Goal: Transaction & Acquisition: Book appointment/travel/reservation

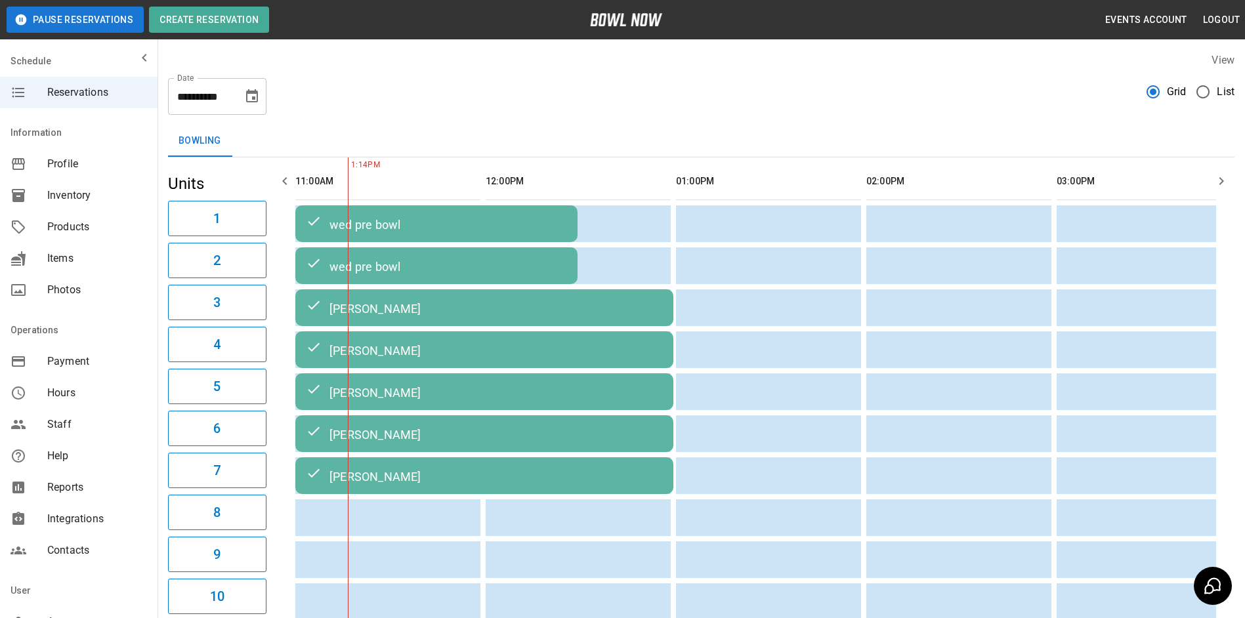
click at [1220, 183] on icon "button" at bounding box center [1221, 181] width 16 height 16
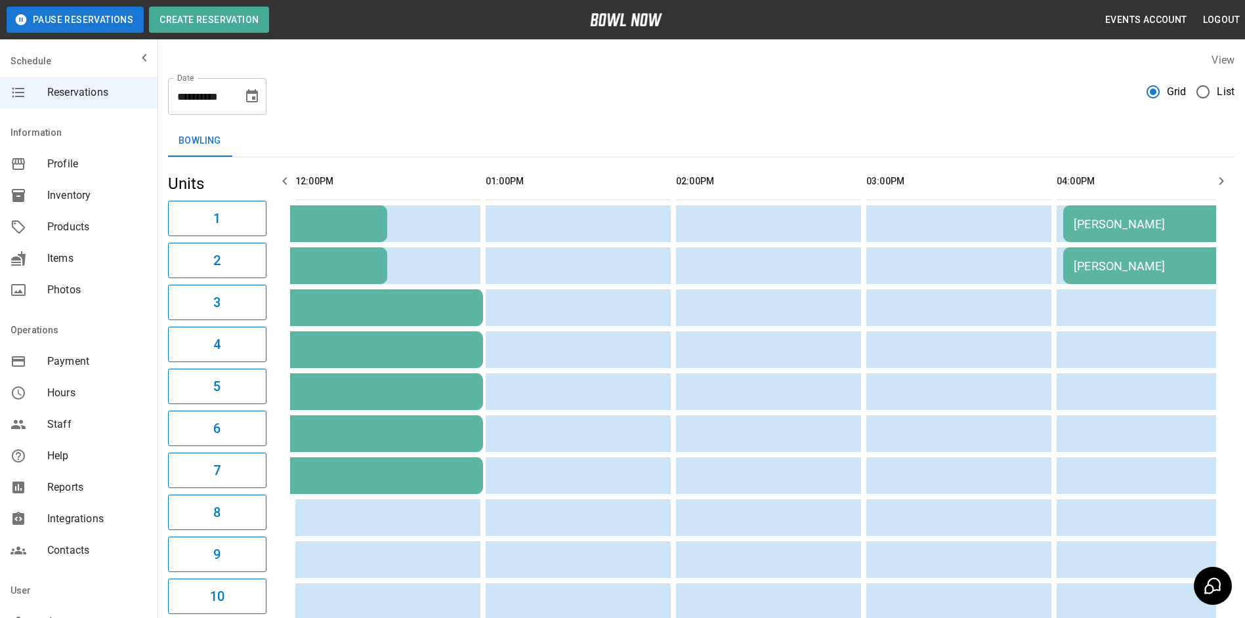
click at [1219, 182] on icon "button" at bounding box center [1221, 181] width 16 height 16
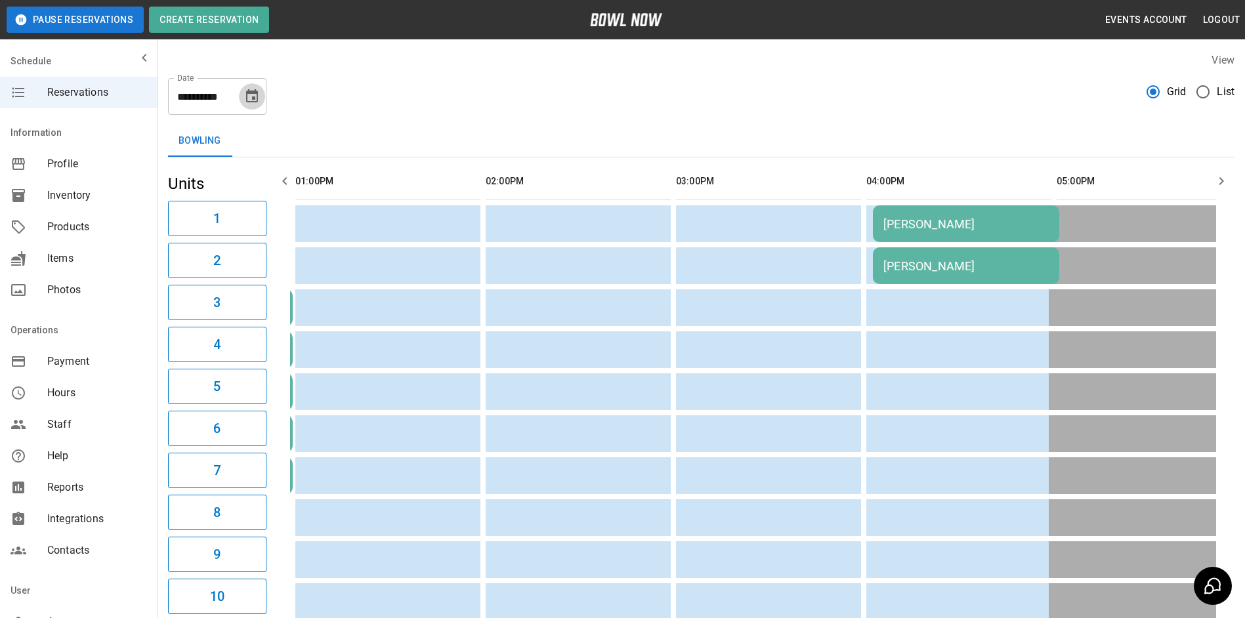
click at [254, 98] on icon "Choose date, selected date is Sep 30, 2025" at bounding box center [252, 95] width 12 height 13
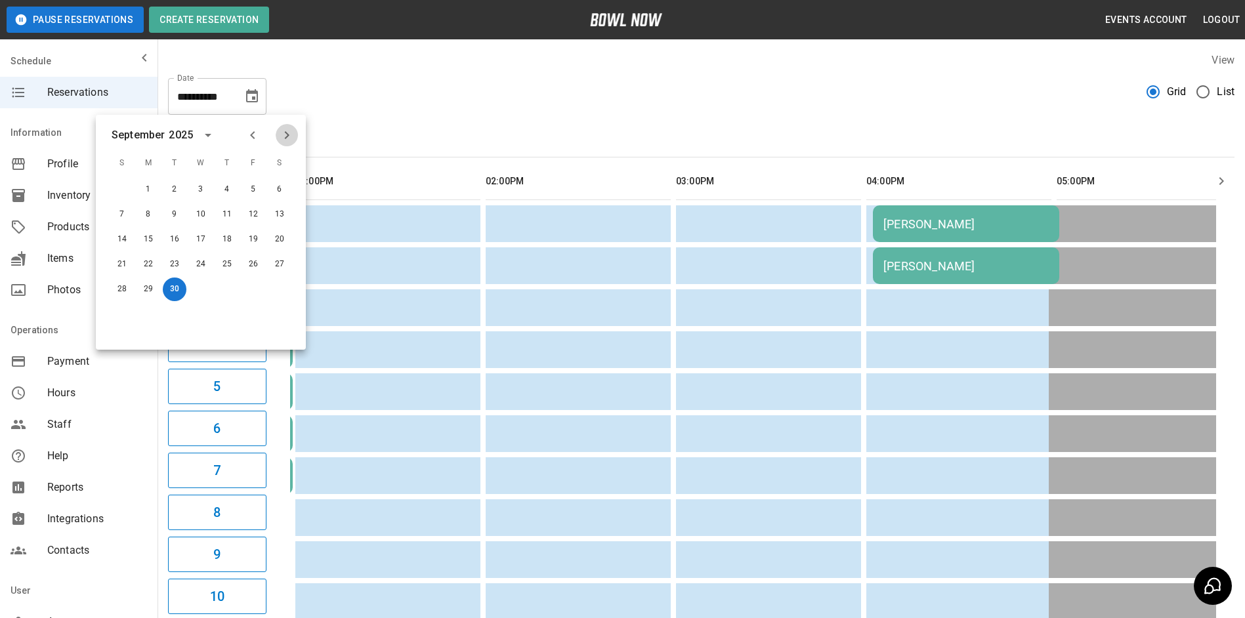
click at [289, 135] on icon "Next month" at bounding box center [287, 135] width 5 height 8
drag, startPoint x: 125, startPoint y: 264, endPoint x: 403, endPoint y: 96, distance: 324.1
click at [126, 264] on button "19" at bounding box center [122, 265] width 24 height 24
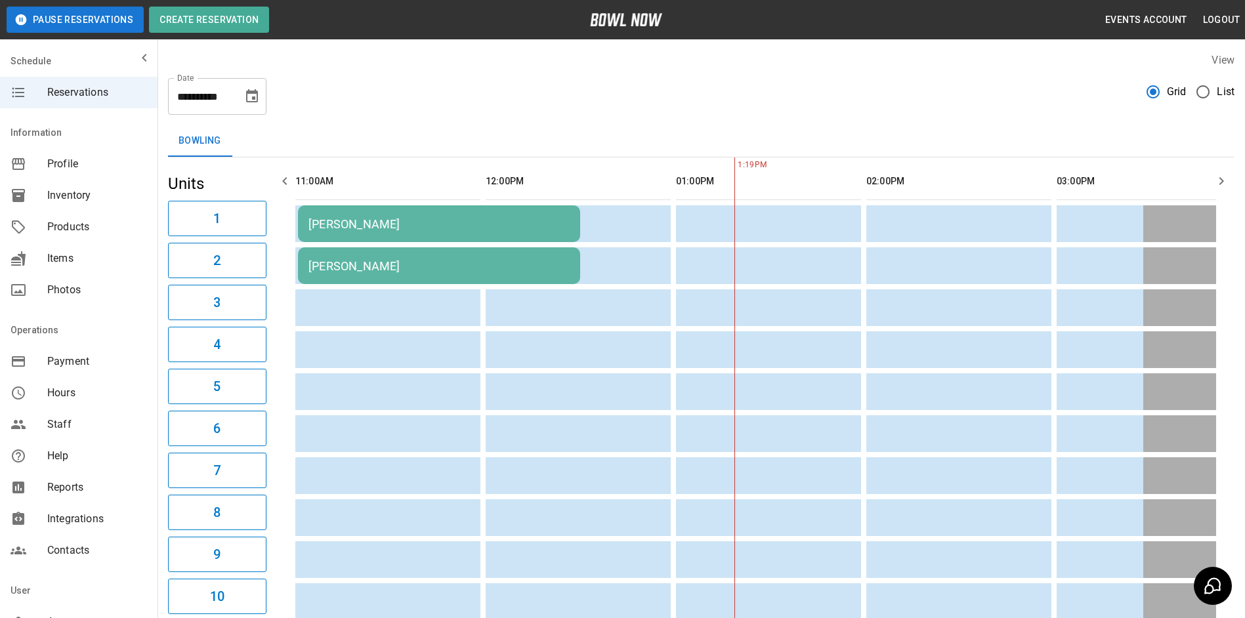
scroll to position [0, 761]
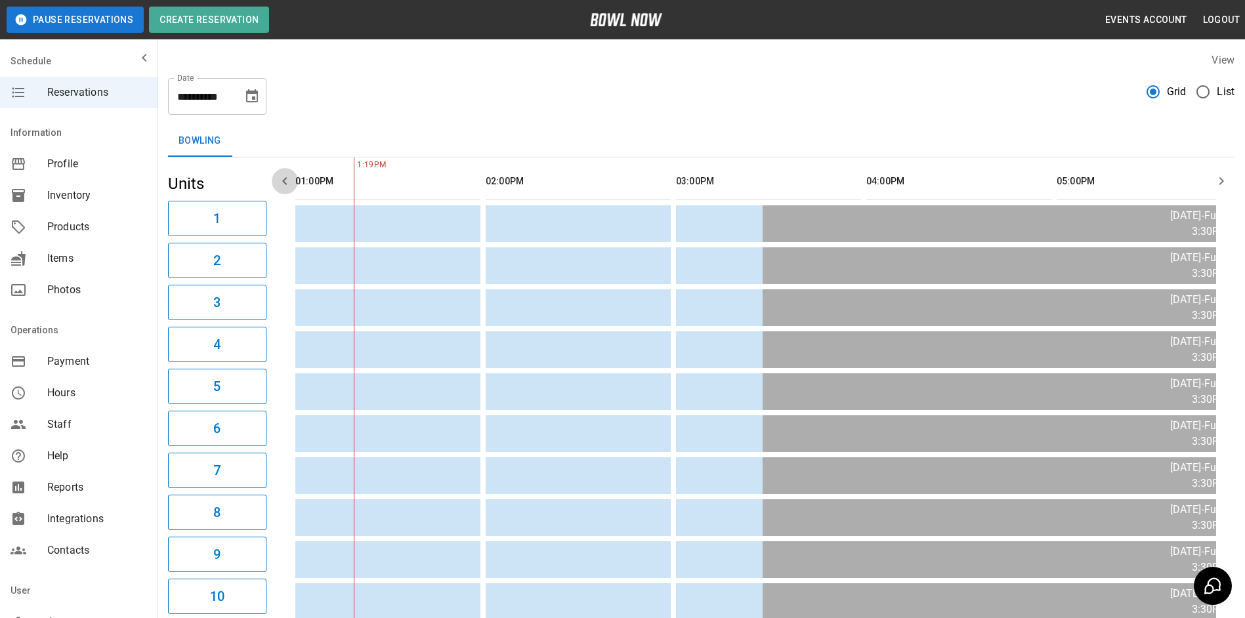
click at [290, 184] on icon "button" at bounding box center [285, 181] width 16 height 16
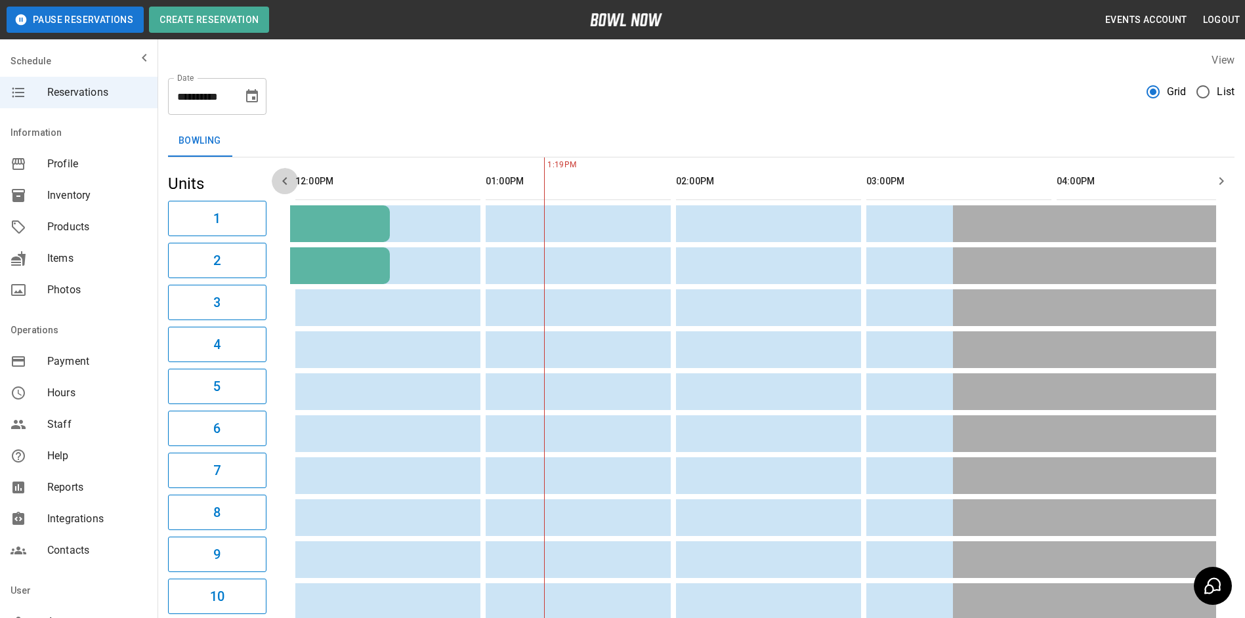
click at [290, 184] on icon "button" at bounding box center [285, 181] width 16 height 16
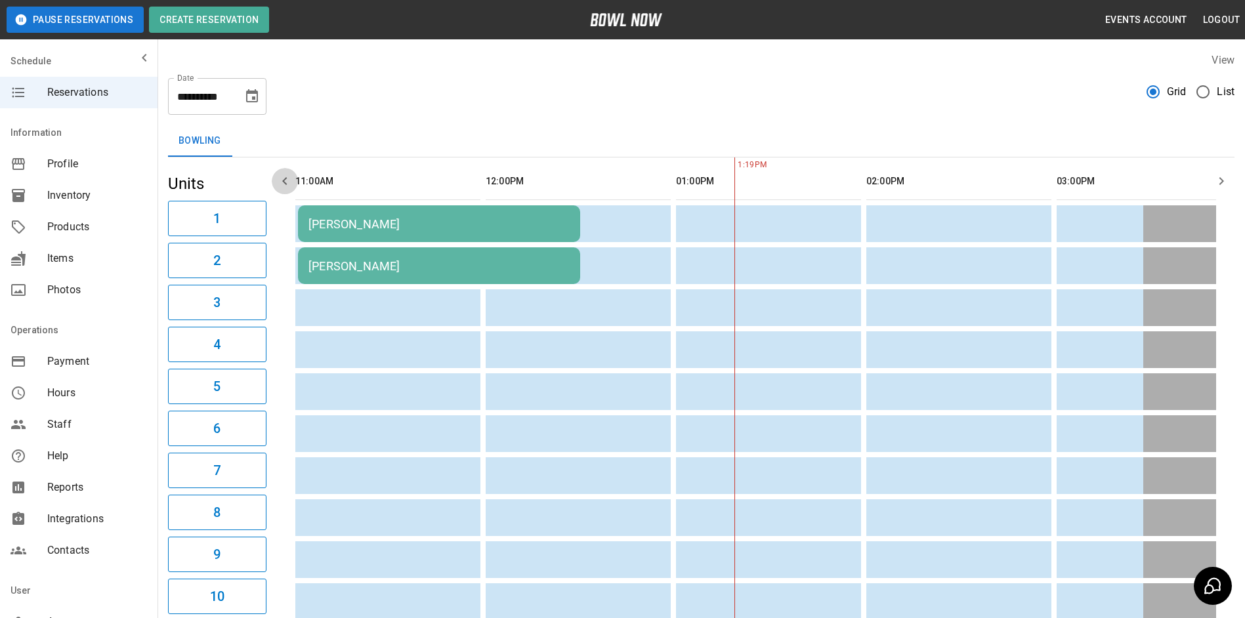
click at [290, 184] on icon "button" at bounding box center [285, 181] width 16 height 16
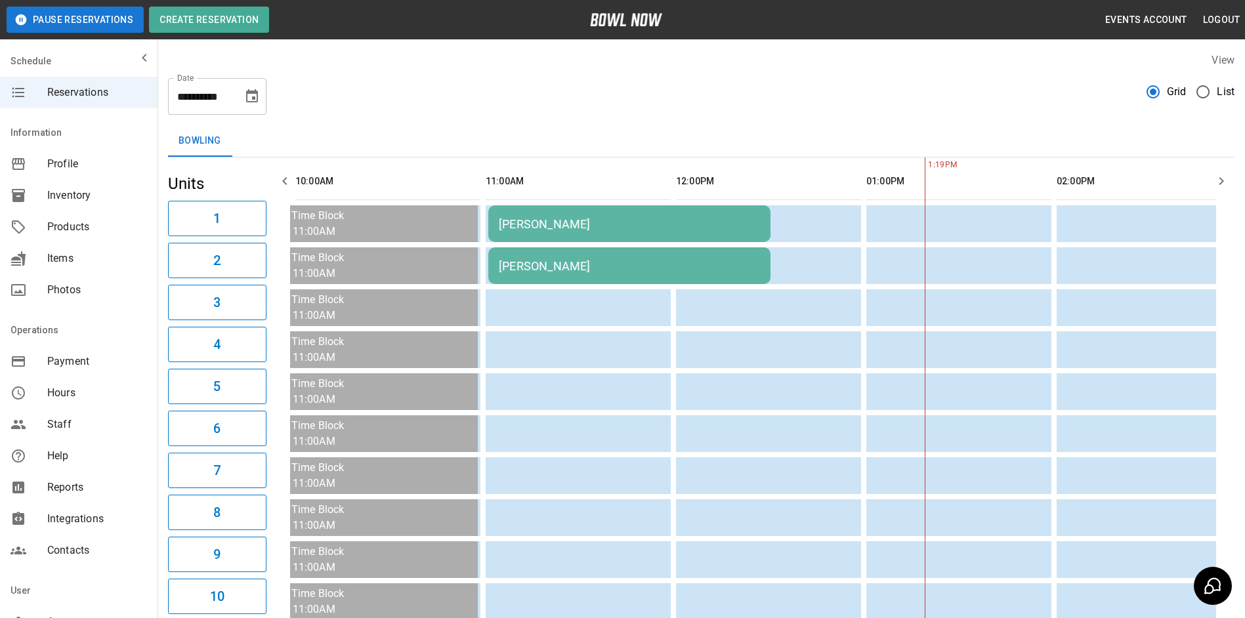
click at [290, 184] on icon "button" at bounding box center [285, 181] width 16 height 16
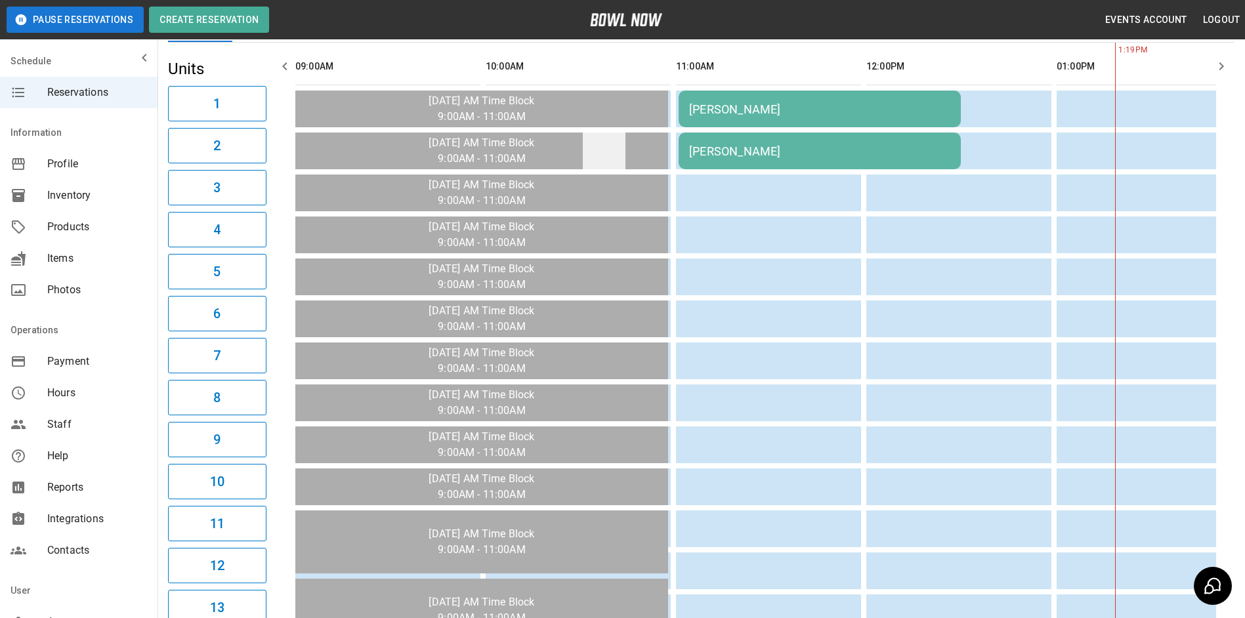
scroll to position [0, 0]
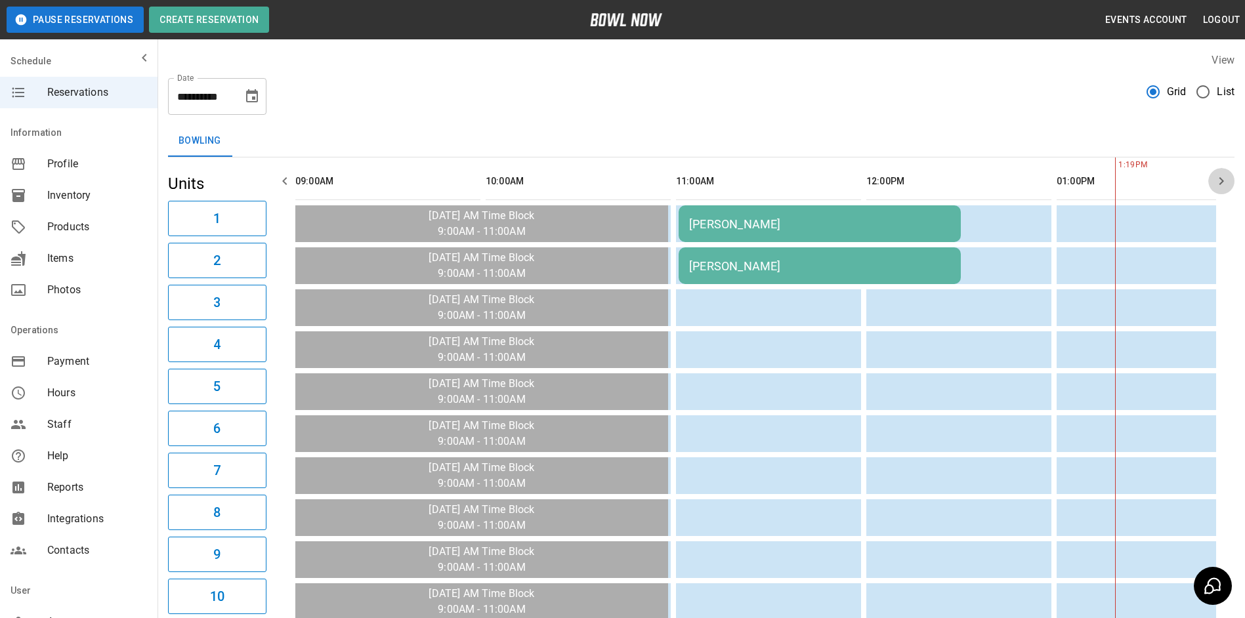
click at [1222, 176] on icon "button" at bounding box center [1221, 181] width 16 height 16
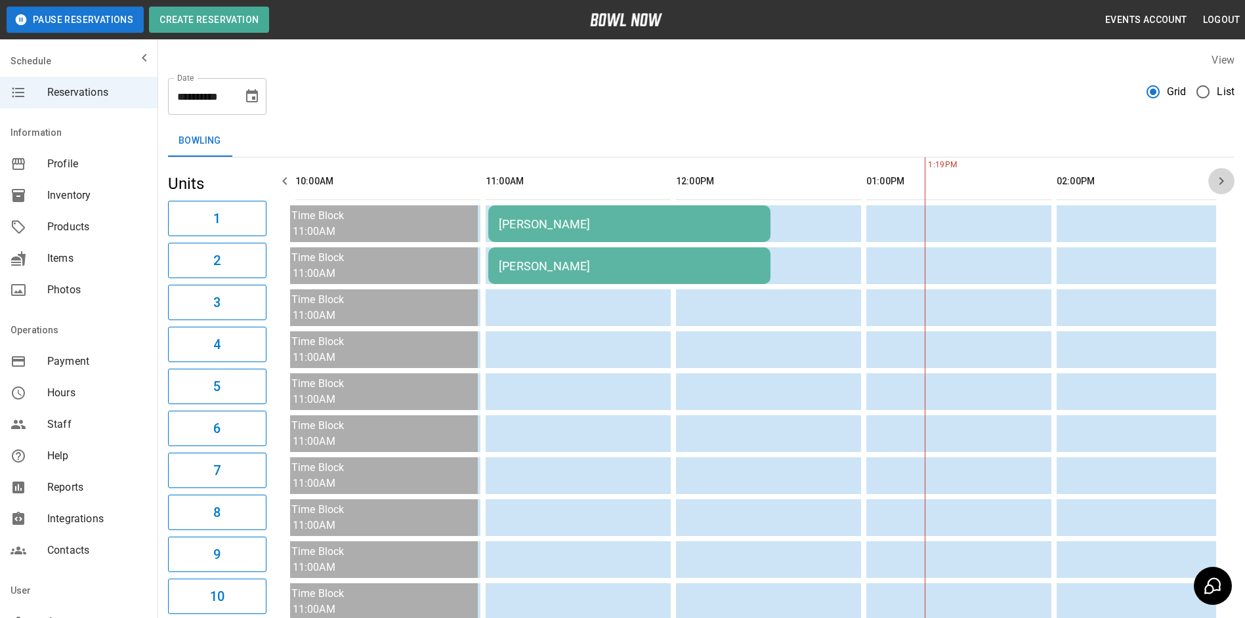
drag, startPoint x: 1210, startPoint y: 177, endPoint x: 1198, endPoint y: 176, distance: 11.9
click at [1220, 175] on icon "button" at bounding box center [1221, 181] width 16 height 16
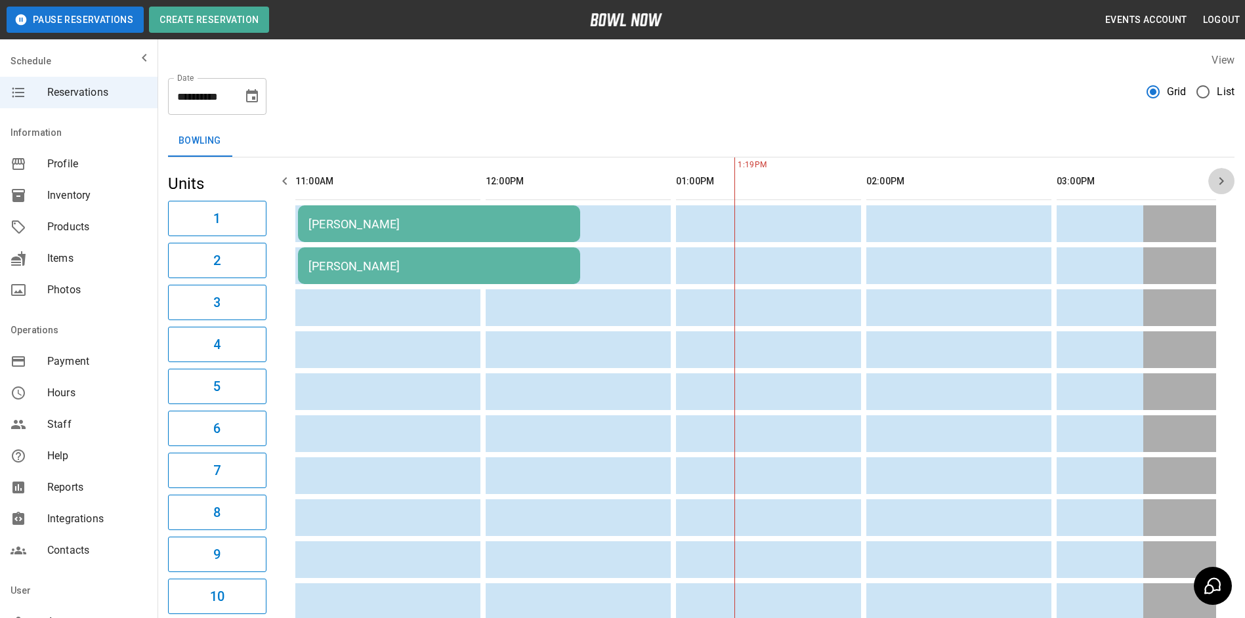
drag, startPoint x: 1217, startPoint y: 188, endPoint x: 1223, endPoint y: 183, distance: 7.9
click at [1218, 185] on icon "button" at bounding box center [1221, 181] width 16 height 16
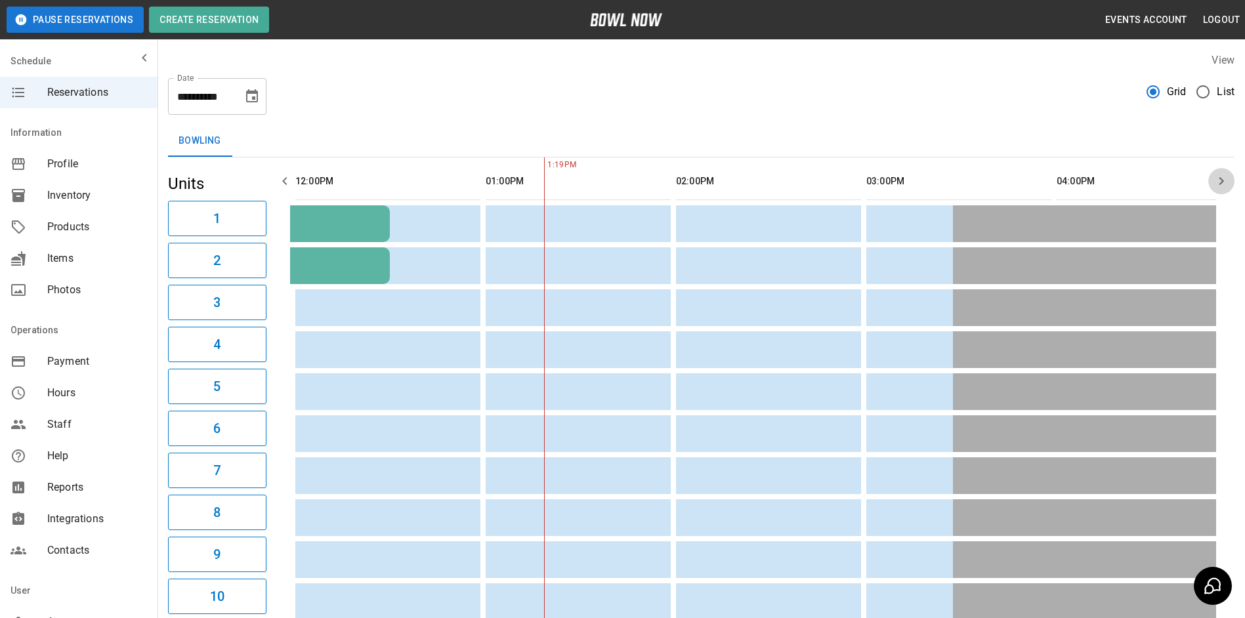
click at [1226, 182] on icon "button" at bounding box center [1221, 181] width 16 height 16
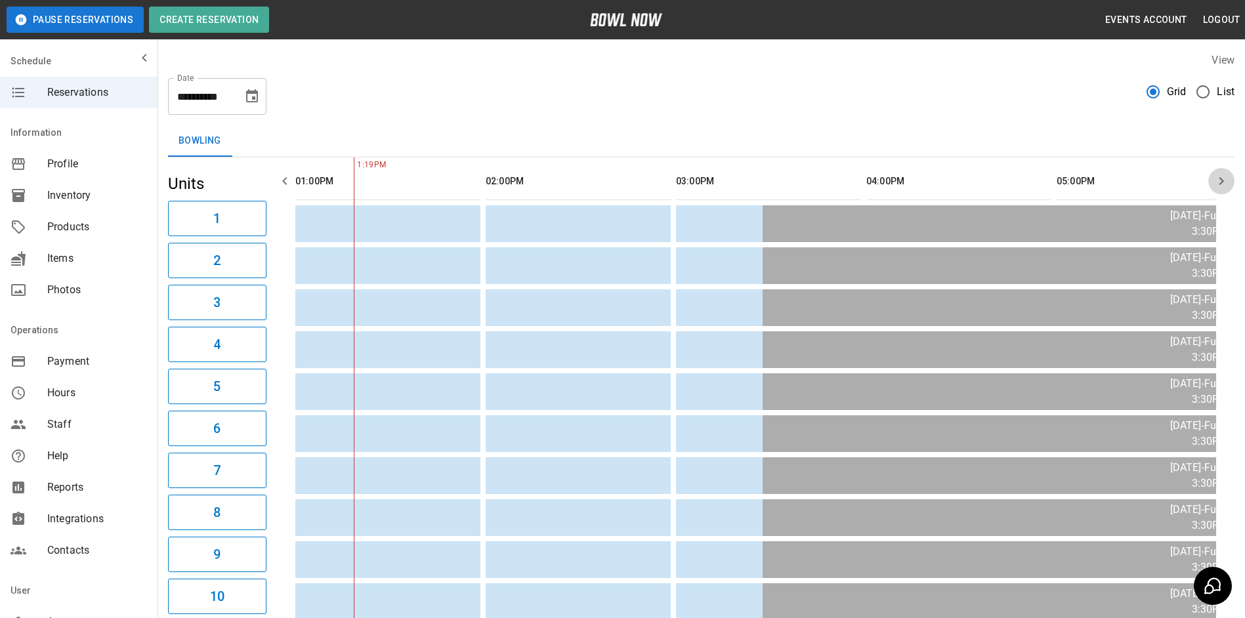
click at [1226, 178] on icon "button" at bounding box center [1221, 181] width 16 height 16
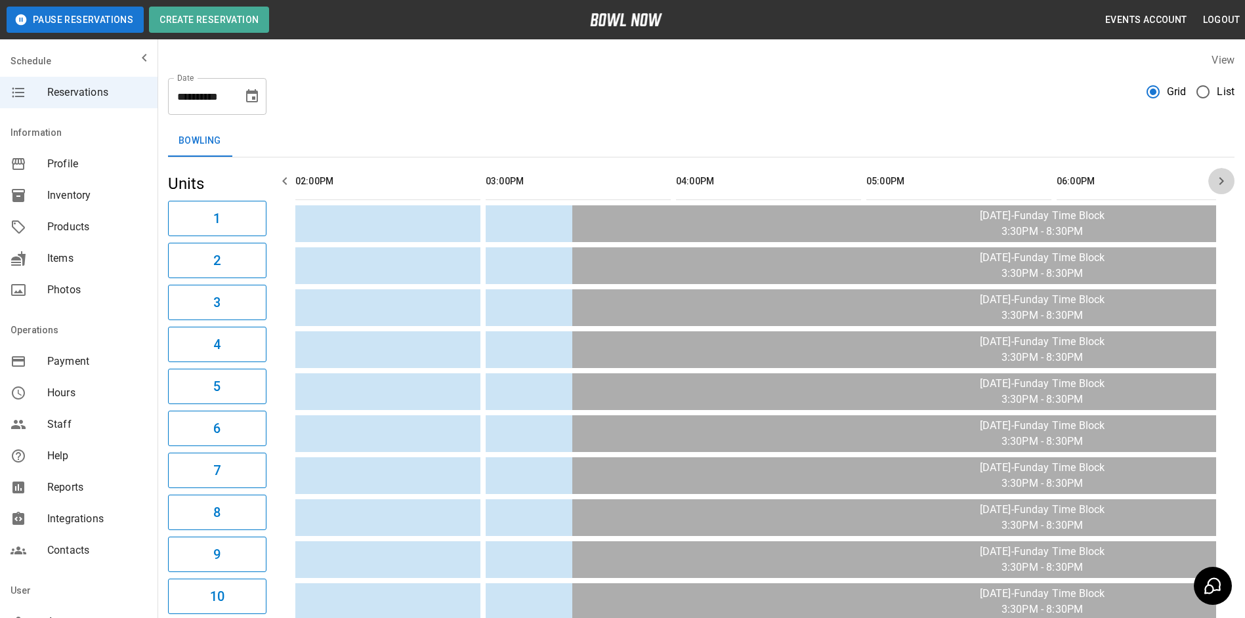
click at [1214, 186] on button "button" at bounding box center [1221, 181] width 26 height 26
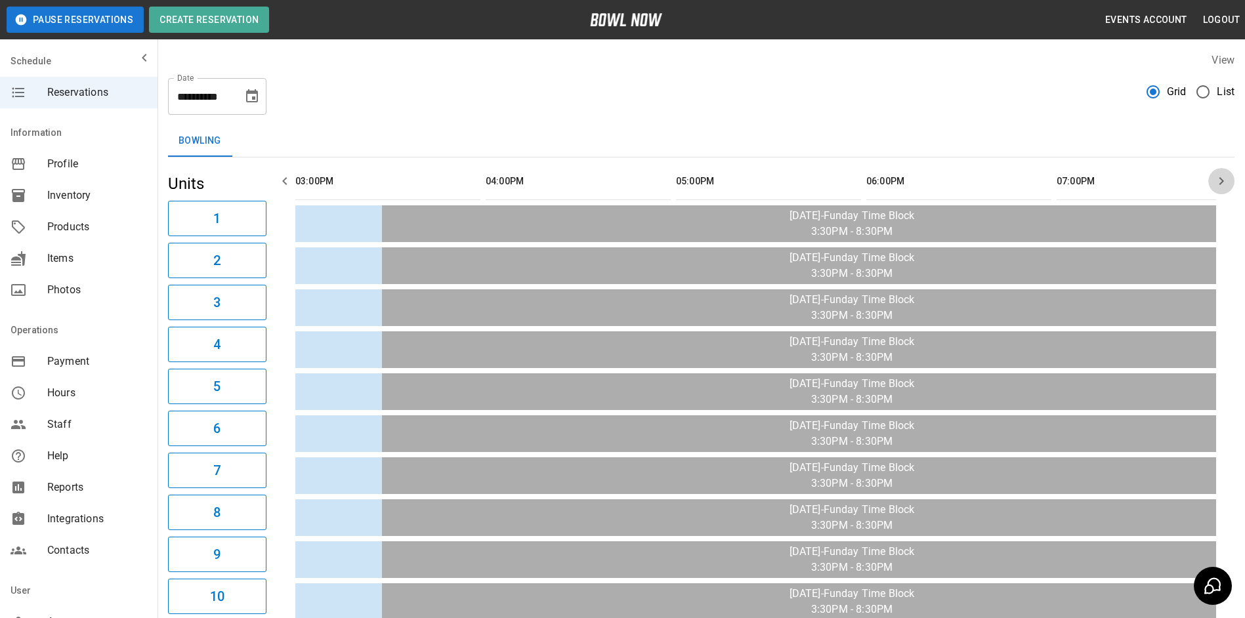
click at [1213, 186] on icon "button" at bounding box center [1221, 181] width 16 height 16
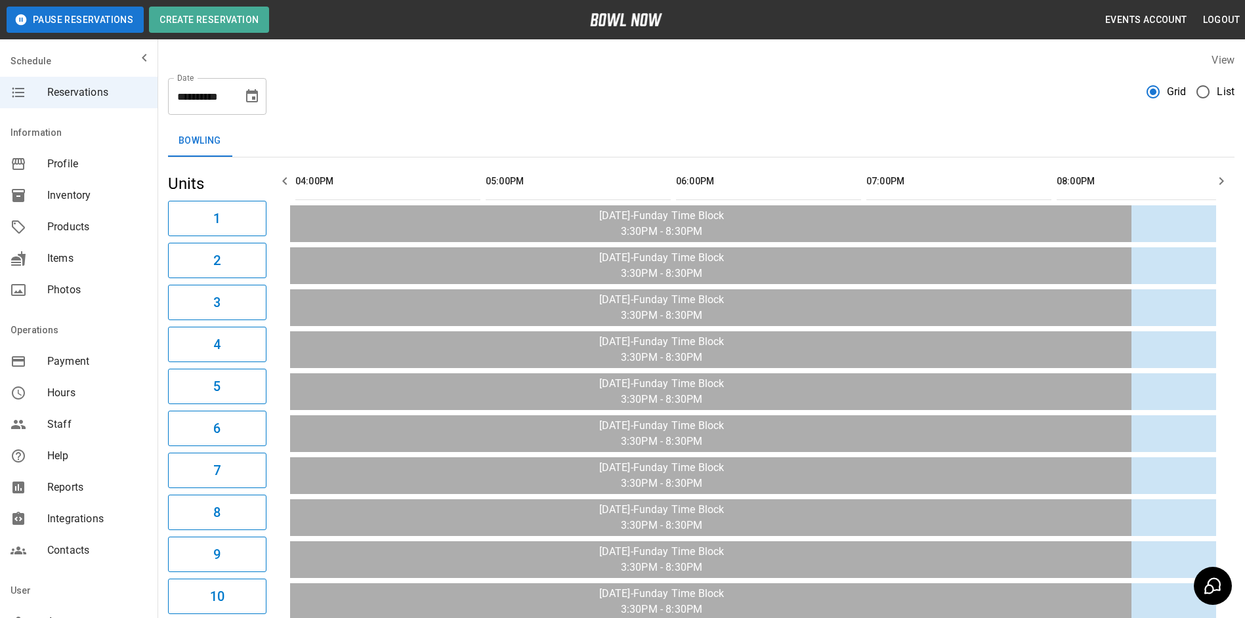
click at [298, 174] on th "sticky table" at bounding box center [278, 181] width 43 height 37
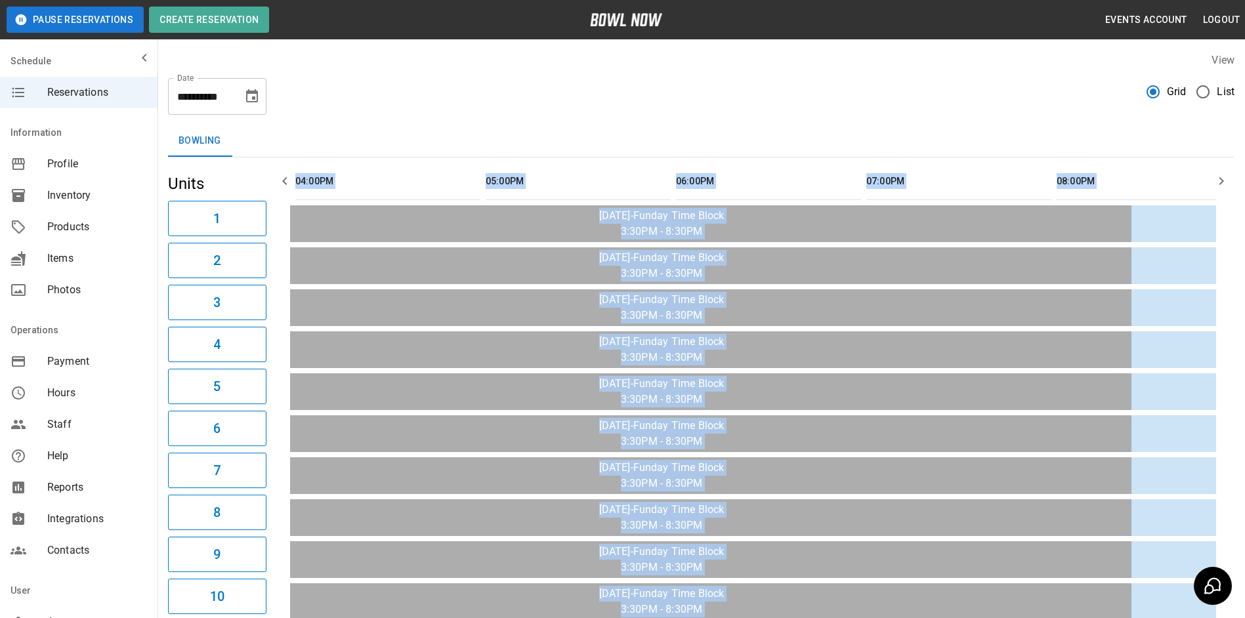
click at [292, 179] on icon "button" at bounding box center [285, 181] width 16 height 16
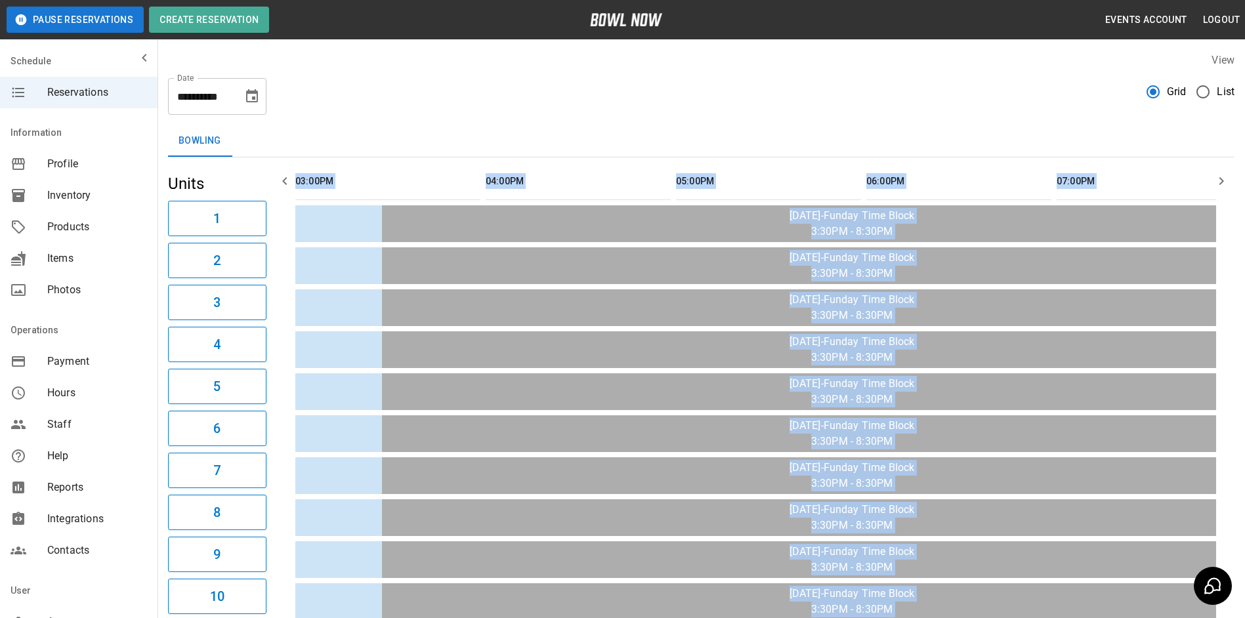
click at [293, 179] on button "button" at bounding box center [285, 181] width 26 height 26
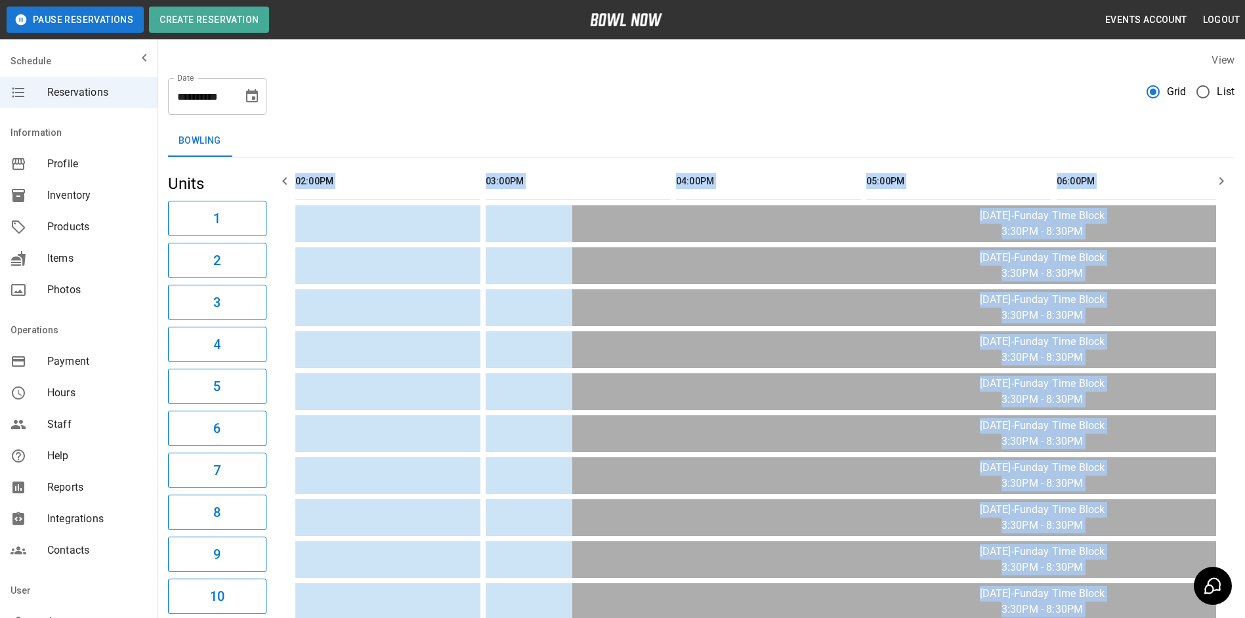
click at [293, 176] on button "button" at bounding box center [285, 181] width 26 height 26
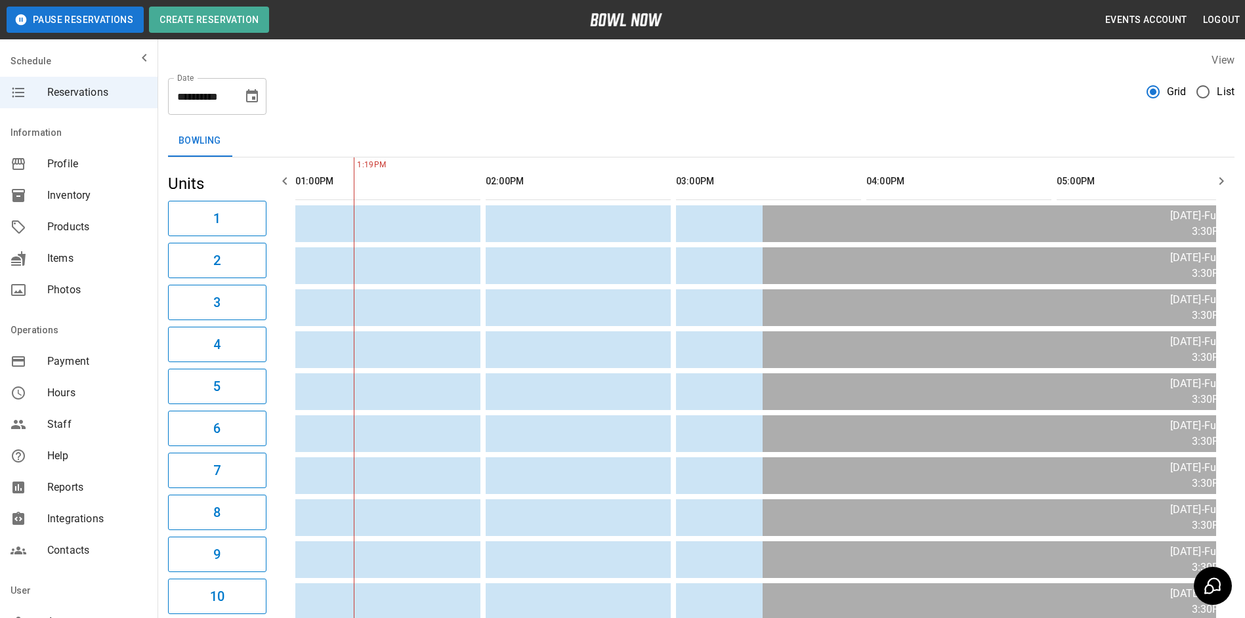
drag, startPoint x: 293, startPoint y: 175, endPoint x: 401, endPoint y: 125, distance: 119.2
click at [401, 125] on div "**********" at bounding box center [700, 591] width 1087 height 1098
click at [292, 186] on icon "button" at bounding box center [285, 181] width 16 height 16
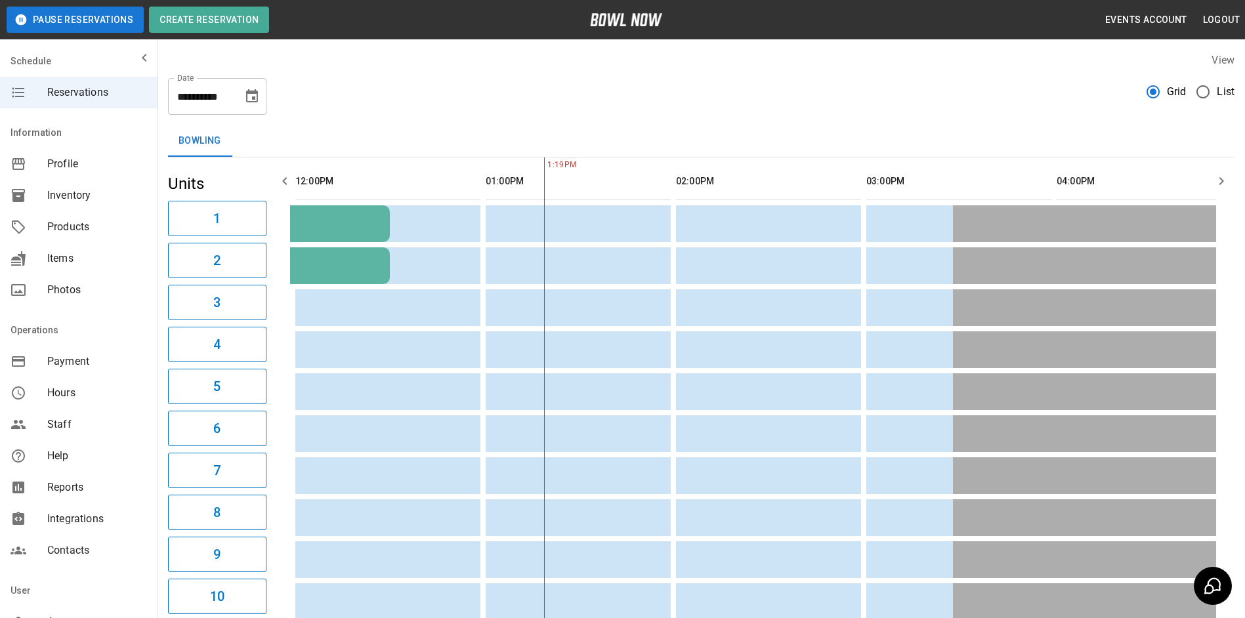
click at [251, 98] on icon "Choose date, selected date is Oct 19, 2025" at bounding box center [252, 97] width 16 height 16
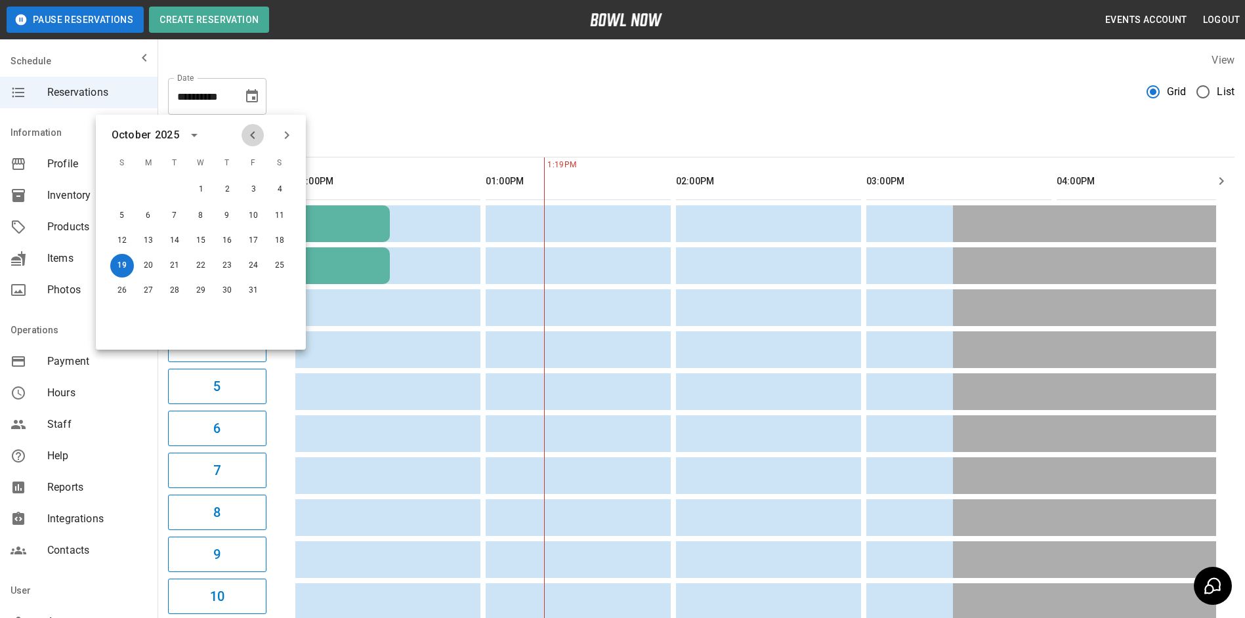
click at [247, 142] on icon "Previous month" at bounding box center [253, 135] width 16 height 16
click at [165, 294] on button "30" at bounding box center [175, 290] width 24 height 24
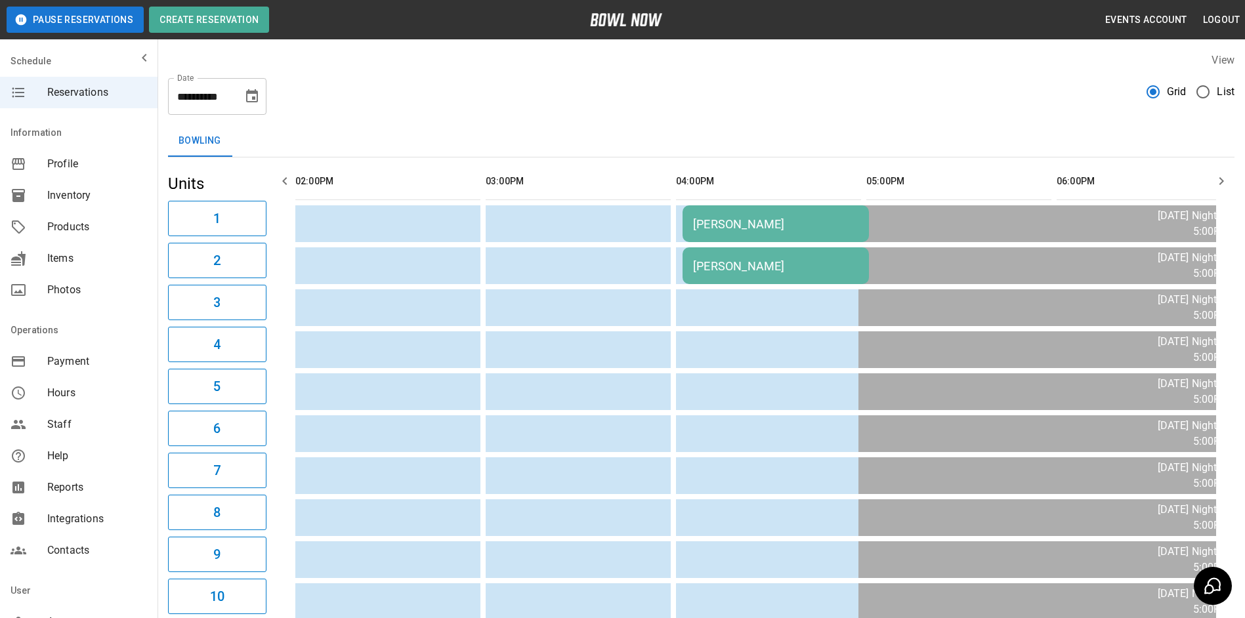
scroll to position [0, 381]
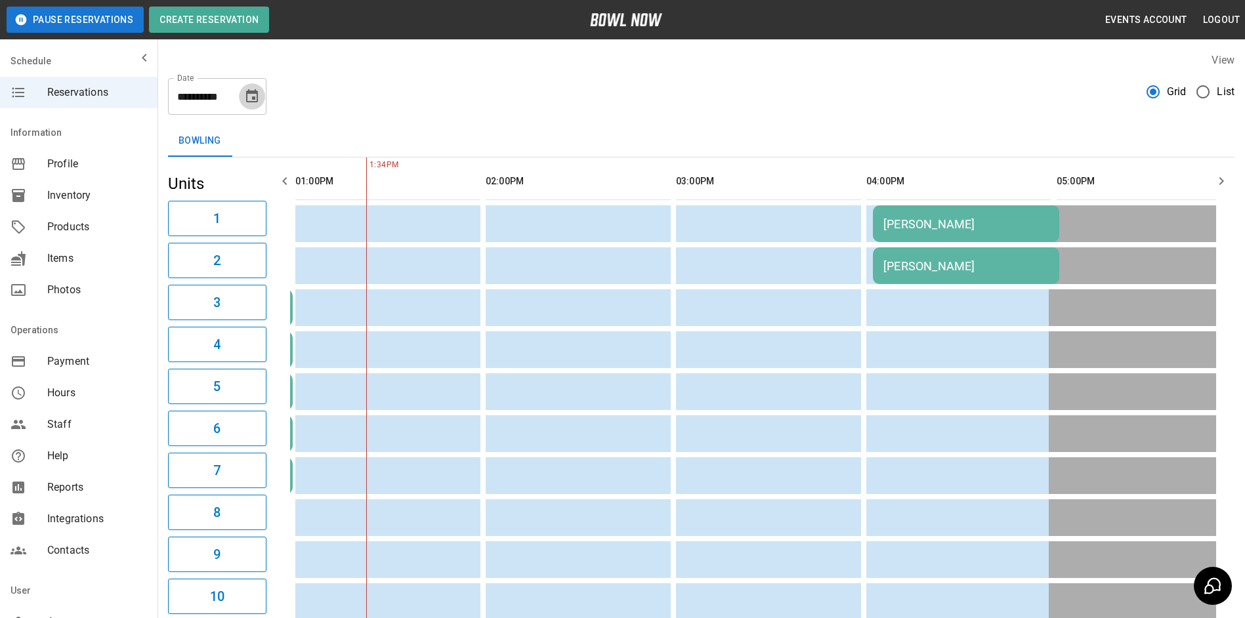
click at [256, 98] on icon "Choose date, selected date is Sep 30, 2025" at bounding box center [252, 97] width 16 height 16
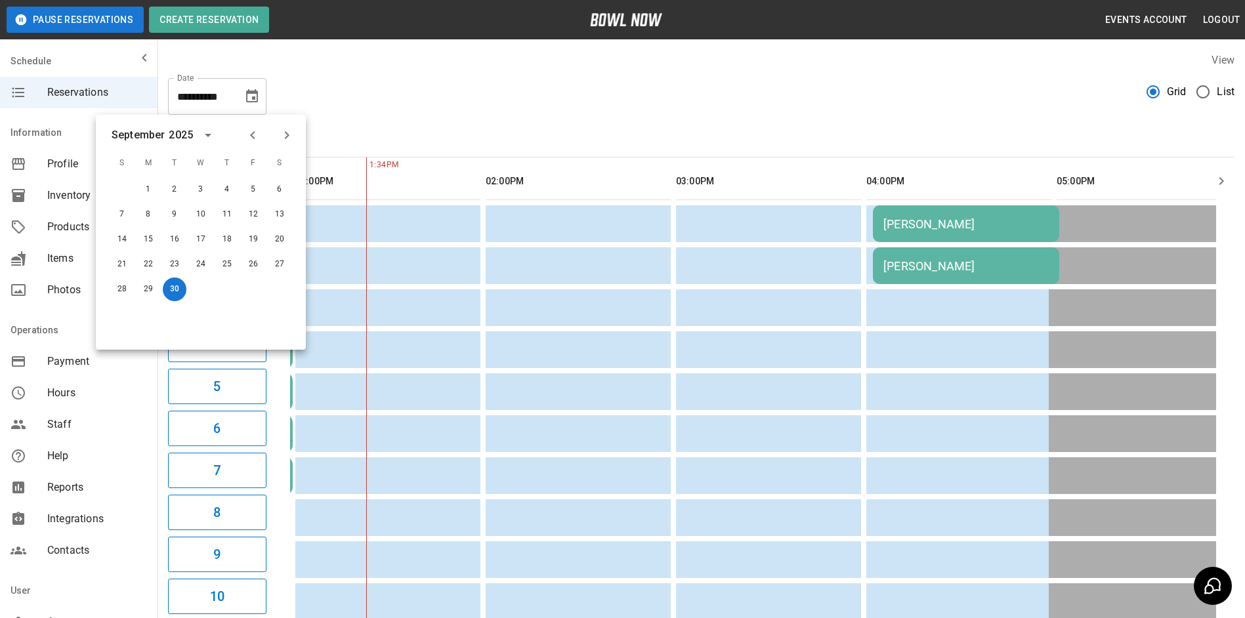
click at [287, 133] on icon "Next month" at bounding box center [287, 135] width 5 height 8
click at [123, 264] on button "19" at bounding box center [122, 265] width 24 height 24
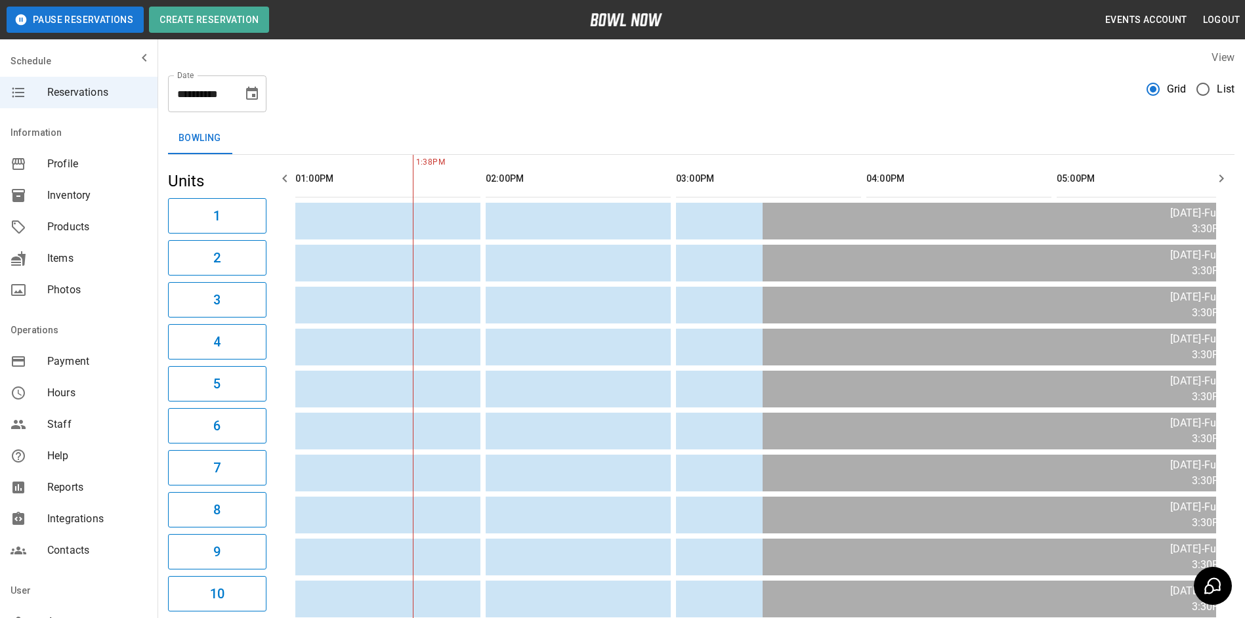
scroll to position [0, 0]
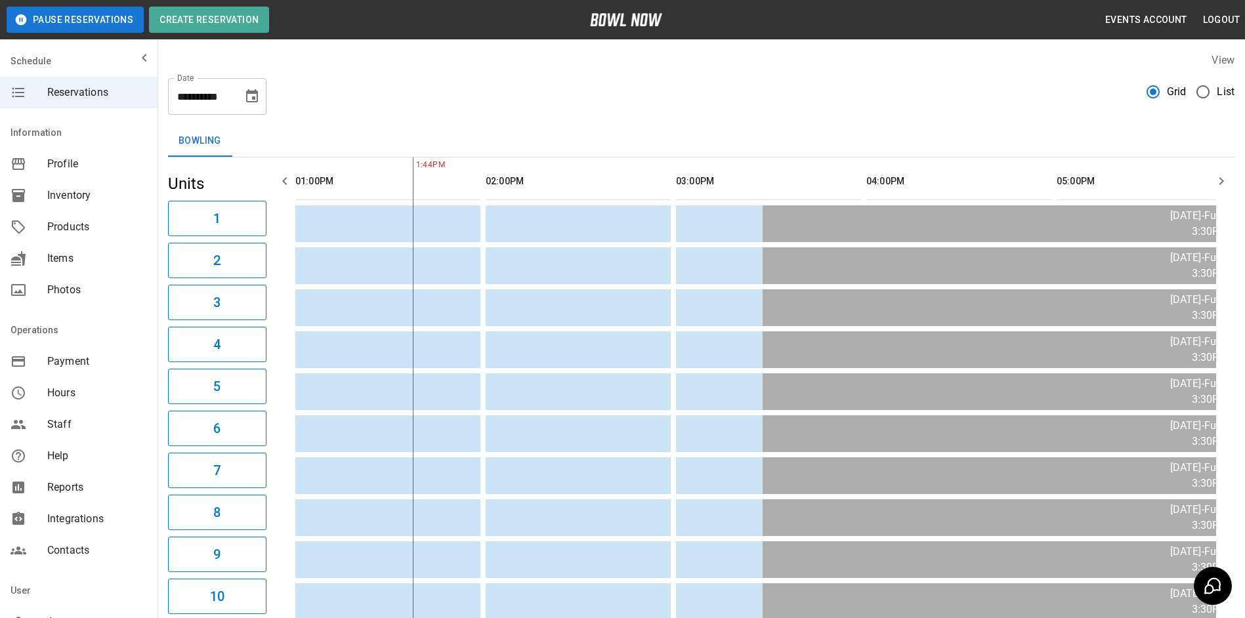
click at [255, 98] on icon "Choose date, selected date is Oct 19, 2025" at bounding box center [252, 95] width 12 height 13
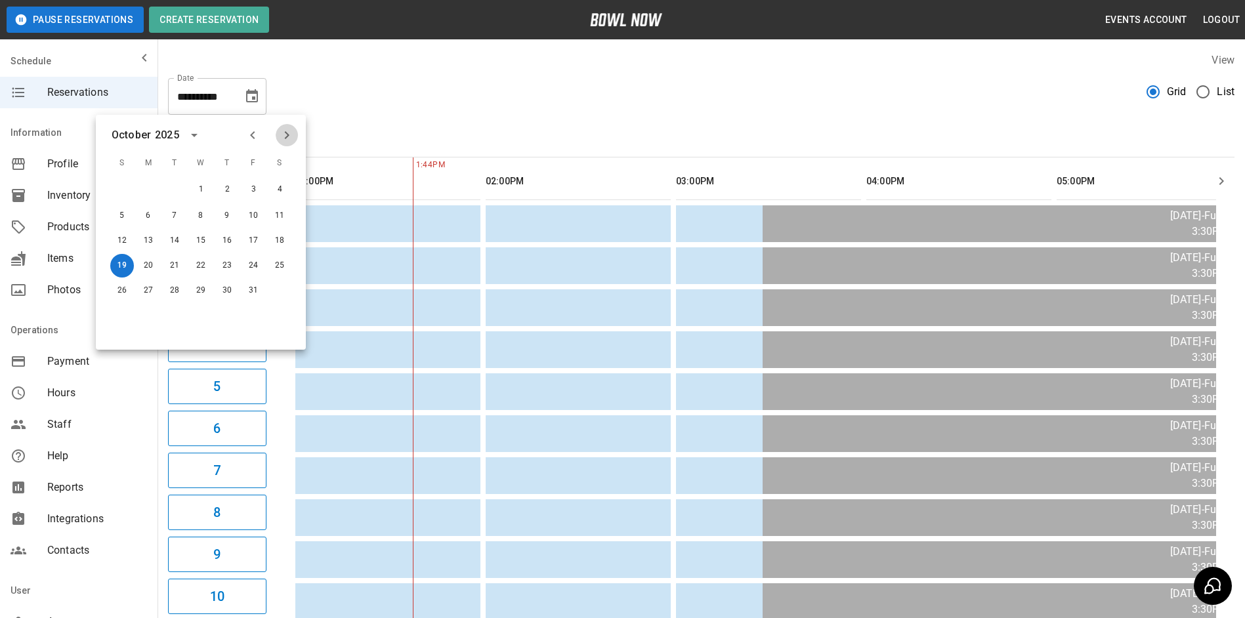
click at [289, 131] on icon "Next month" at bounding box center [287, 135] width 16 height 16
click at [153, 210] on button "8" at bounding box center [148, 215] width 24 height 24
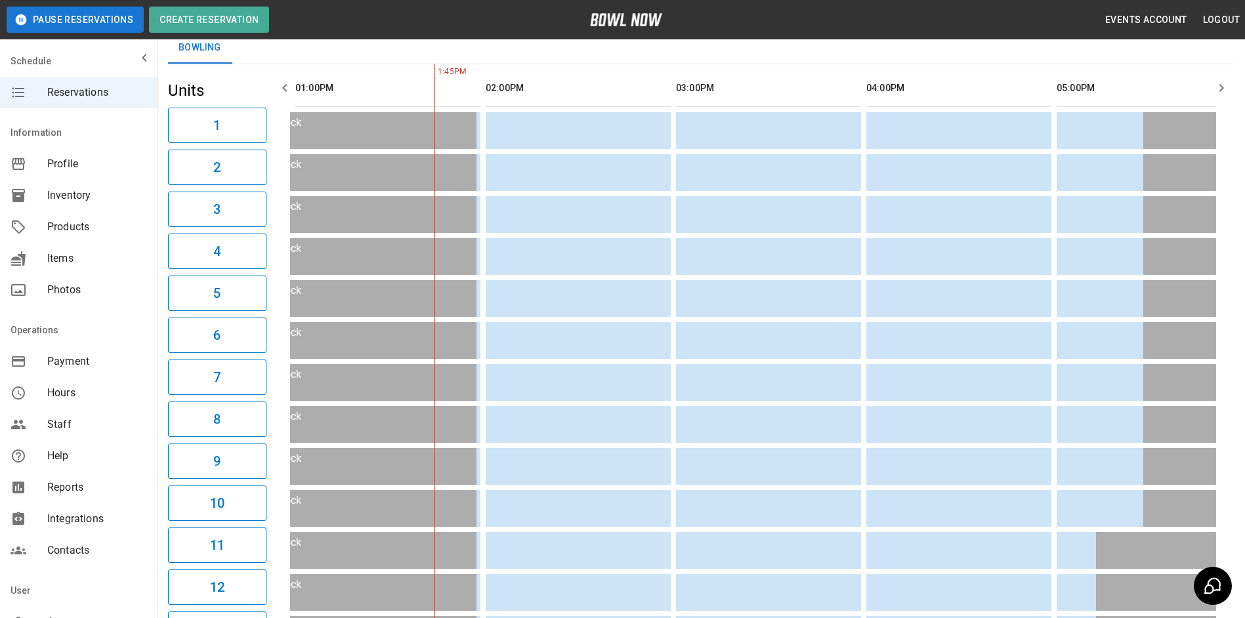
scroll to position [77, 0]
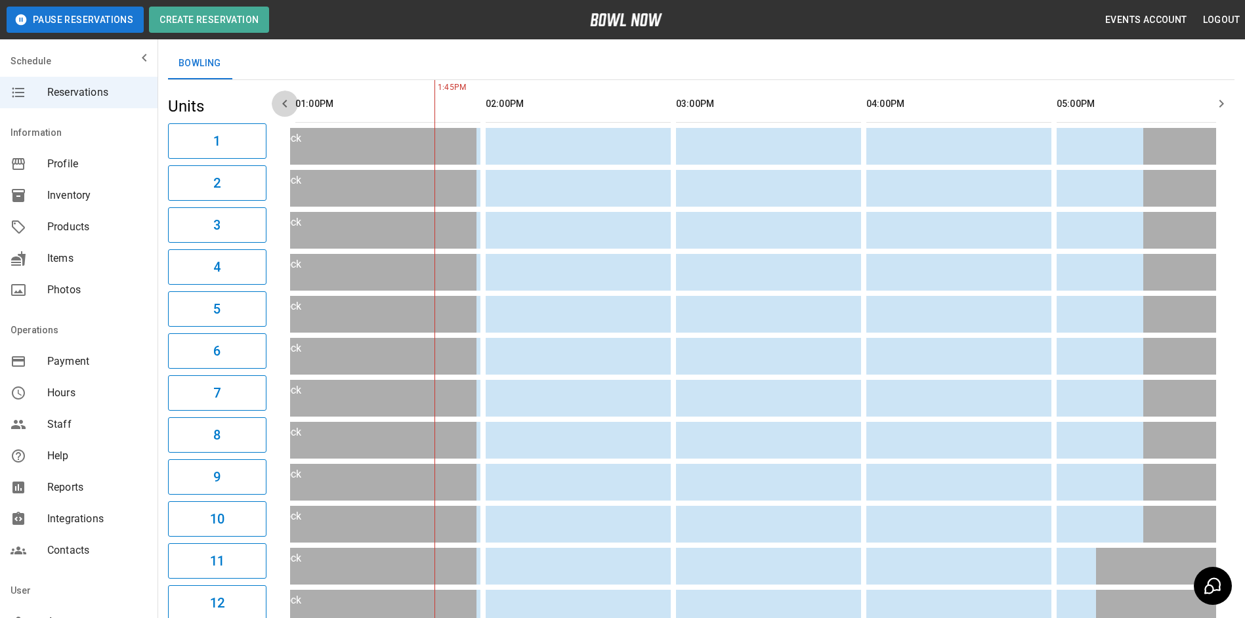
click at [281, 109] on icon "button" at bounding box center [285, 104] width 16 height 16
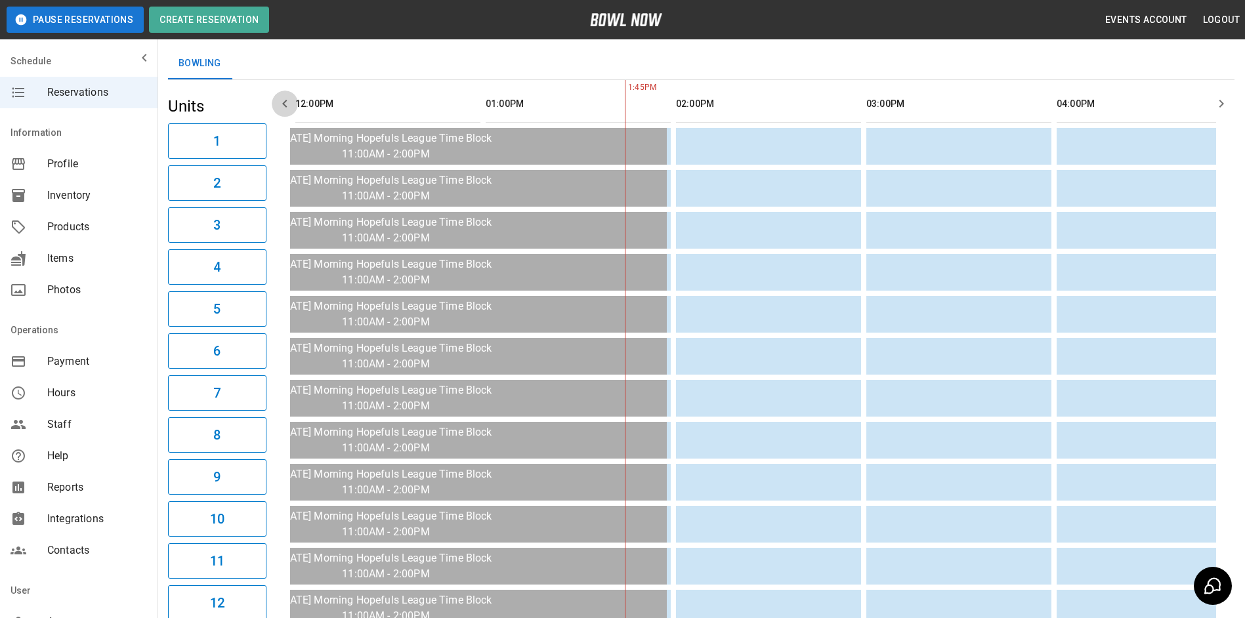
click at [281, 109] on icon "button" at bounding box center [285, 104] width 16 height 16
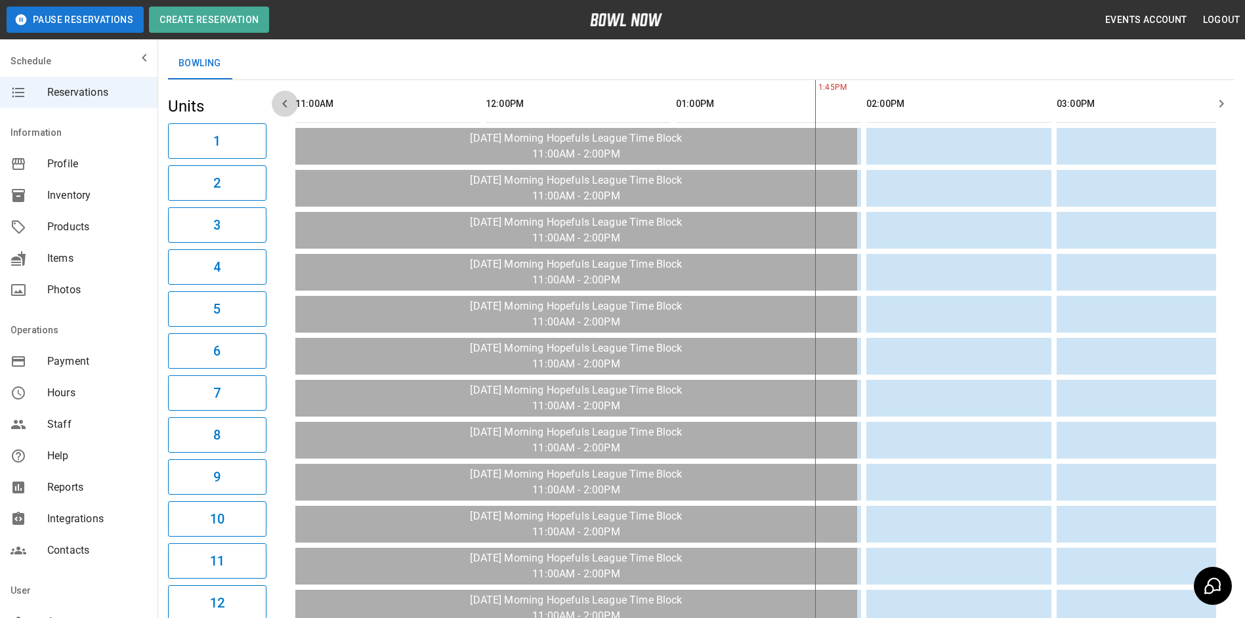
click at [281, 109] on icon "button" at bounding box center [285, 104] width 16 height 16
click at [1214, 101] on icon "button" at bounding box center [1221, 104] width 16 height 16
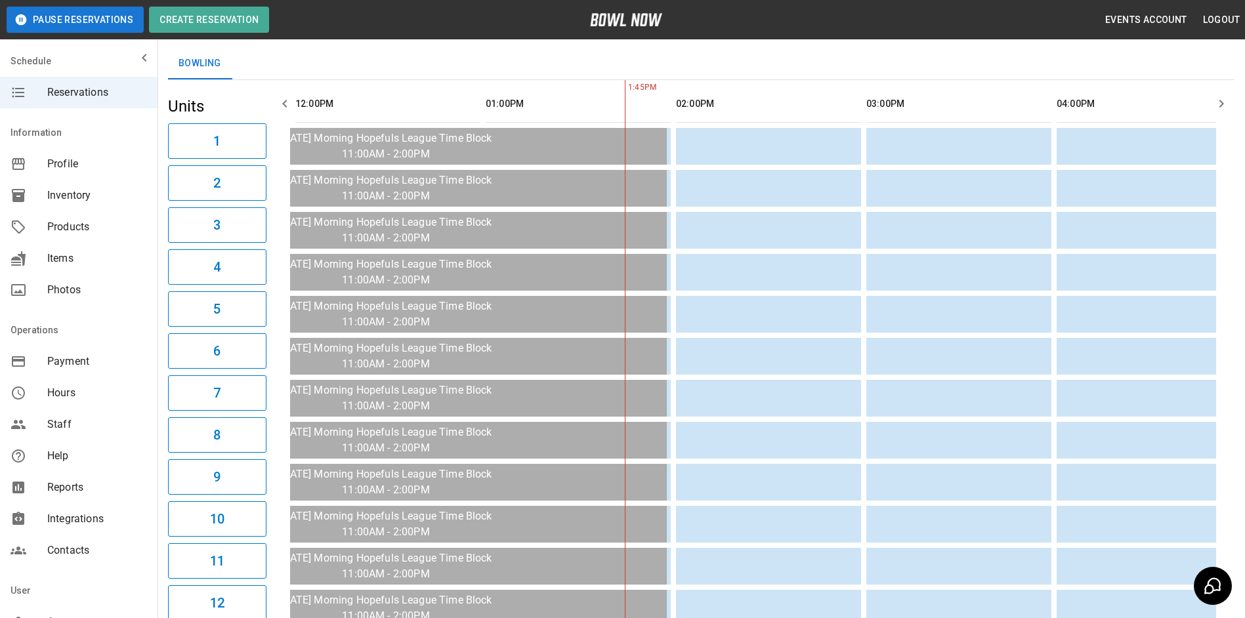
click at [1214, 101] on icon "button" at bounding box center [1221, 104] width 16 height 16
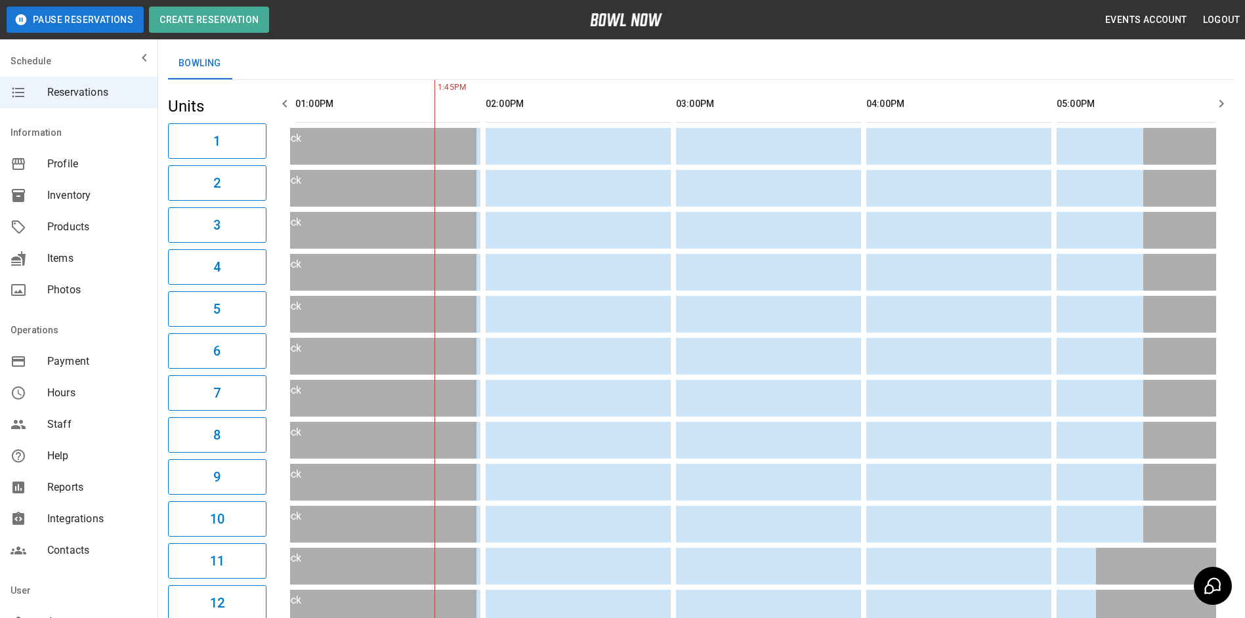
click at [1214, 101] on icon "button" at bounding box center [1221, 104] width 16 height 16
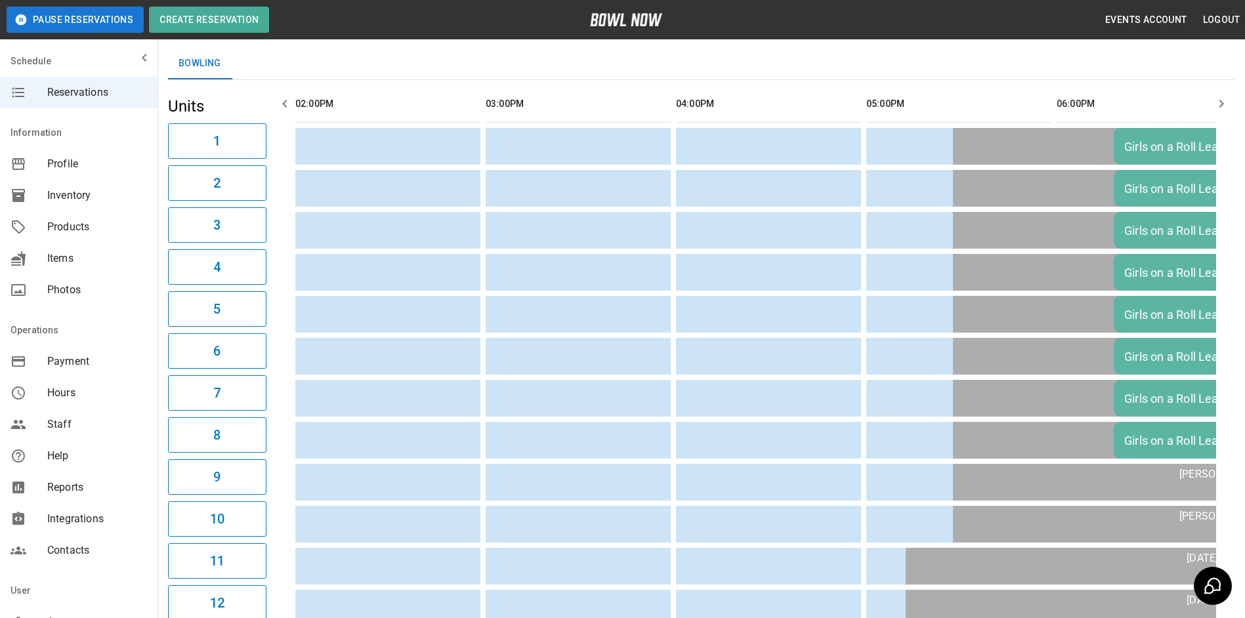
click at [1213, 102] on icon "button" at bounding box center [1221, 104] width 16 height 16
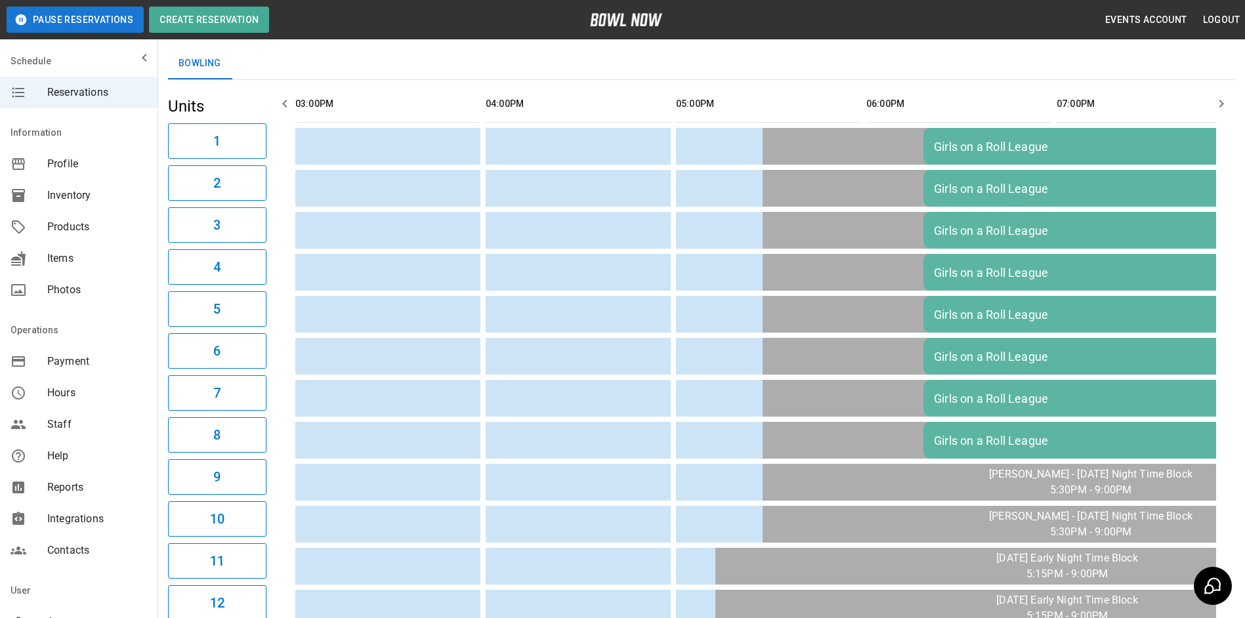
click at [1209, 102] on button "button" at bounding box center [1221, 104] width 26 height 26
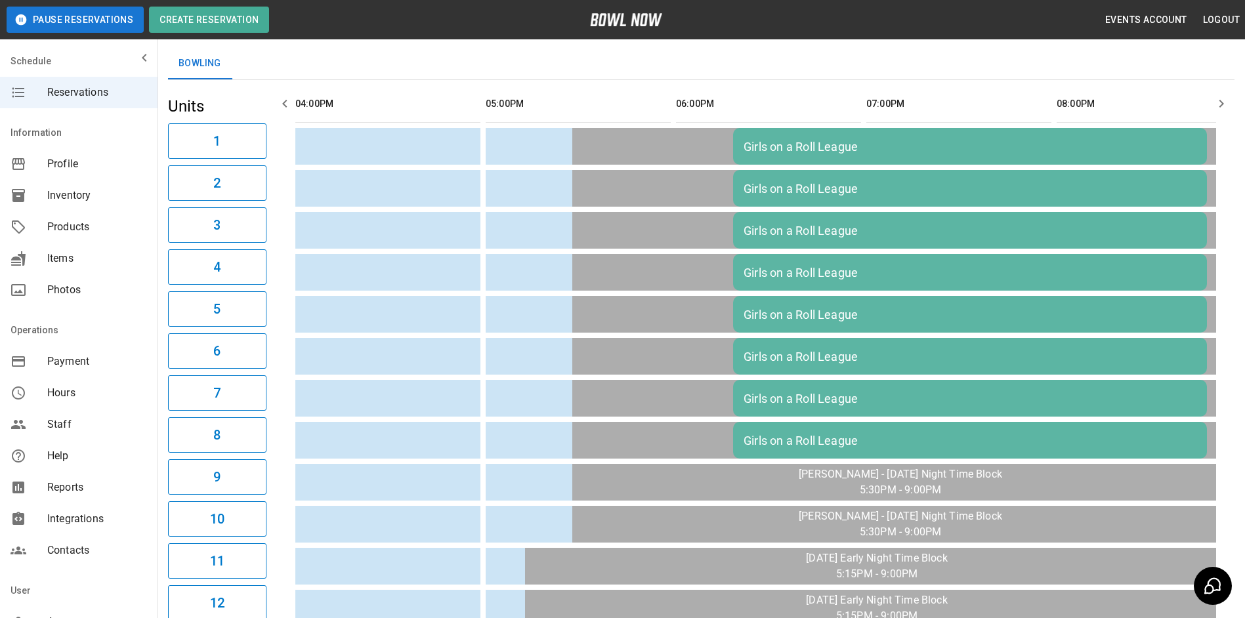
drag, startPoint x: 1209, startPoint y: 102, endPoint x: 1187, endPoint y: 108, distance: 22.3
click at [1205, 105] on div "11:00AM 12:00PM 01:00PM 02:00PM 03:00PM 04:00PM 05:00PM 06:00PM 07:00PM 08:00PM…" at bounding box center [753, 566] width 963 height 972
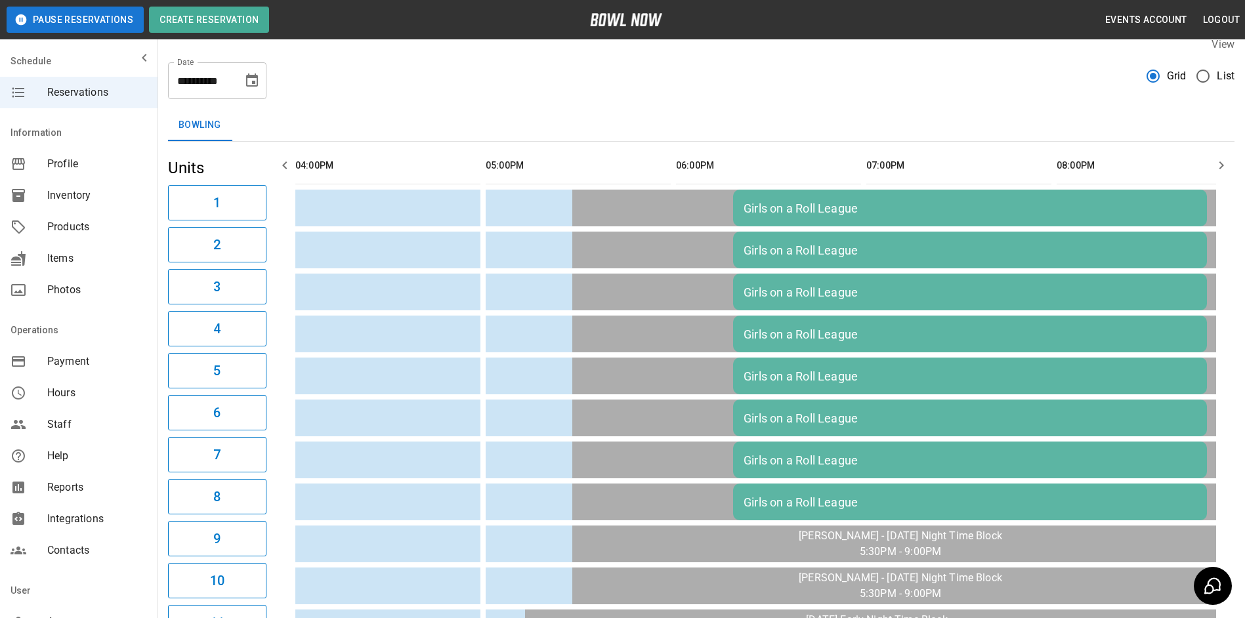
scroll to position [12, 0]
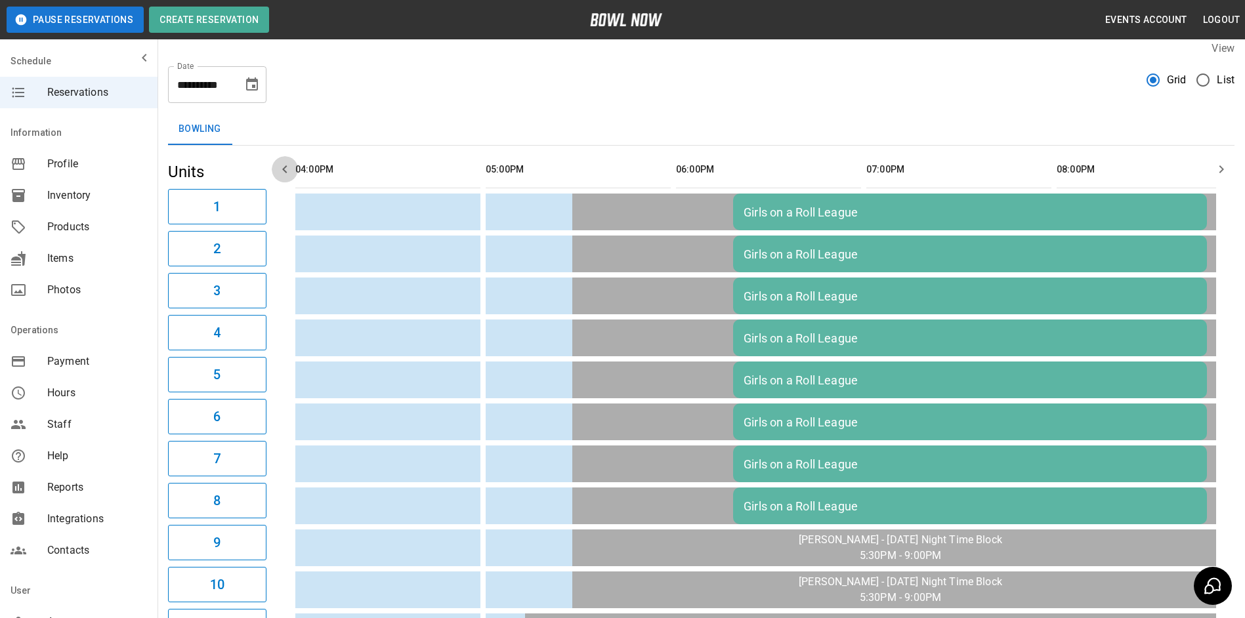
drag, startPoint x: 285, startPoint y: 164, endPoint x: 241, endPoint y: 102, distance: 75.7
click at [283, 163] on icon "button" at bounding box center [285, 169] width 16 height 16
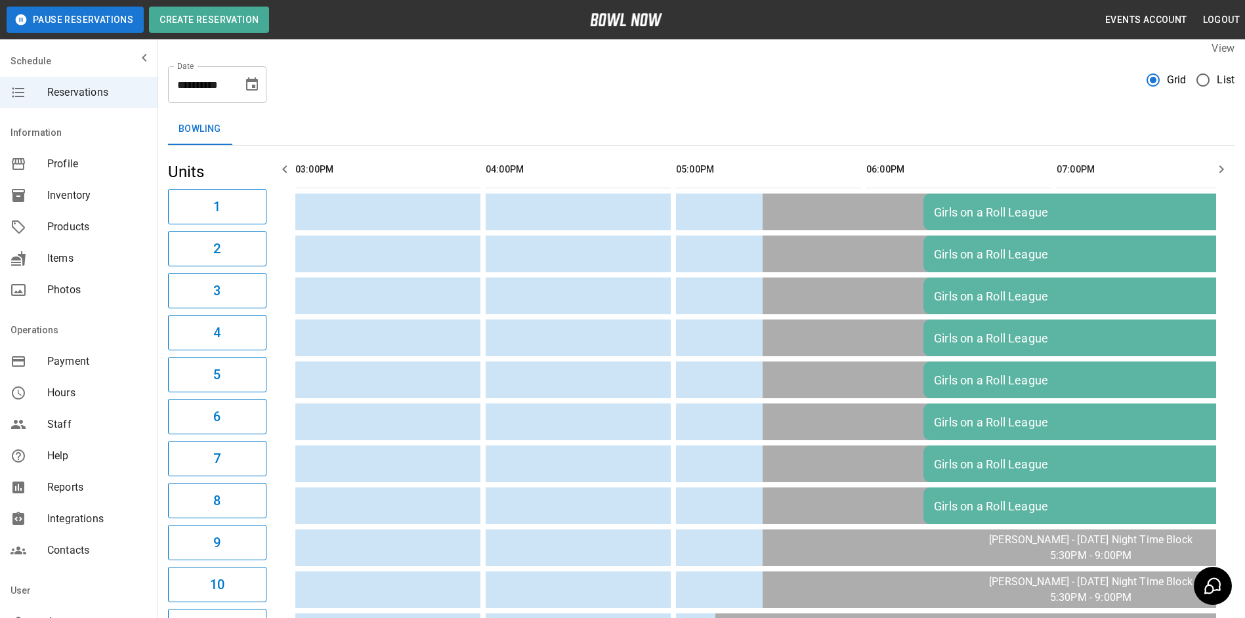
click at [257, 72] on div "**********" at bounding box center [217, 84] width 98 height 37
click at [255, 93] on button "Choose date, selected date is Dec 8, 2025" at bounding box center [252, 85] width 26 height 26
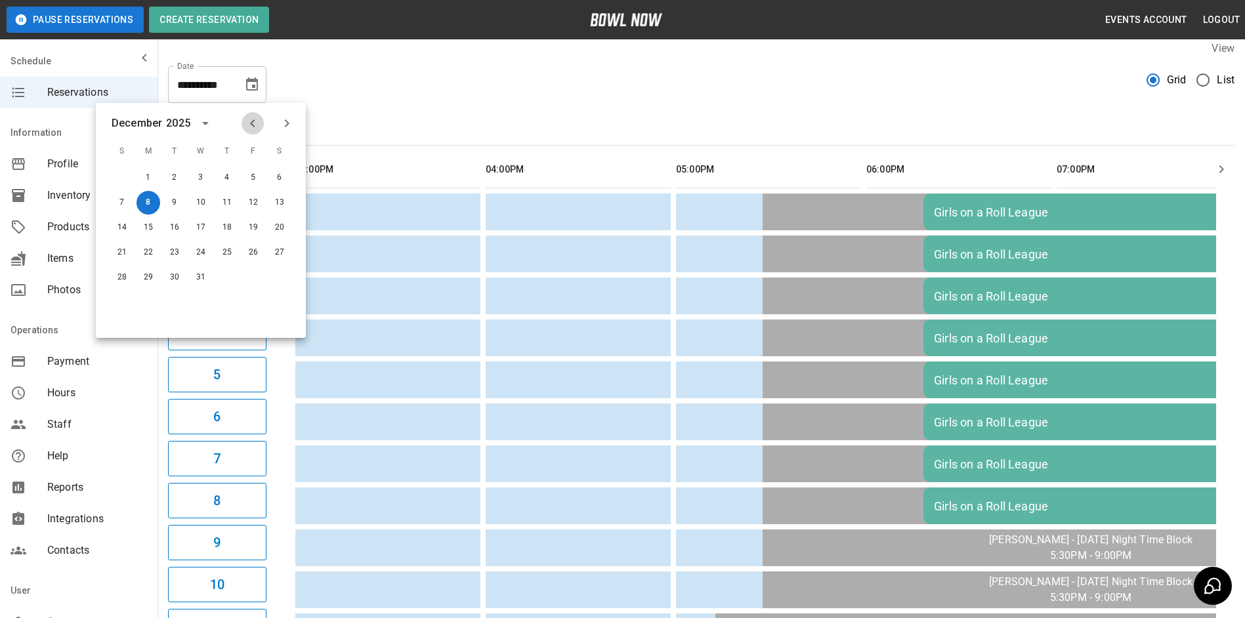
click at [260, 116] on button "Previous month" at bounding box center [252, 123] width 22 height 22
click at [280, 205] on button "8" at bounding box center [280, 203] width 24 height 24
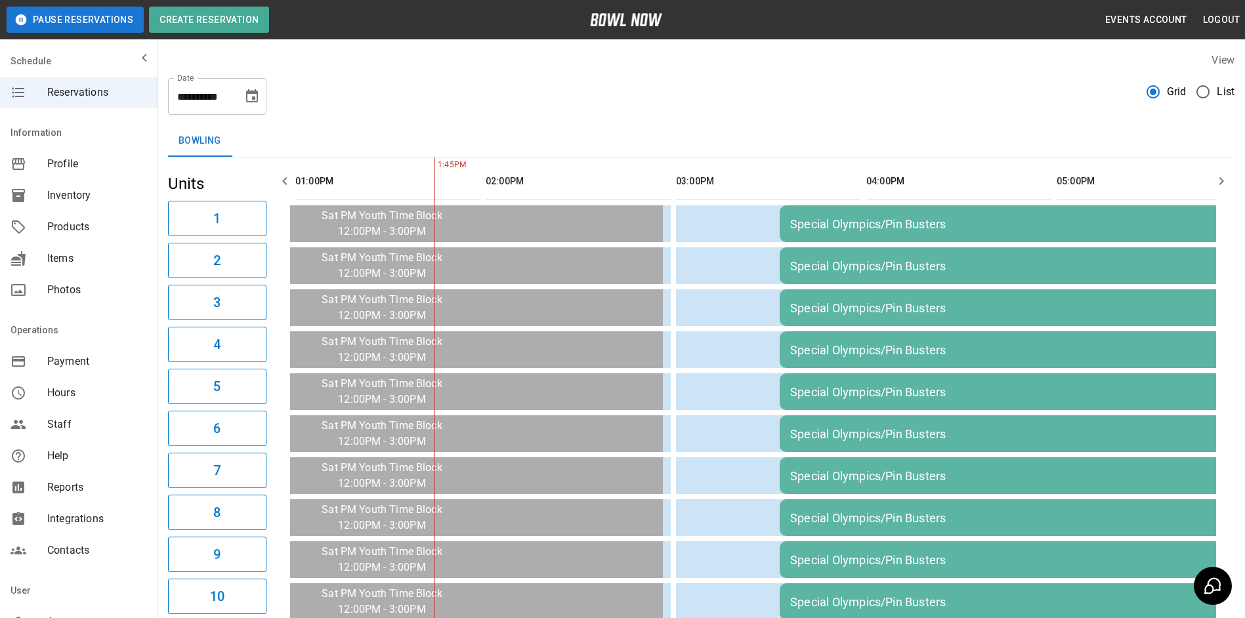
click at [287, 180] on icon "button" at bounding box center [285, 181] width 16 height 16
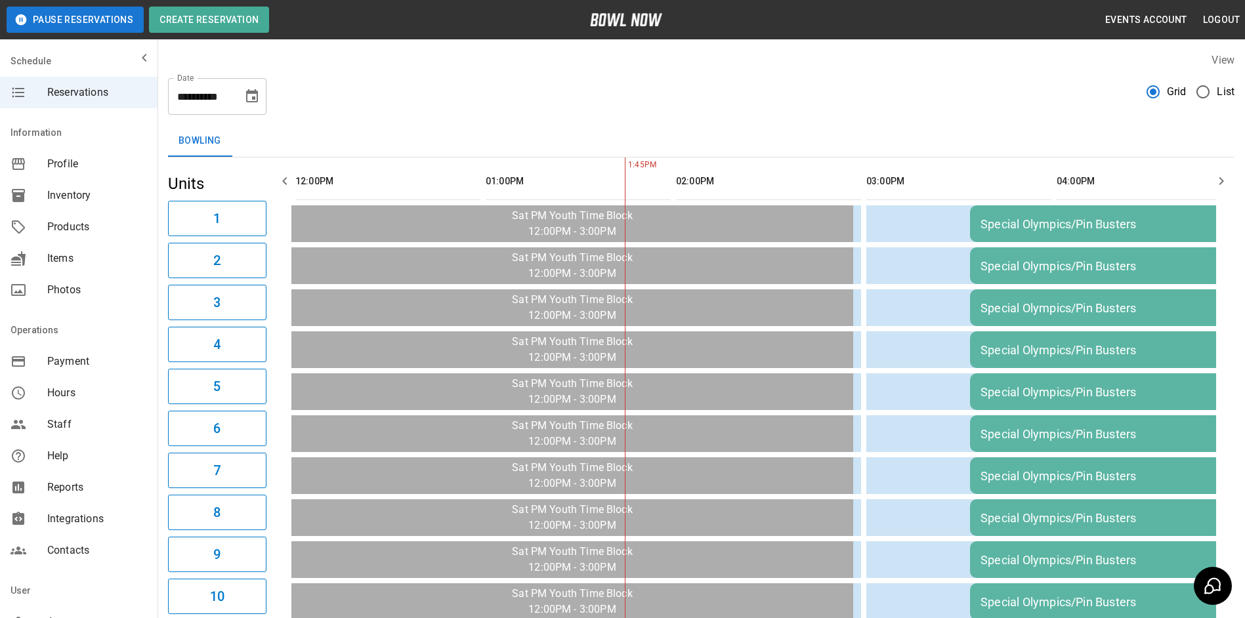
click at [287, 180] on icon "button" at bounding box center [285, 181] width 16 height 16
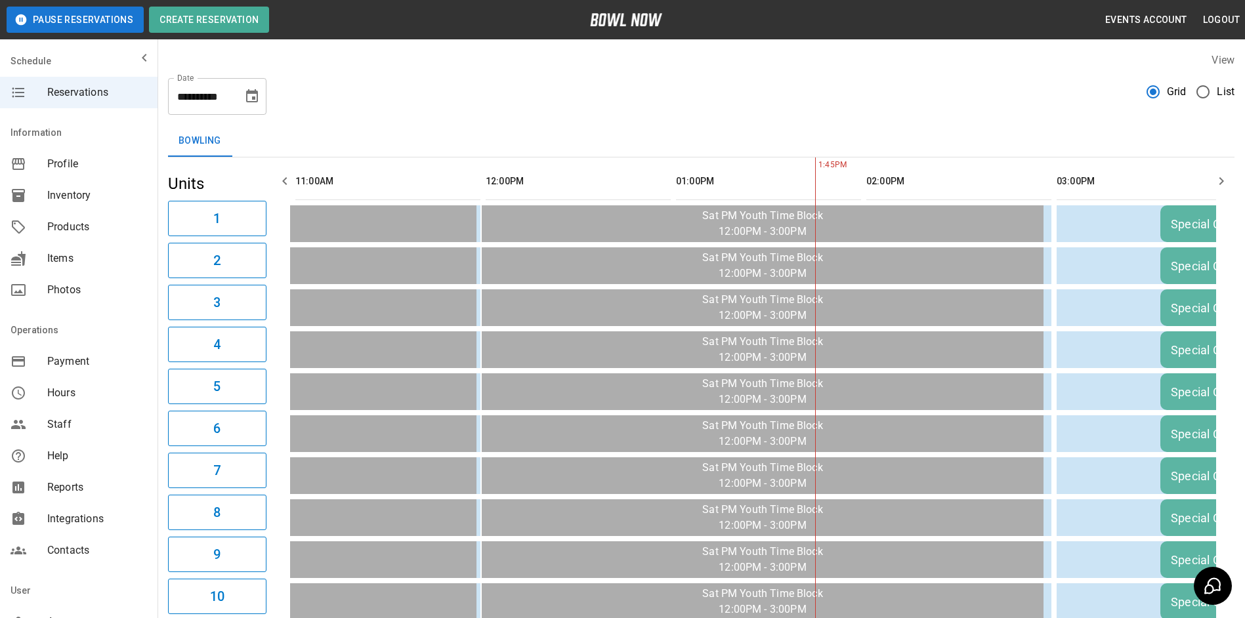
click at [289, 180] on icon "button" at bounding box center [285, 181] width 16 height 16
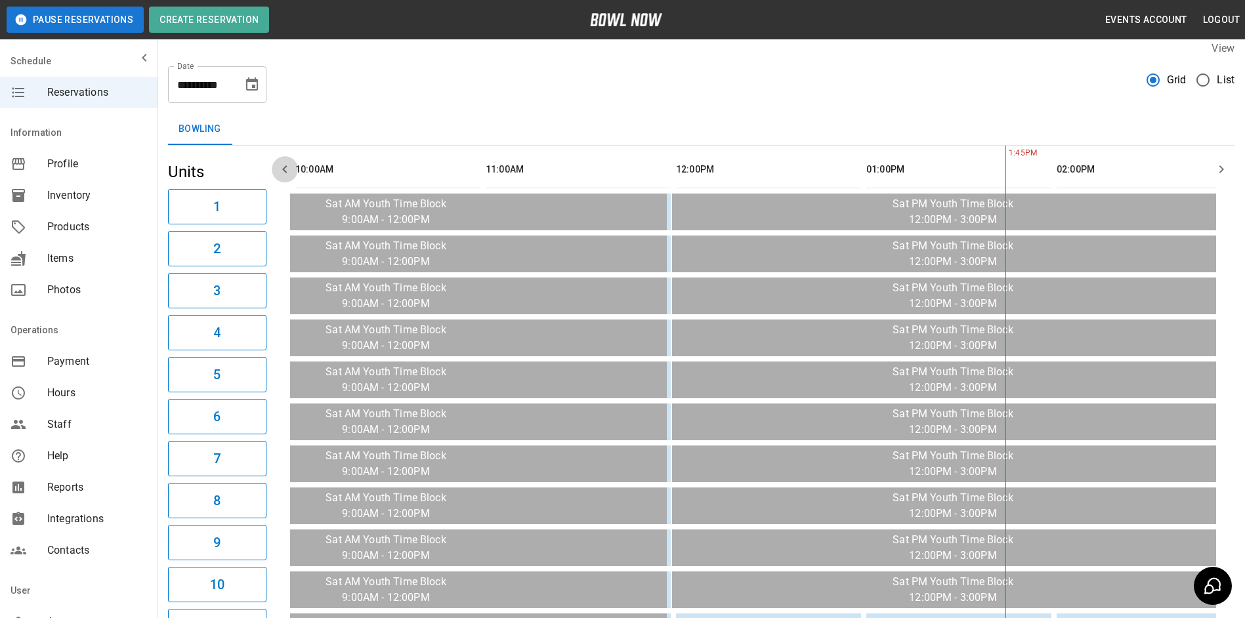
click at [285, 165] on icon "button" at bounding box center [285, 169] width 16 height 16
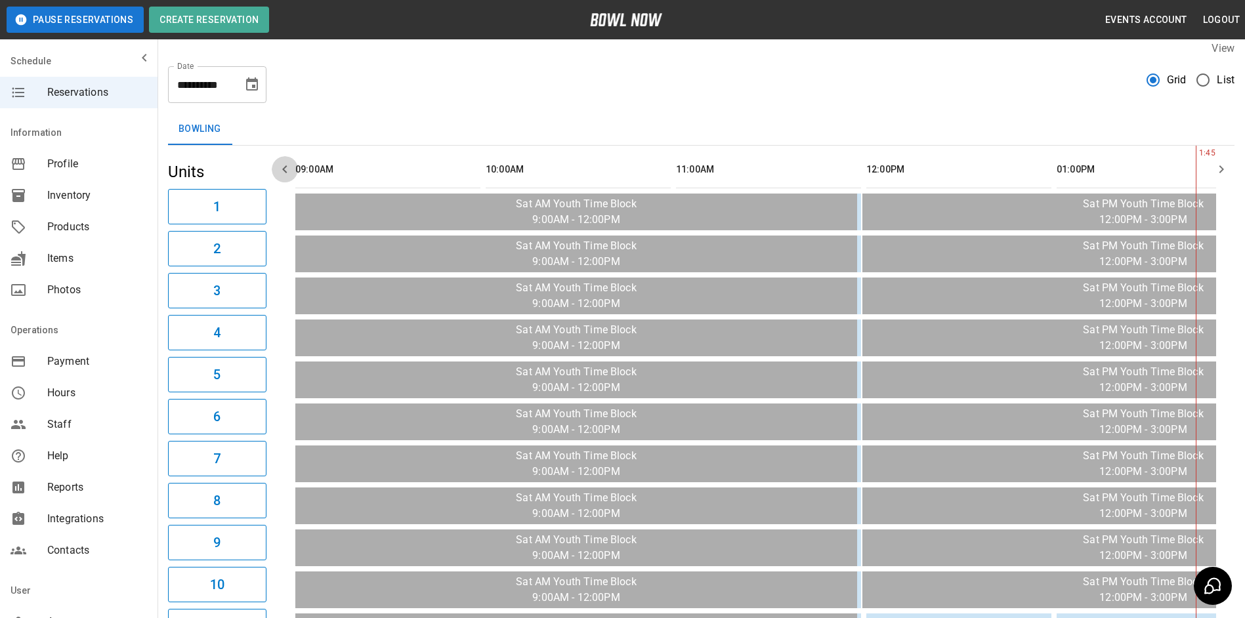
click at [285, 165] on icon "button" at bounding box center [285, 169] width 16 height 16
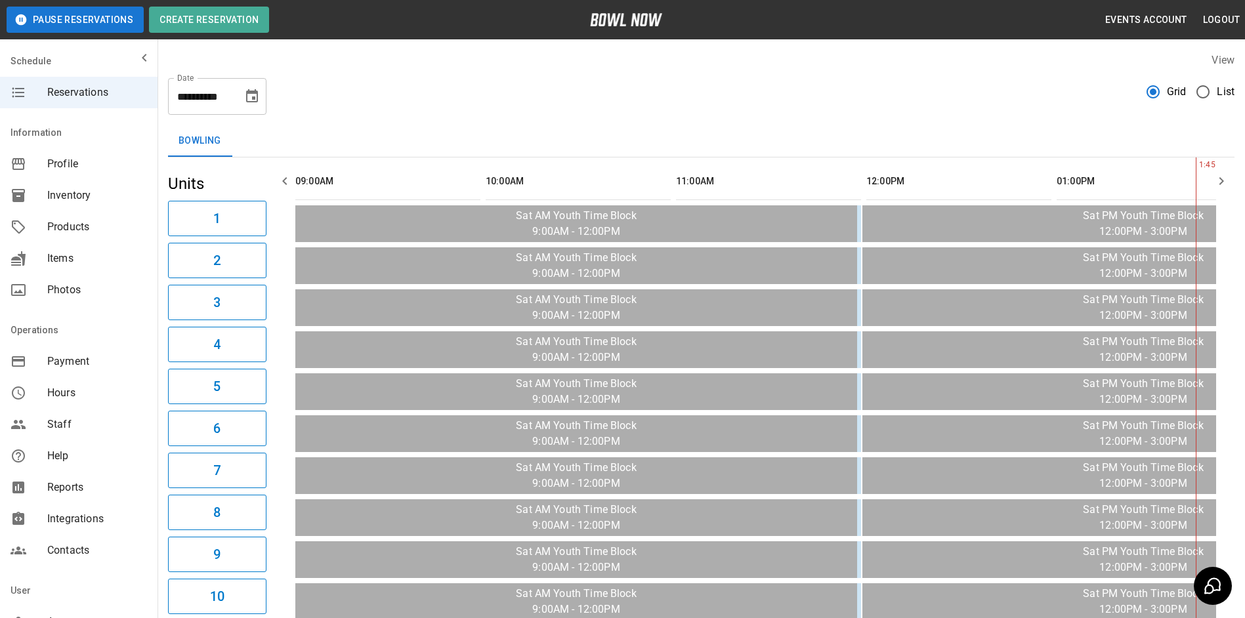
click at [1216, 173] on icon "button" at bounding box center [1221, 181] width 16 height 16
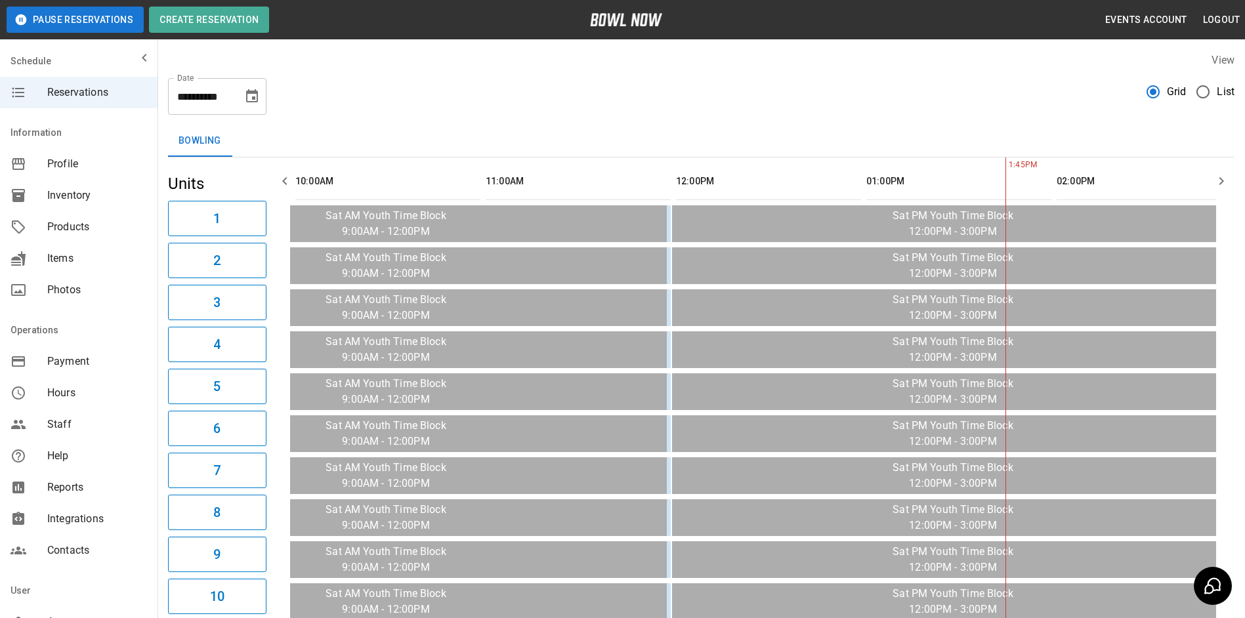
click at [1216, 173] on icon "button" at bounding box center [1221, 181] width 16 height 16
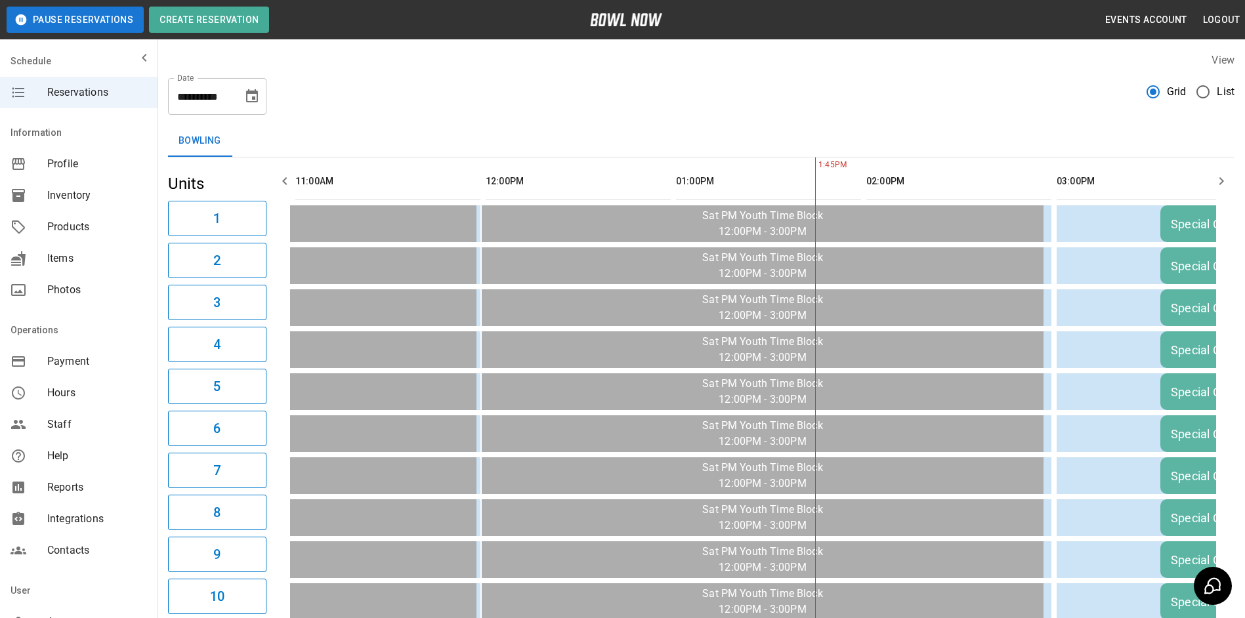
click at [1216, 173] on icon "button" at bounding box center [1221, 181] width 16 height 16
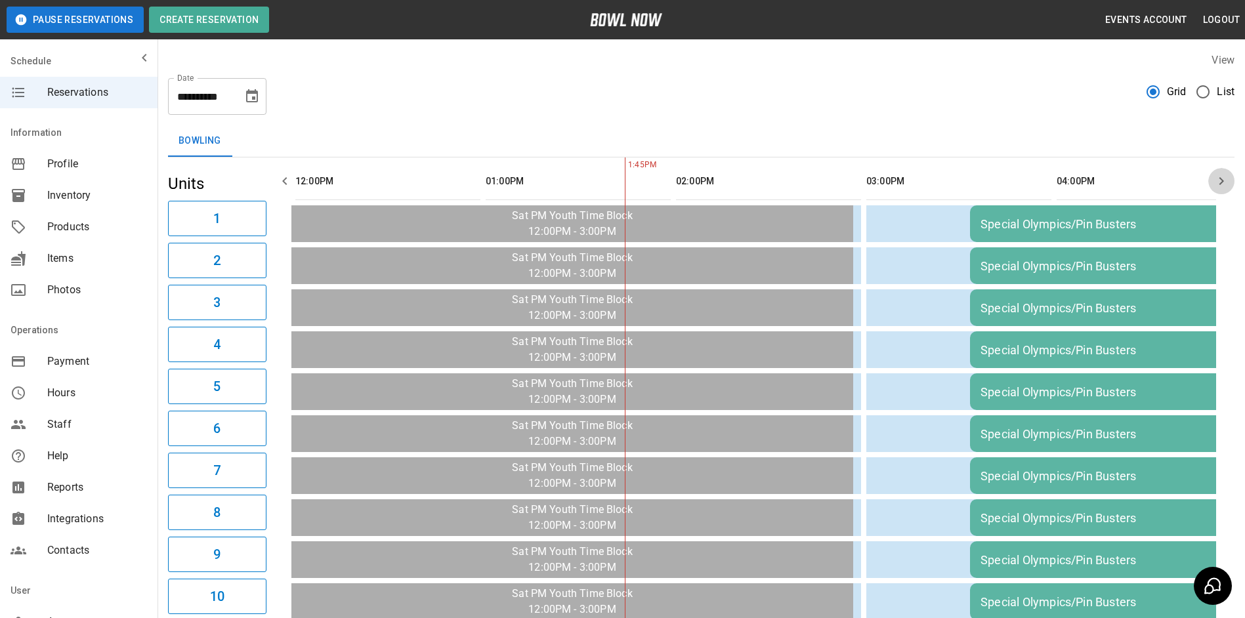
click at [1216, 173] on icon "button" at bounding box center [1221, 181] width 16 height 16
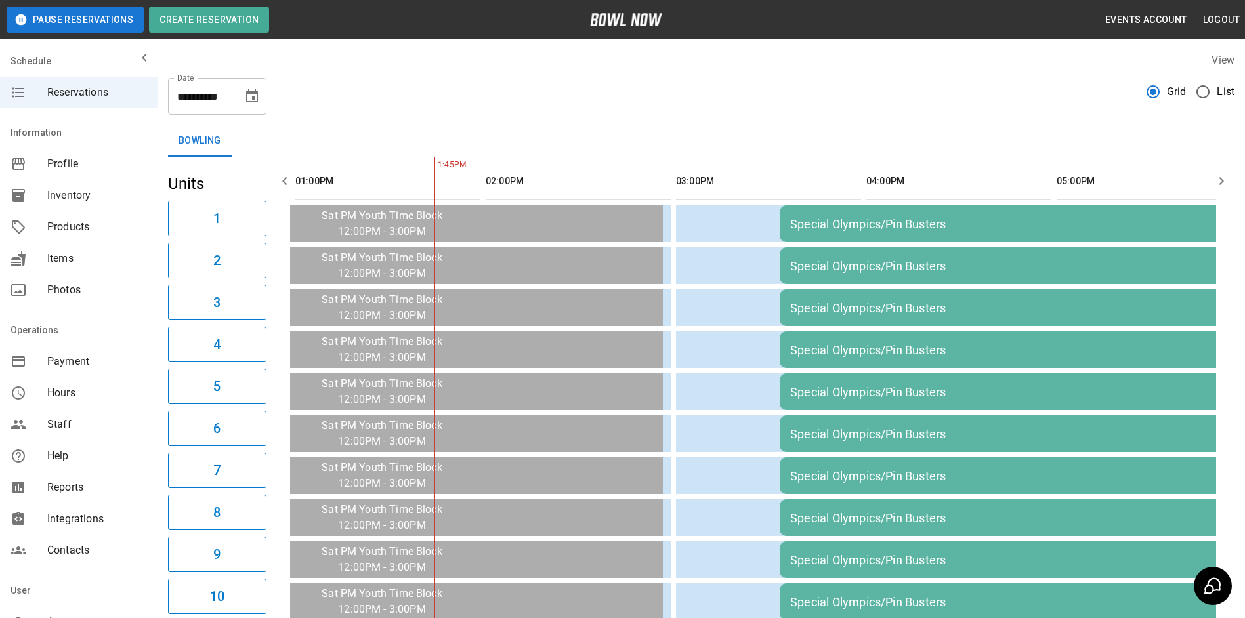
click at [1213, 172] on button "button" at bounding box center [1221, 181] width 26 height 26
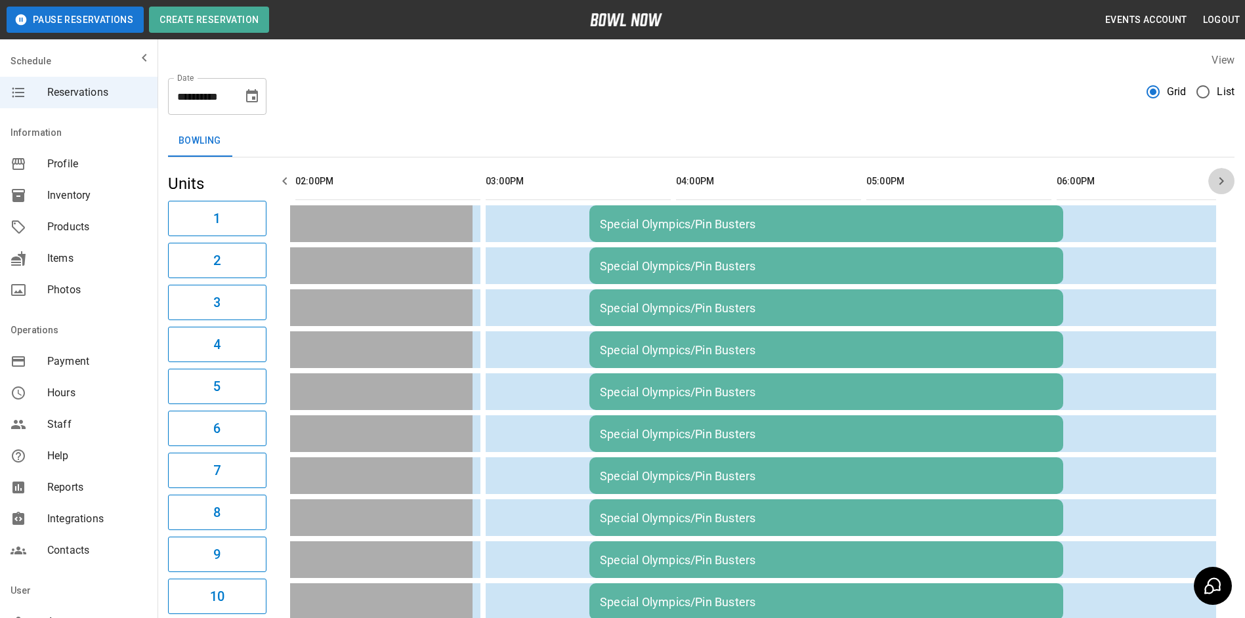
click at [1219, 176] on icon "button" at bounding box center [1221, 181] width 16 height 16
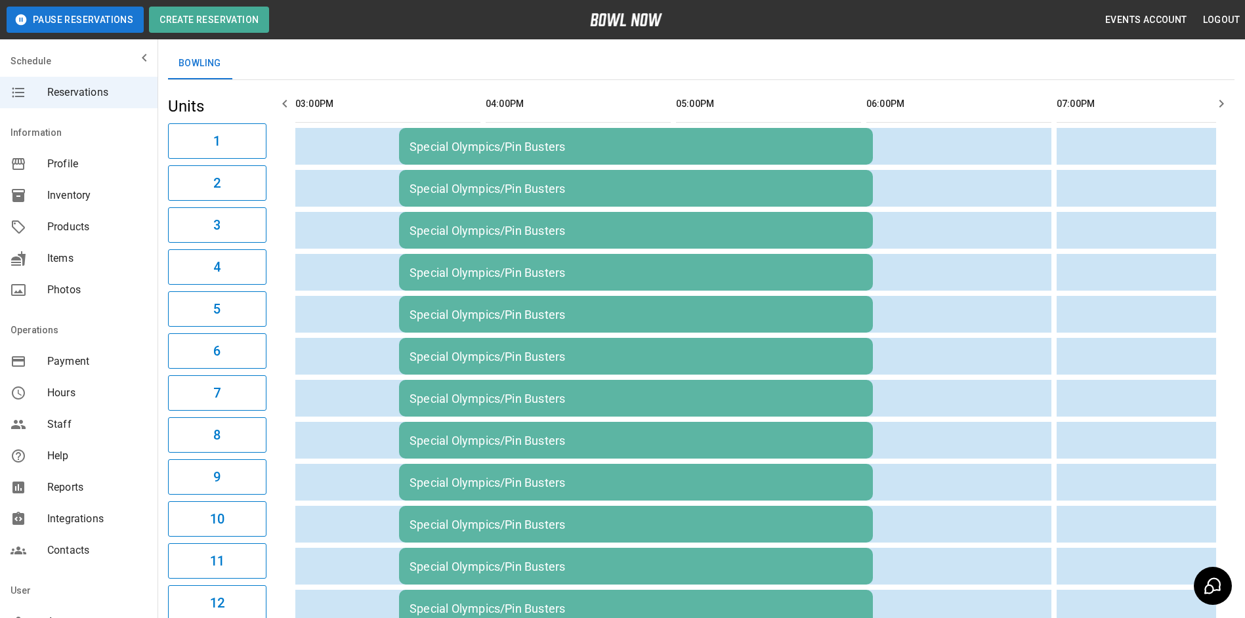
click at [1216, 96] on icon "button" at bounding box center [1221, 104] width 16 height 16
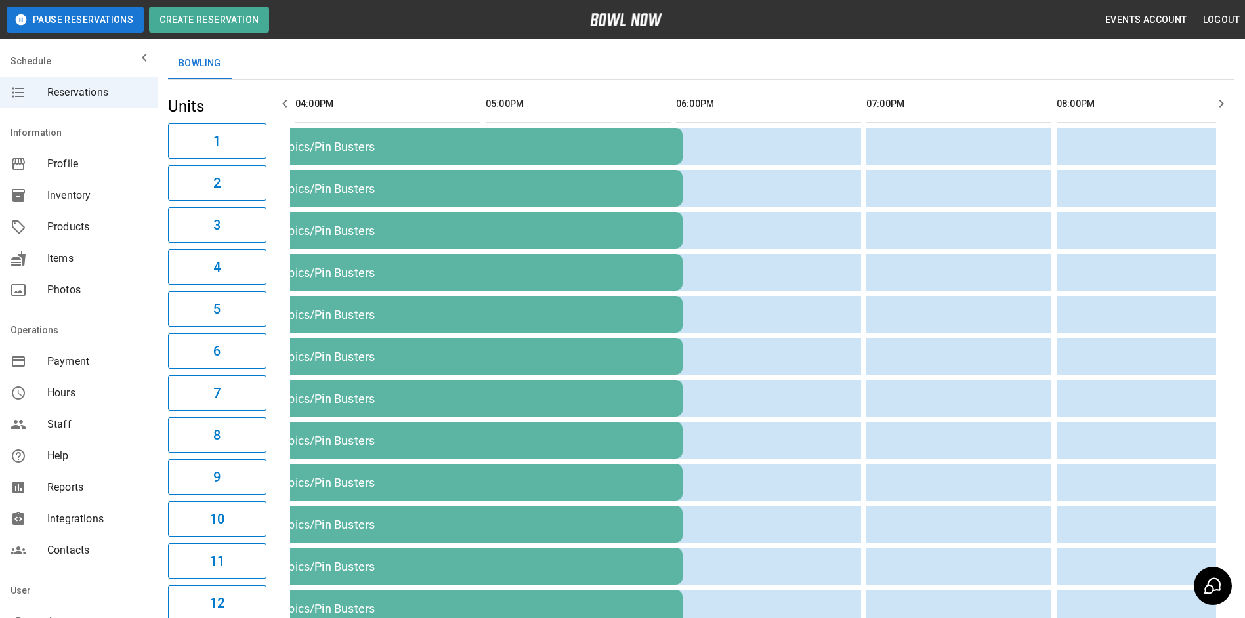
click at [1218, 99] on icon "button" at bounding box center [1221, 104] width 16 height 16
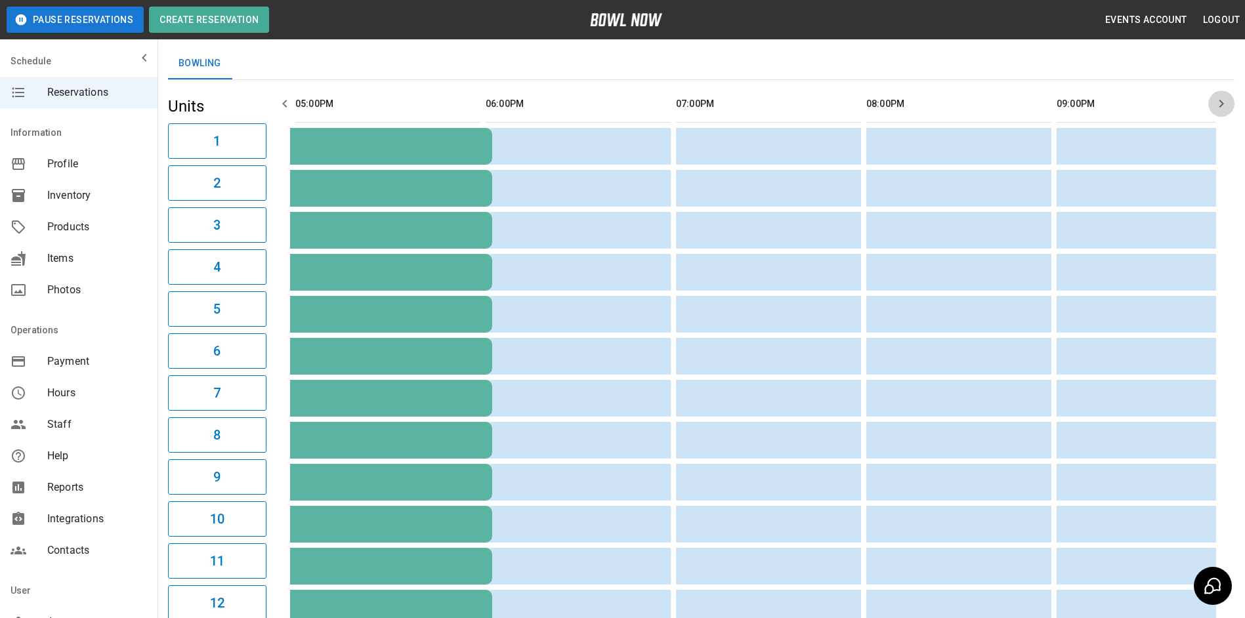
click at [1218, 99] on icon "button" at bounding box center [1221, 104] width 16 height 16
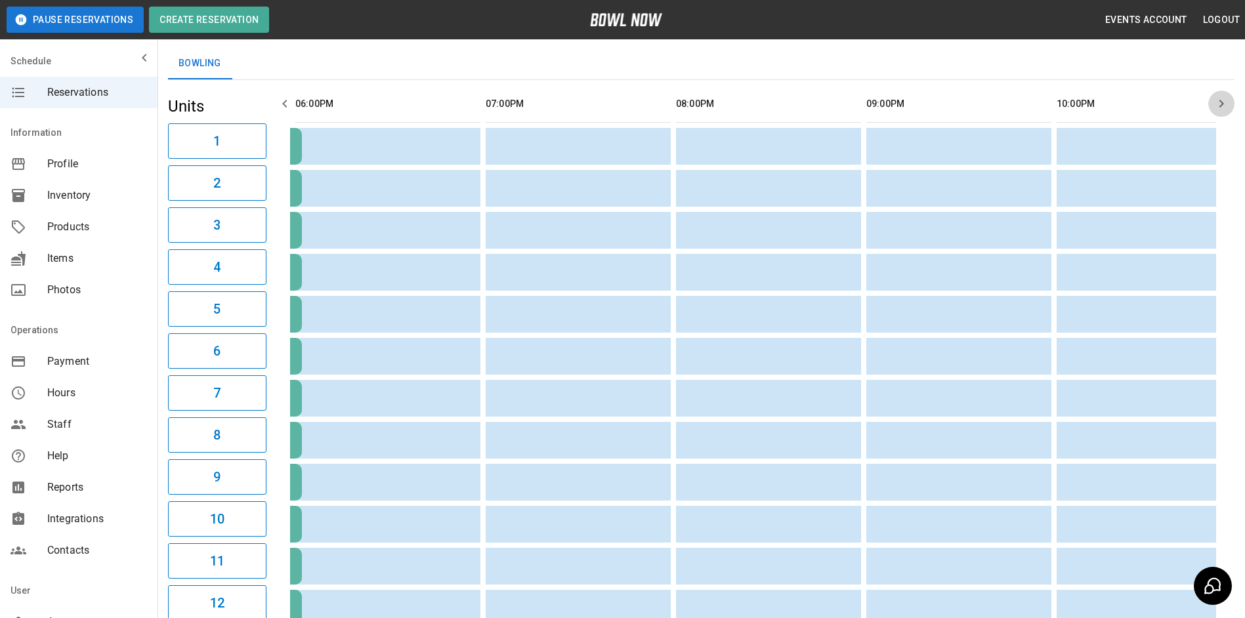
click at [1218, 99] on icon "button" at bounding box center [1221, 104] width 16 height 16
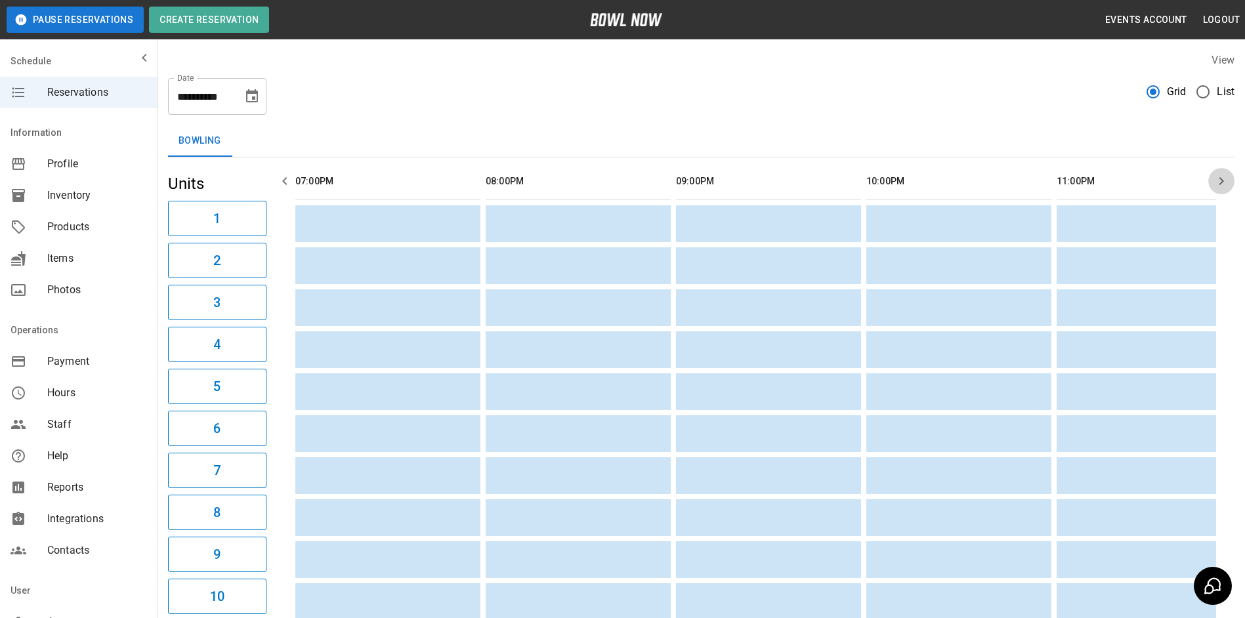
click at [1220, 180] on icon "button" at bounding box center [1221, 181] width 16 height 16
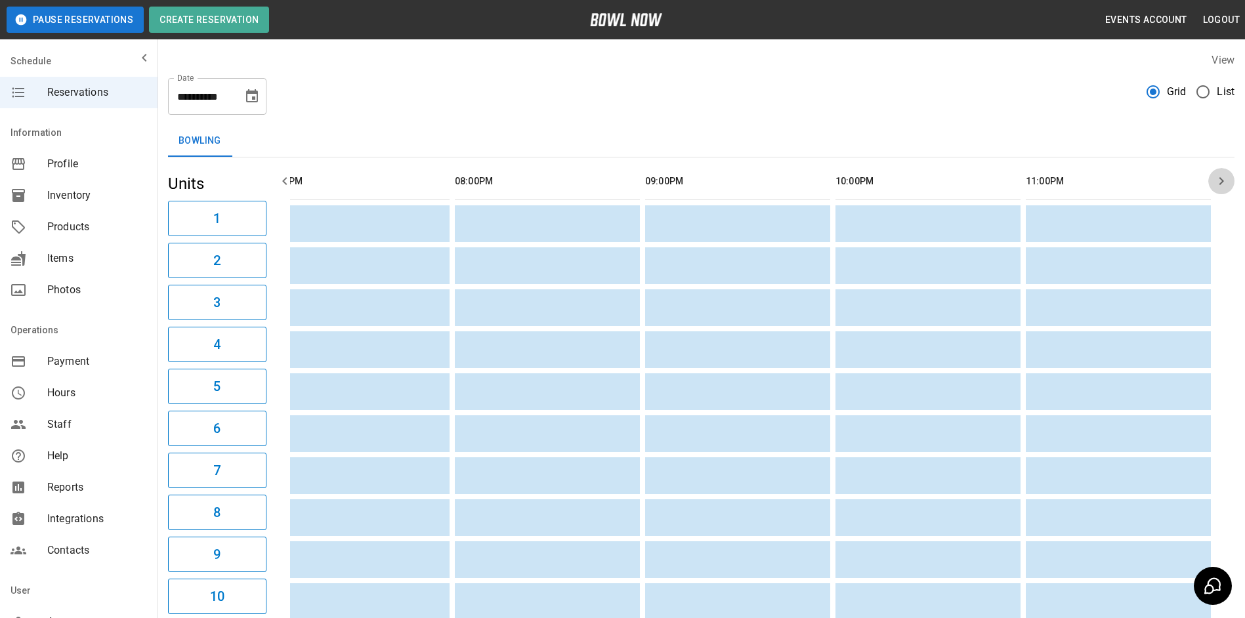
click at [1220, 181] on icon "button" at bounding box center [1221, 181] width 16 height 16
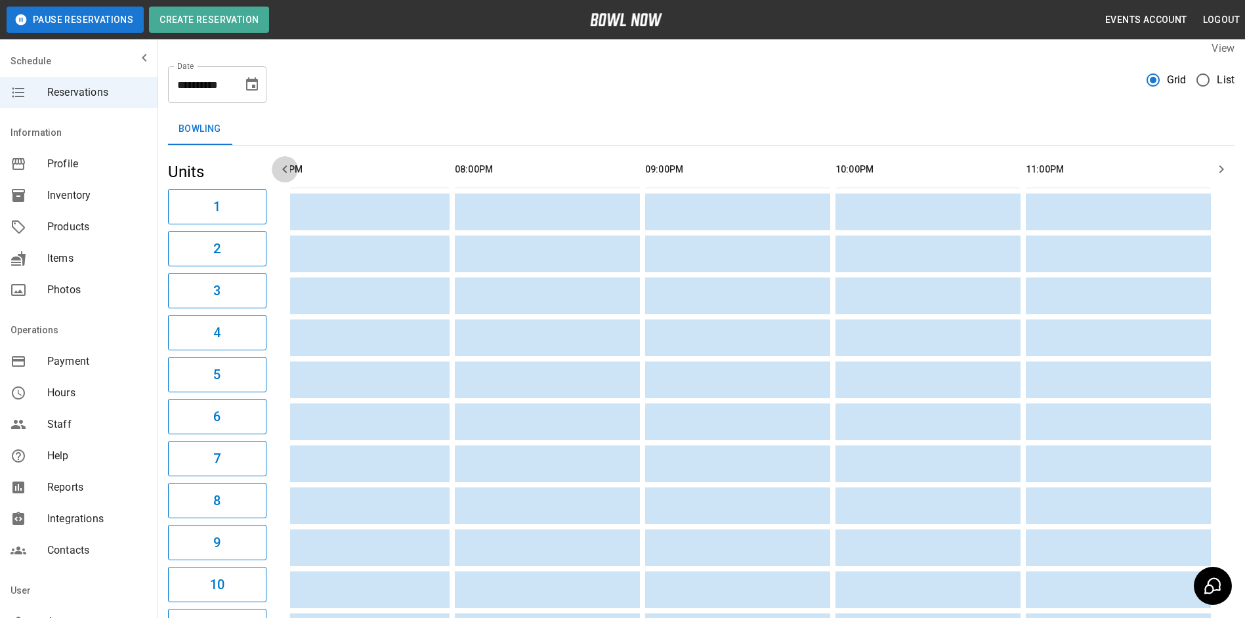
click at [289, 169] on icon "button" at bounding box center [285, 169] width 16 height 16
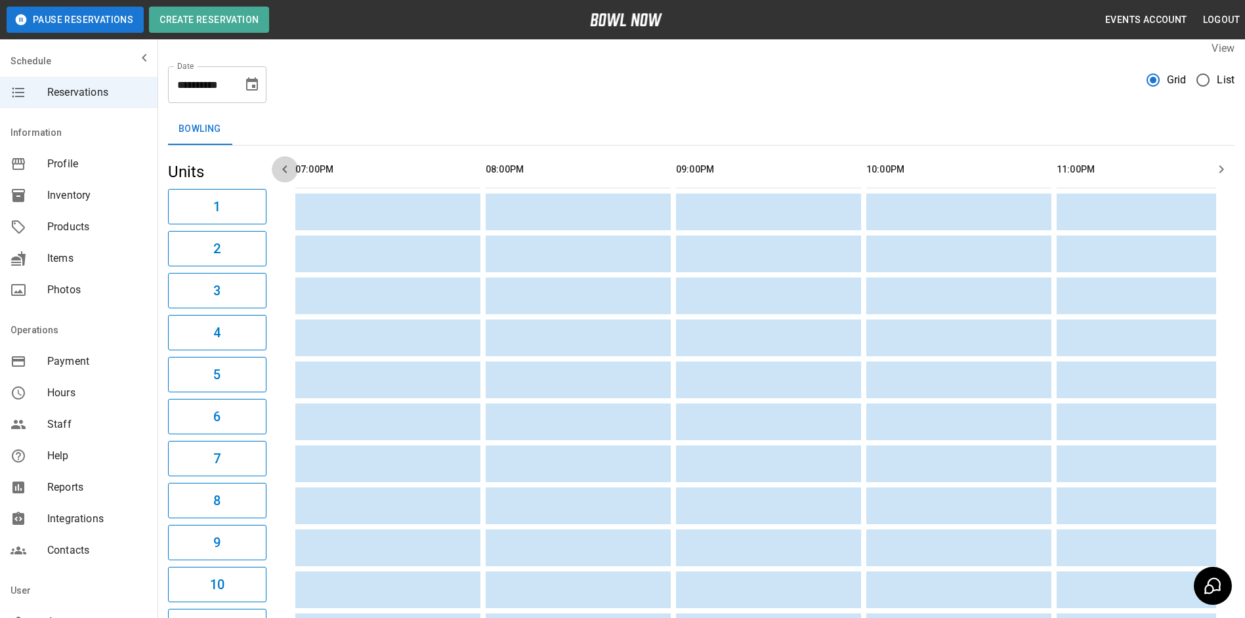
click at [288, 169] on icon "button" at bounding box center [285, 169] width 16 height 16
click at [287, 169] on icon "button" at bounding box center [285, 169] width 16 height 16
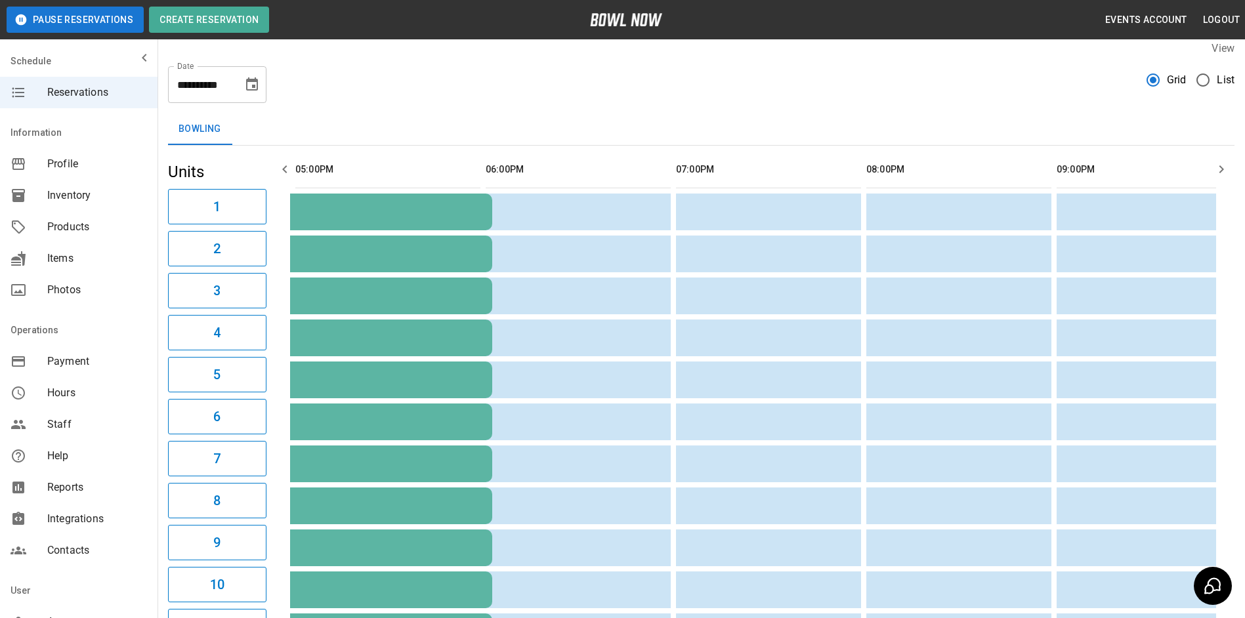
click at [283, 169] on icon "button" at bounding box center [285, 169] width 16 height 16
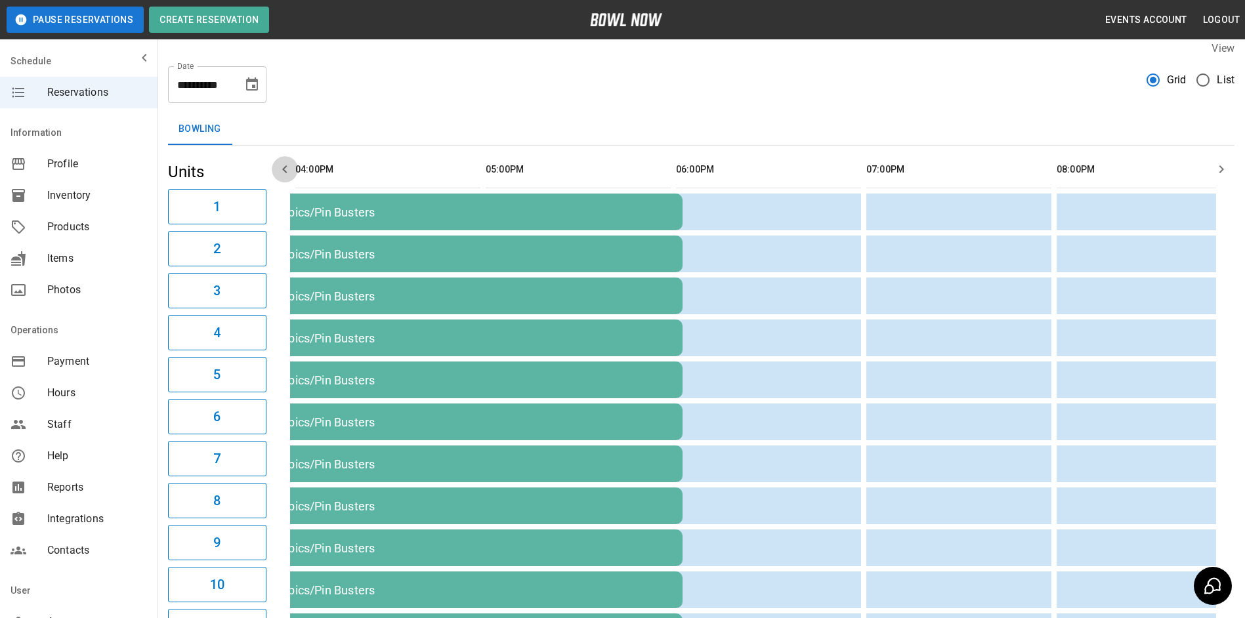
click at [283, 169] on icon "button" at bounding box center [284, 169] width 5 height 8
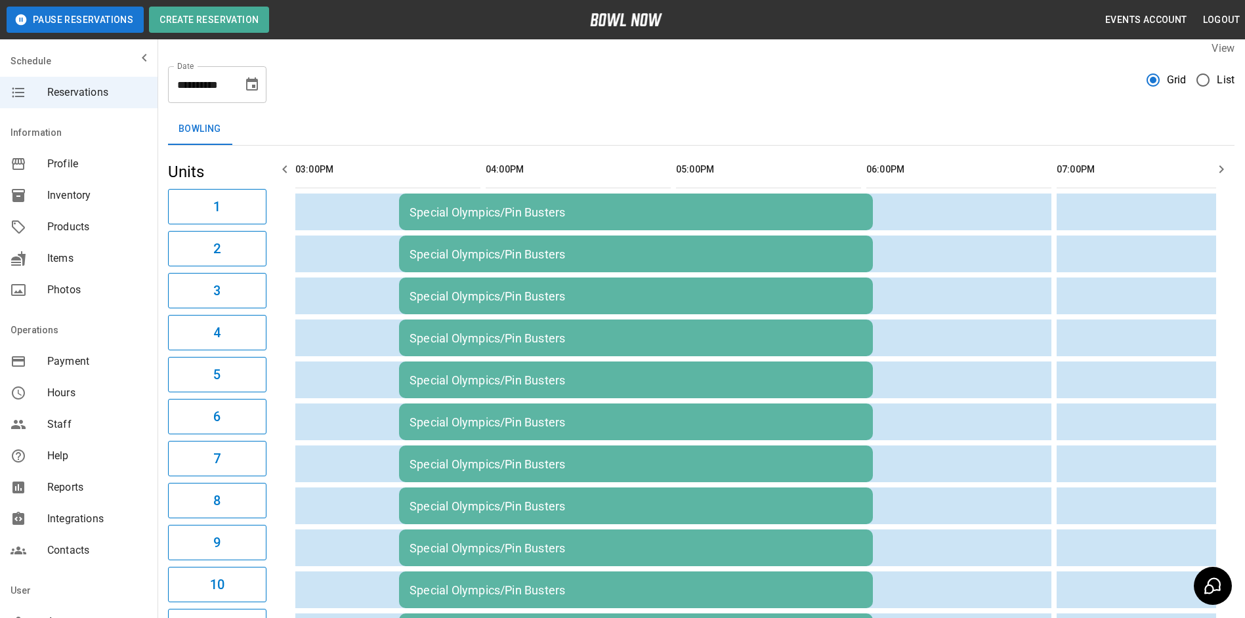
click at [283, 169] on icon "button" at bounding box center [284, 169] width 5 height 8
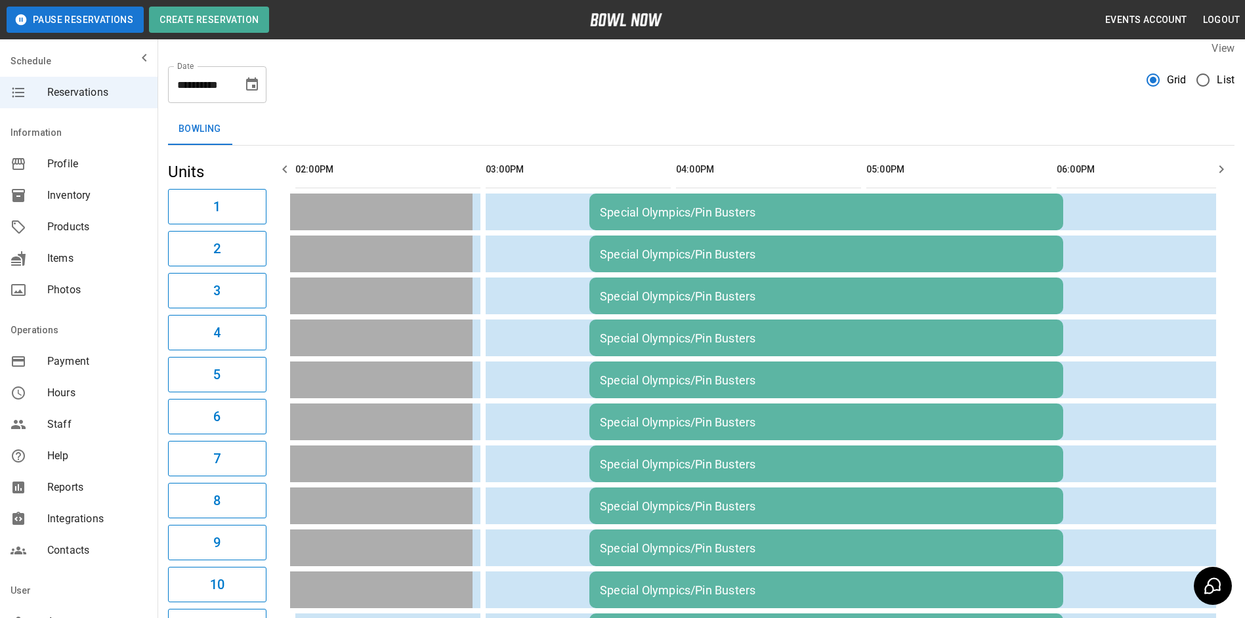
click at [282, 169] on icon "button" at bounding box center [284, 169] width 5 height 8
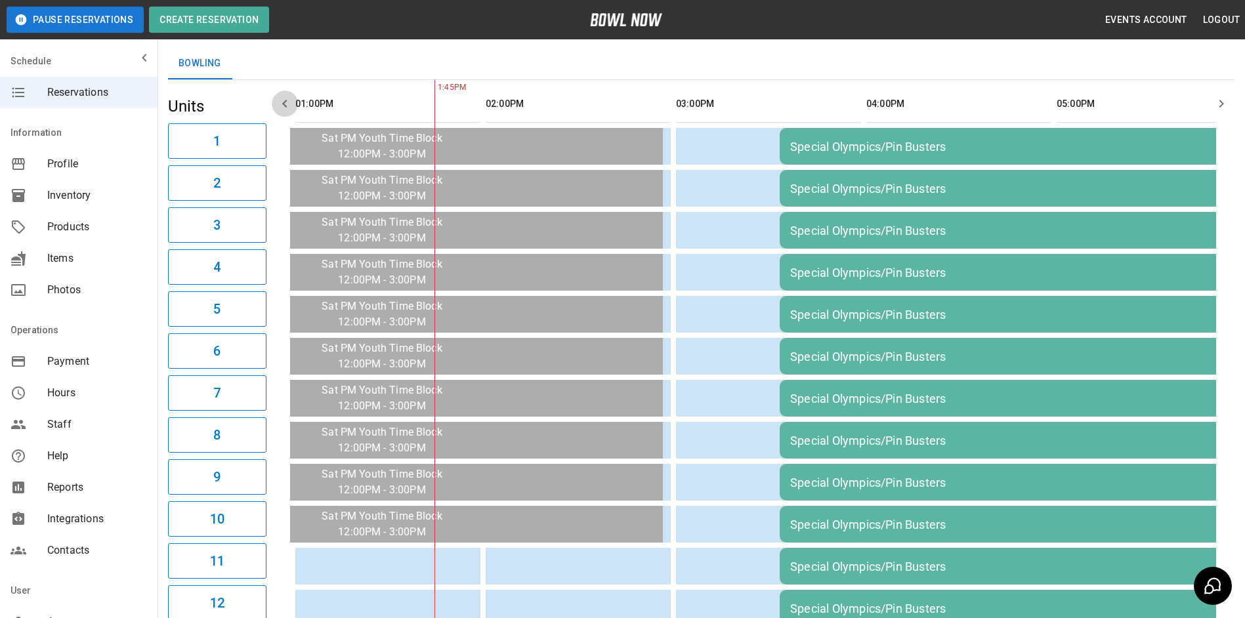
click at [283, 113] on button "button" at bounding box center [285, 104] width 26 height 26
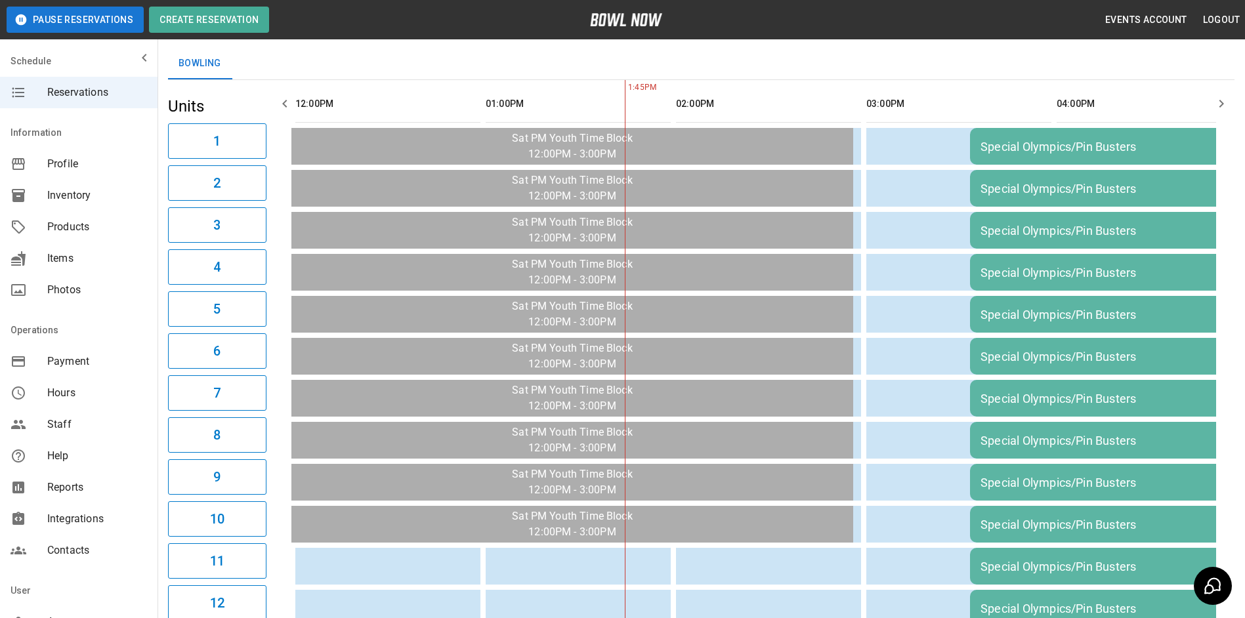
click at [284, 112] on button "button" at bounding box center [285, 104] width 26 height 26
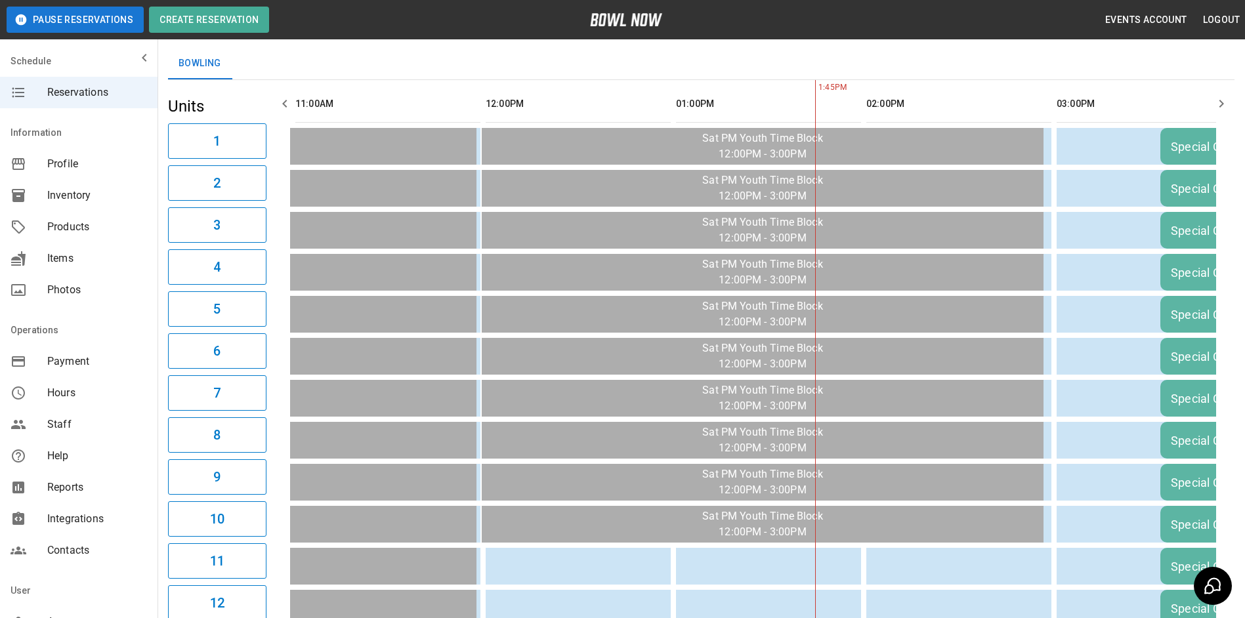
click at [287, 113] on button "button" at bounding box center [285, 104] width 26 height 26
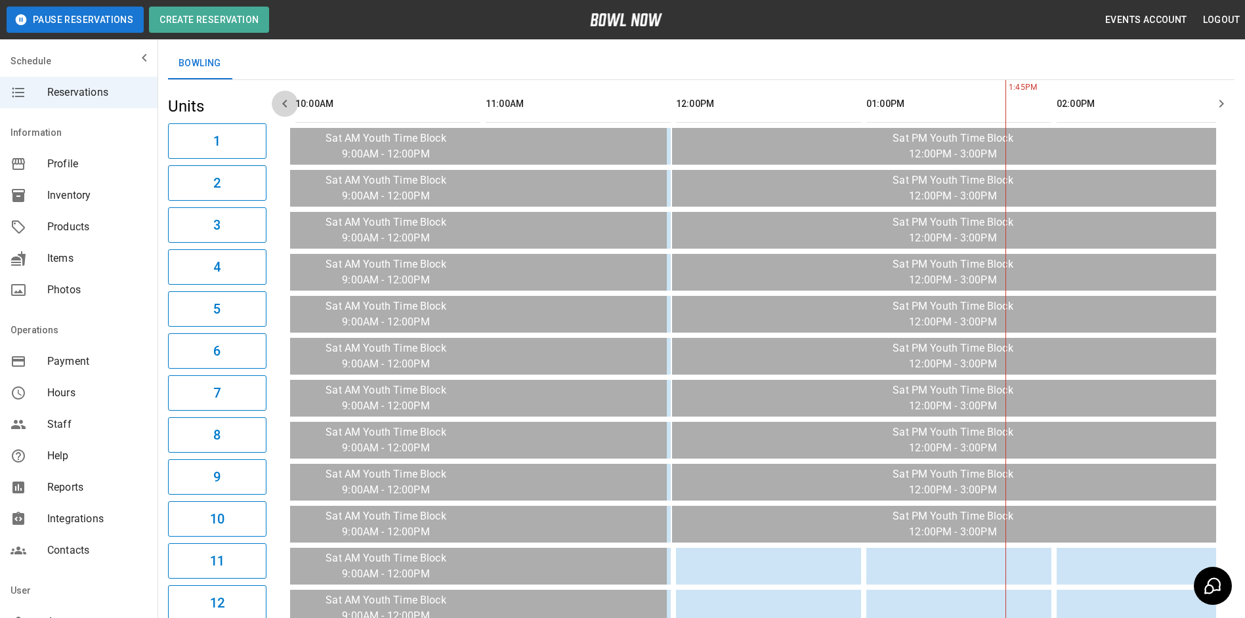
click at [287, 113] on button "button" at bounding box center [285, 104] width 26 height 26
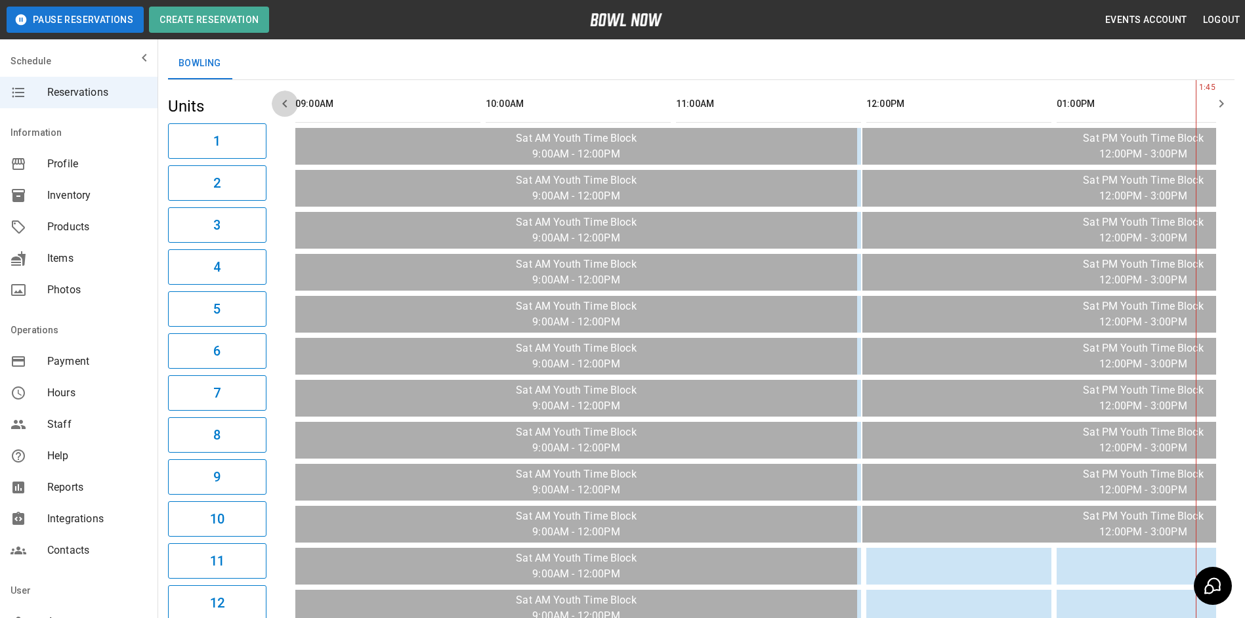
click at [287, 113] on button "button" at bounding box center [285, 104] width 26 height 26
click at [287, 114] on button "button" at bounding box center [285, 104] width 26 height 26
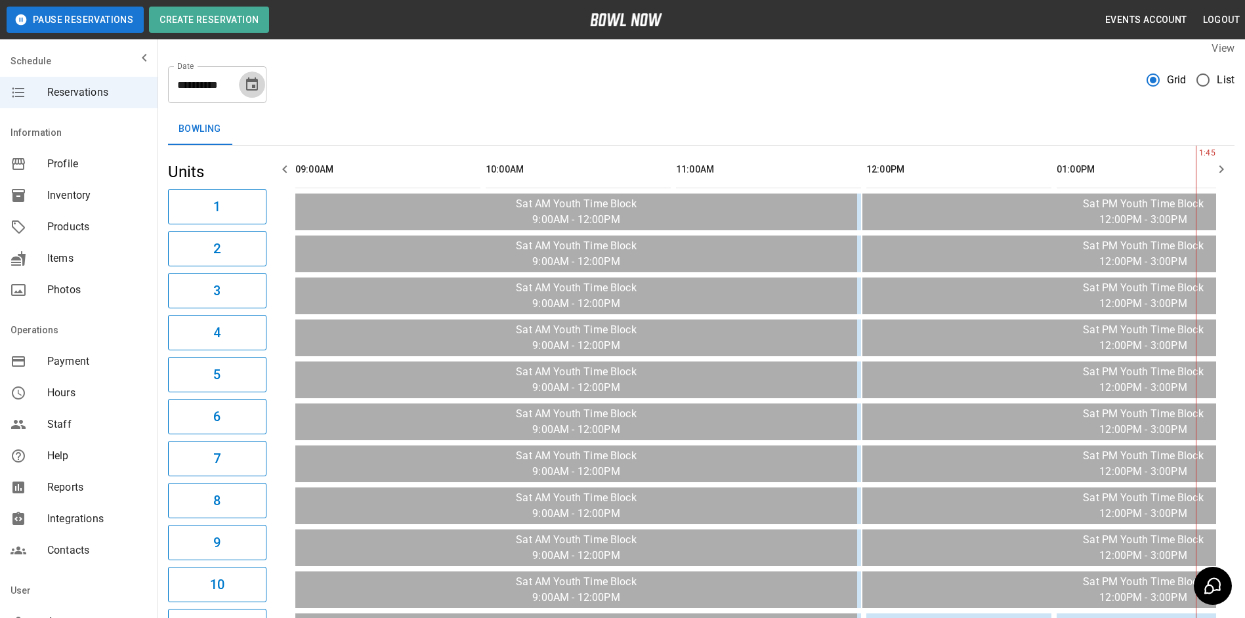
click at [247, 87] on icon "Choose date, selected date is Nov 8, 2025" at bounding box center [252, 83] width 12 height 13
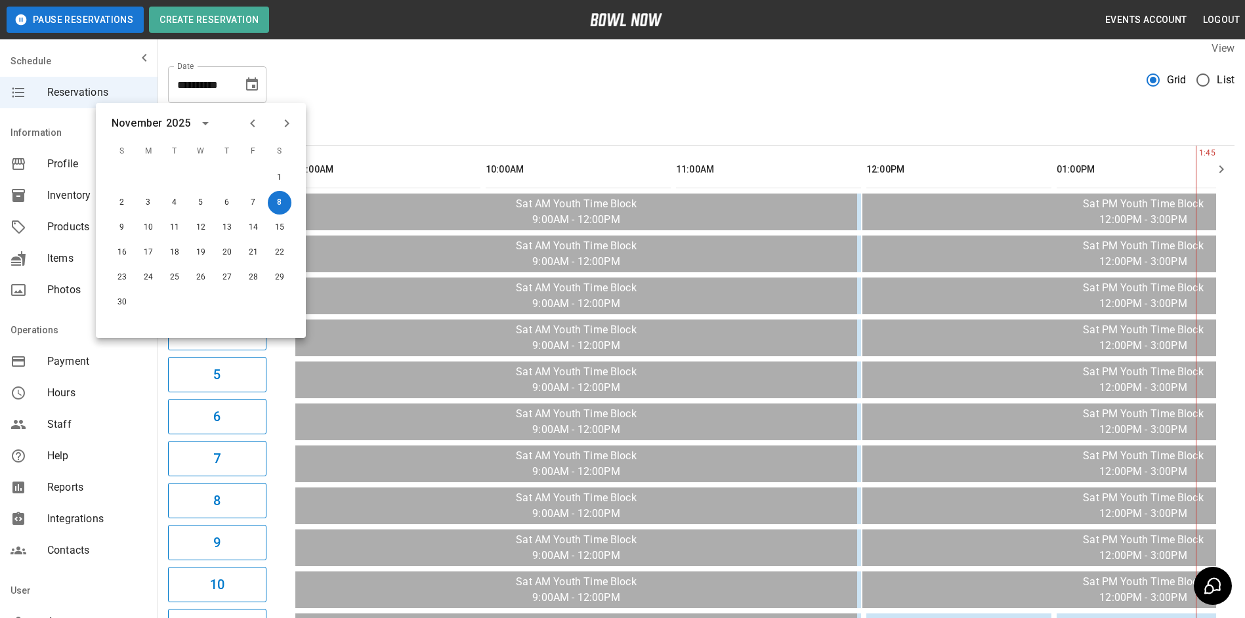
click at [251, 131] on button "Previous month" at bounding box center [252, 123] width 22 height 22
click at [196, 205] on button "8" at bounding box center [201, 204] width 24 height 24
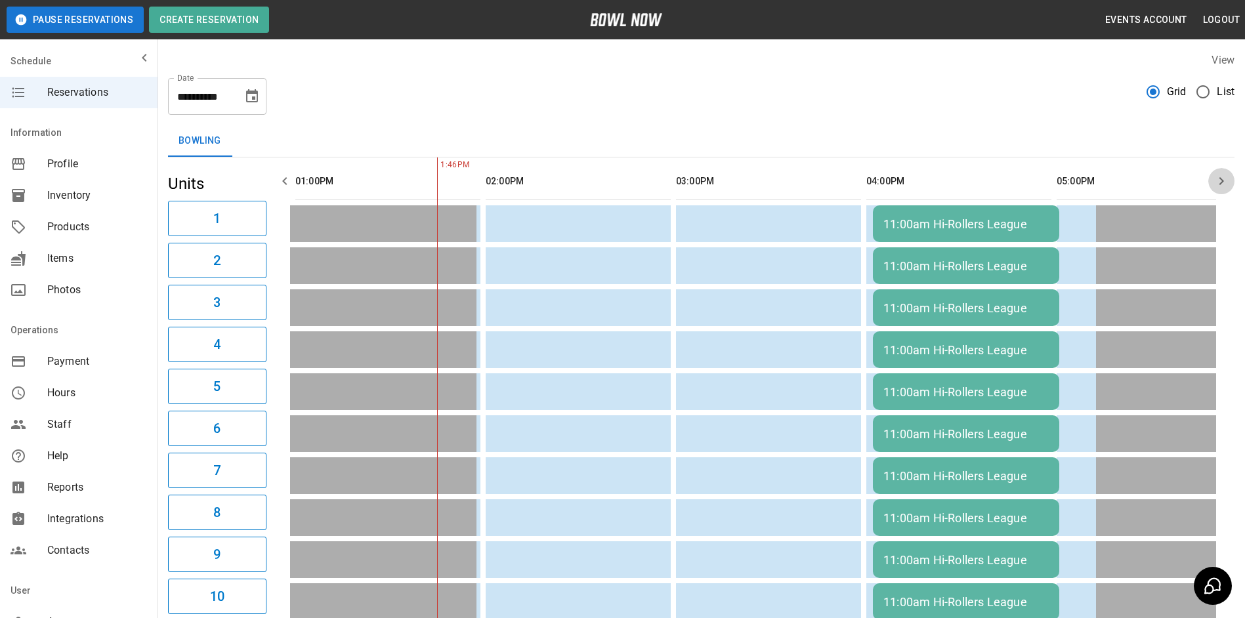
click at [1216, 174] on icon "button" at bounding box center [1221, 181] width 16 height 16
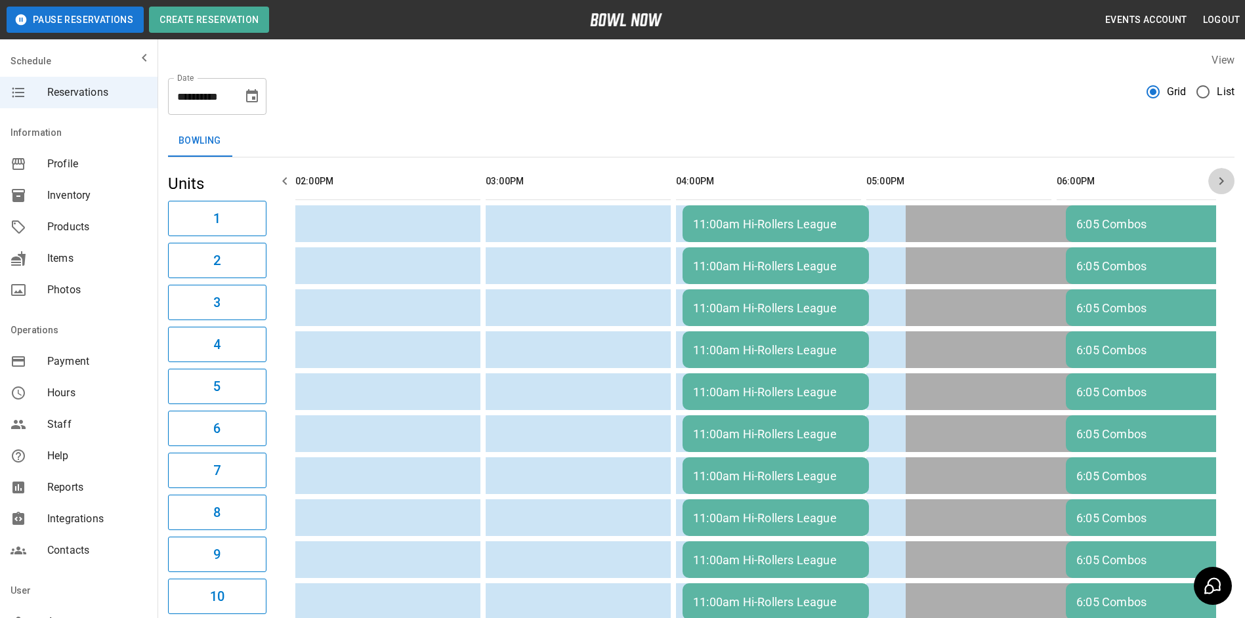
click at [1214, 172] on button "button" at bounding box center [1221, 181] width 26 height 26
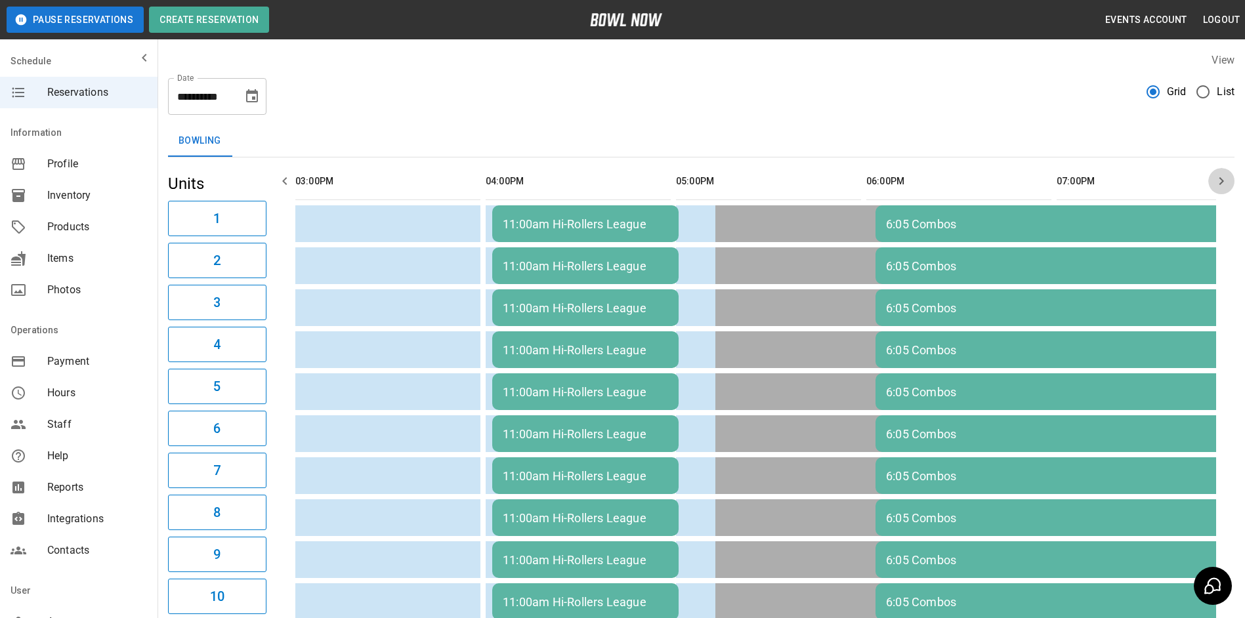
click at [1214, 172] on button "button" at bounding box center [1221, 181] width 26 height 26
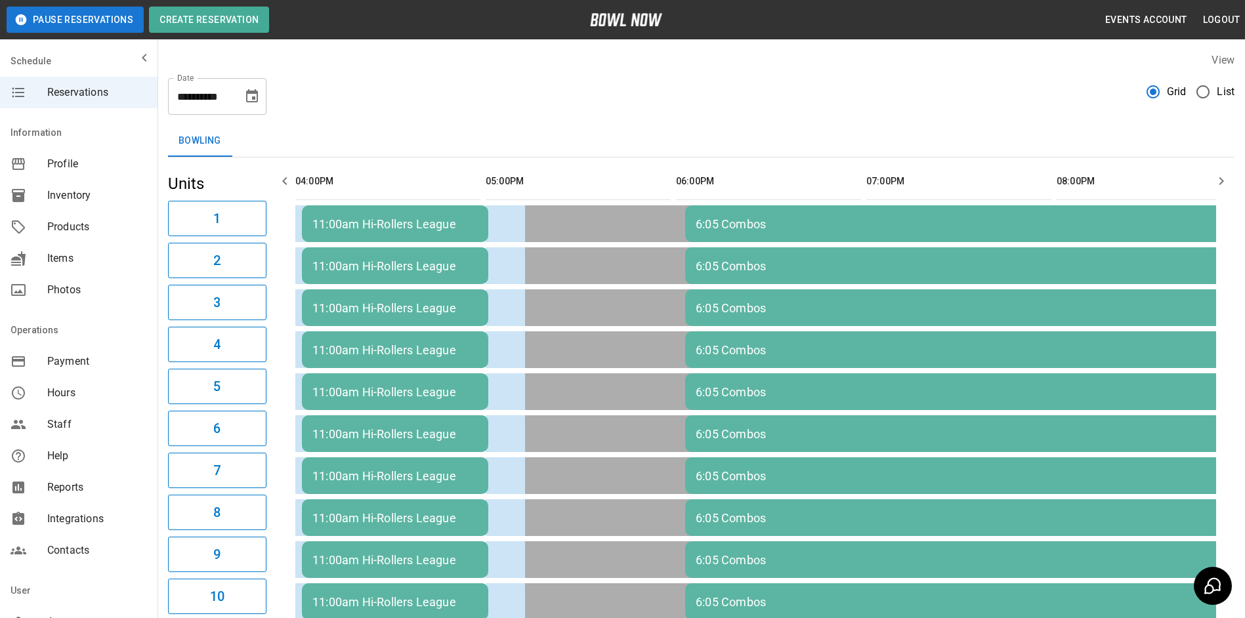
click at [1213, 171] on button "button" at bounding box center [1221, 181] width 26 height 26
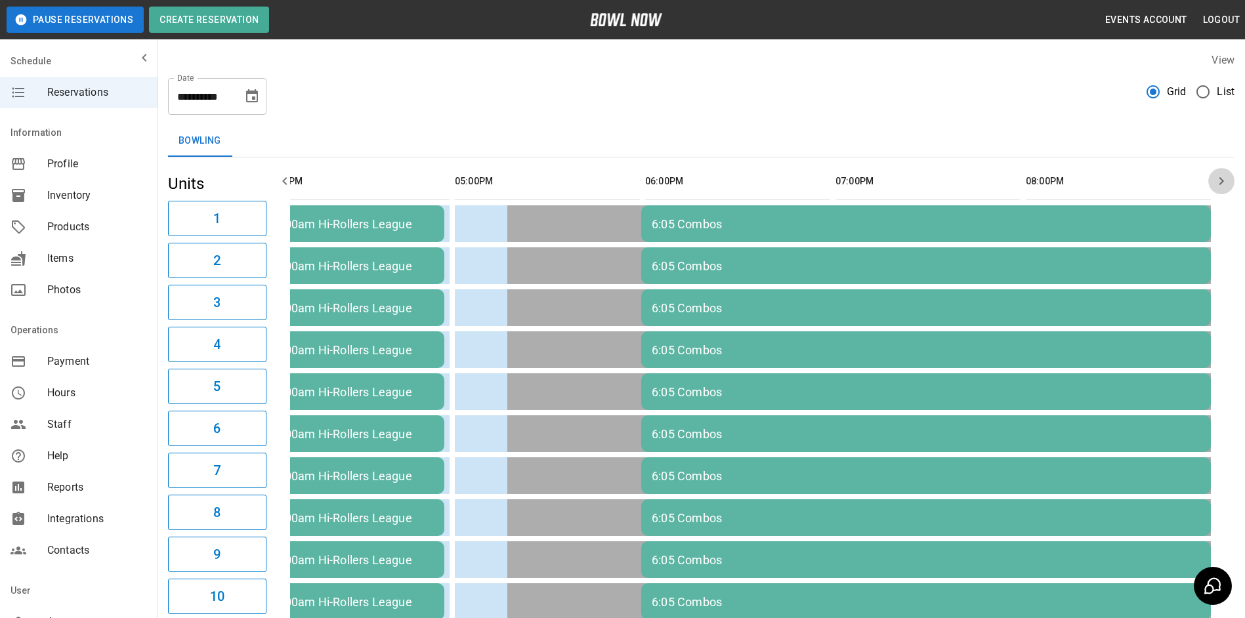
click at [1212, 172] on button "button" at bounding box center [1221, 181] width 26 height 26
click at [253, 100] on icon "Choose date, selected date is Oct 8, 2025" at bounding box center [252, 97] width 16 height 16
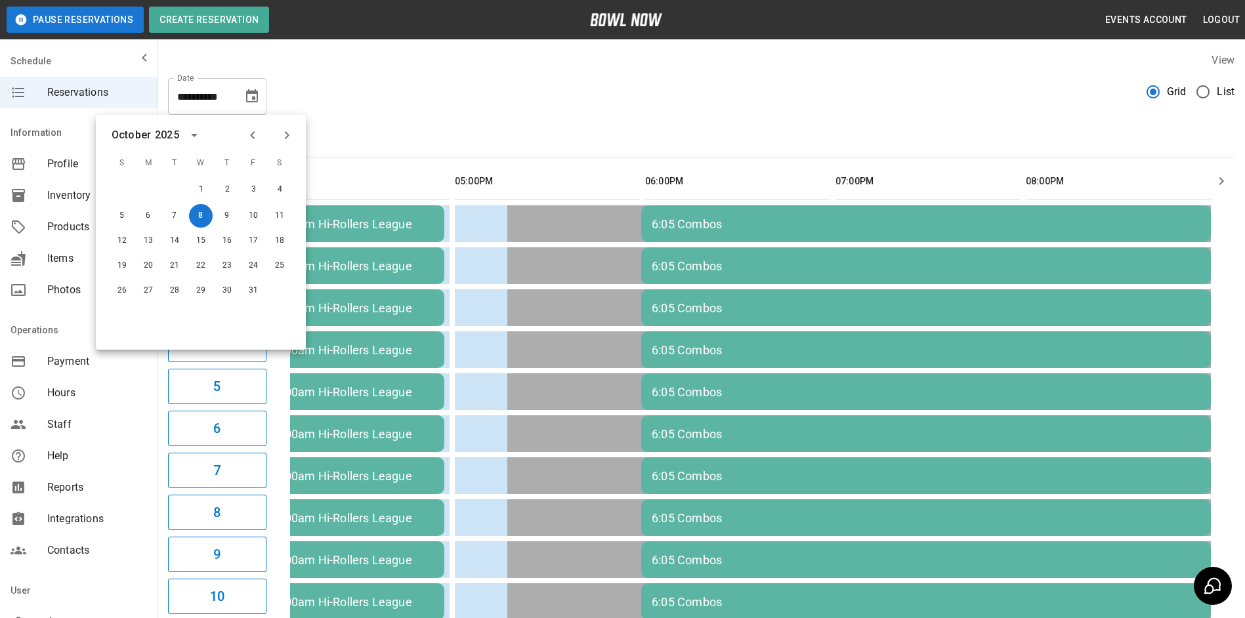
click at [281, 129] on icon "Next month" at bounding box center [287, 135] width 16 height 16
click at [253, 217] on button "7" at bounding box center [253, 215] width 24 height 24
type input "**********"
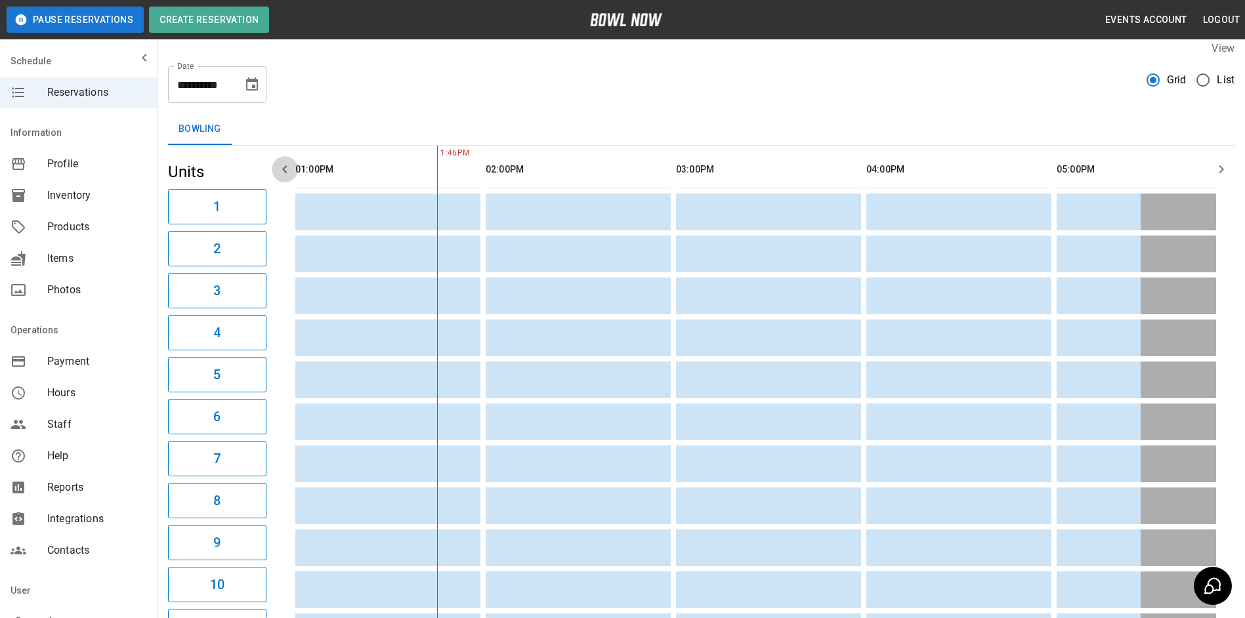
click at [281, 166] on icon "button" at bounding box center [285, 169] width 16 height 16
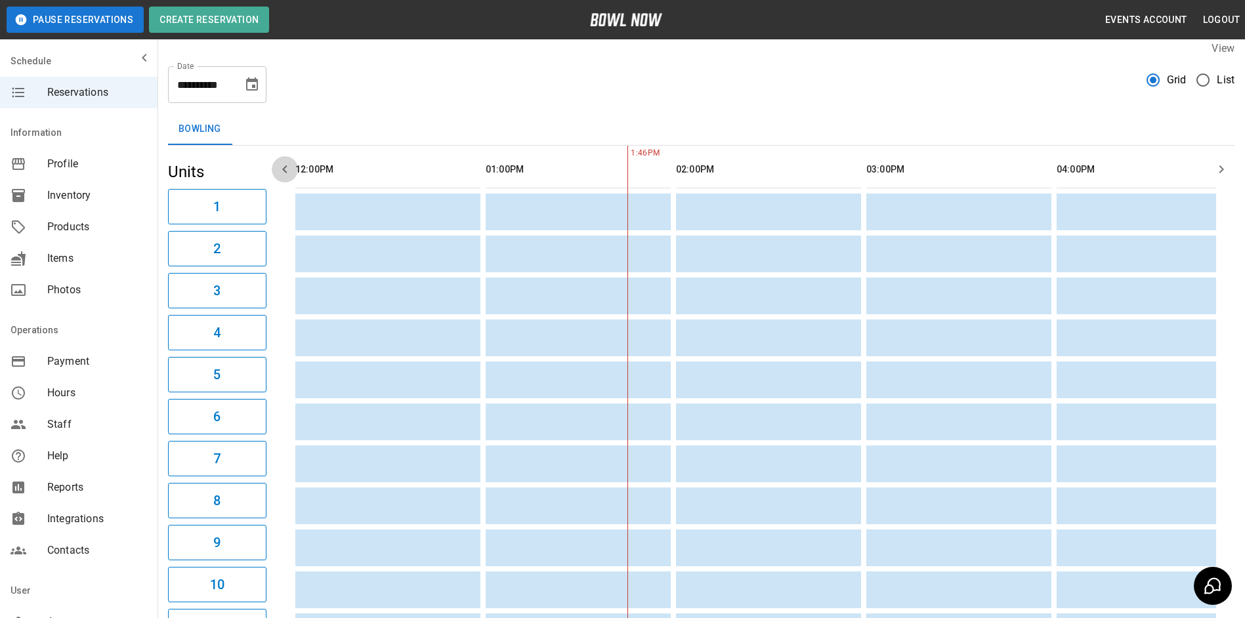
click at [281, 165] on icon "button" at bounding box center [285, 169] width 16 height 16
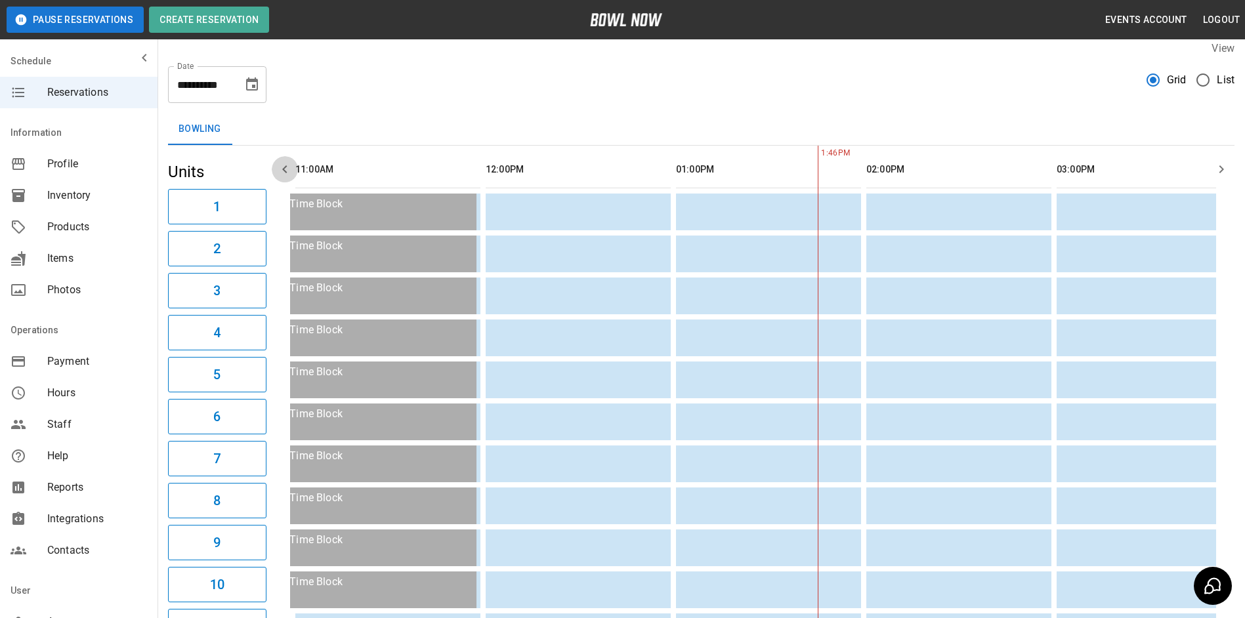
click at [281, 164] on icon "button" at bounding box center [285, 169] width 16 height 16
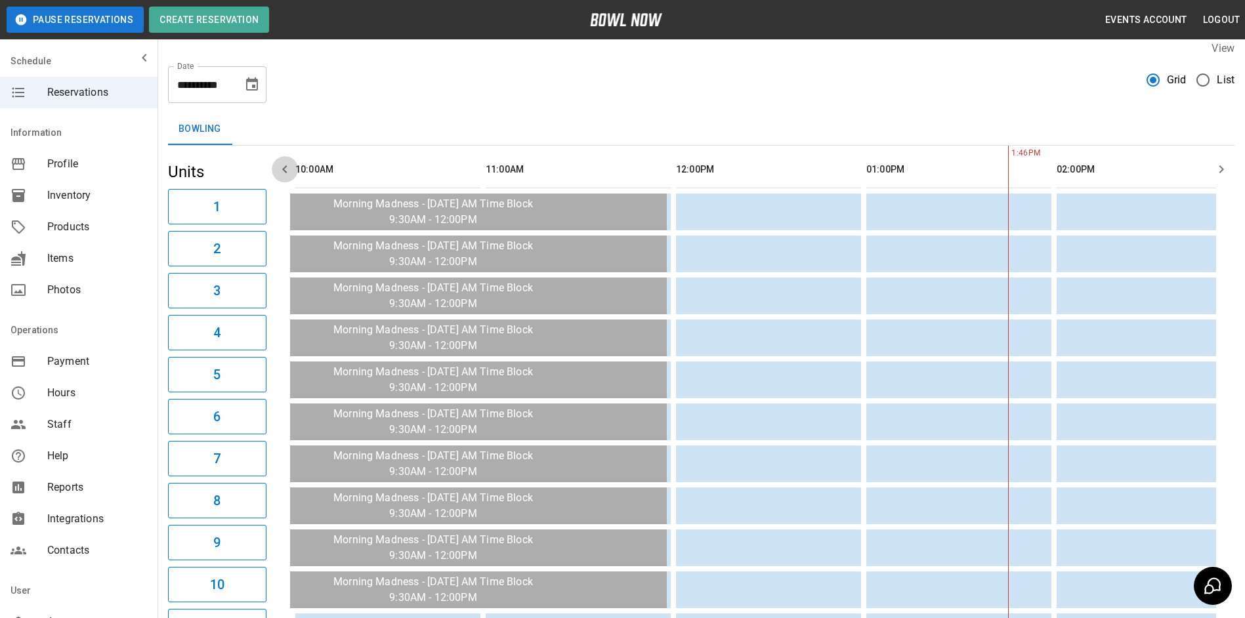
click at [281, 164] on icon "button" at bounding box center [285, 169] width 16 height 16
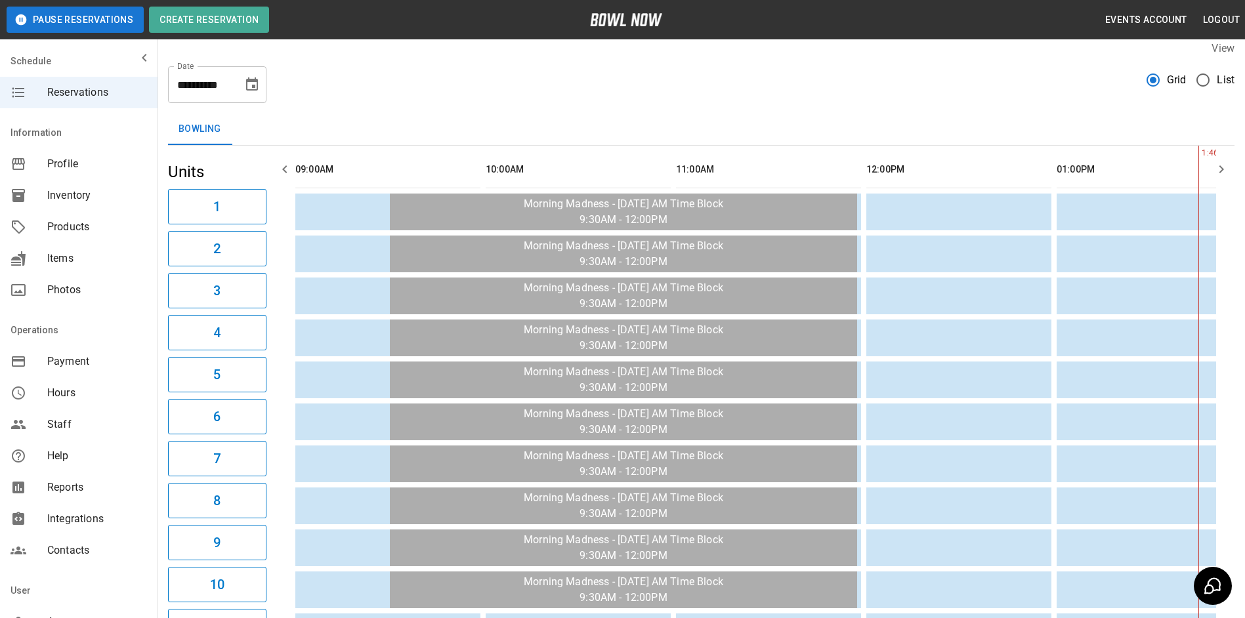
click at [281, 164] on icon "button" at bounding box center [285, 169] width 16 height 16
click at [1227, 165] on icon "button" at bounding box center [1221, 169] width 16 height 16
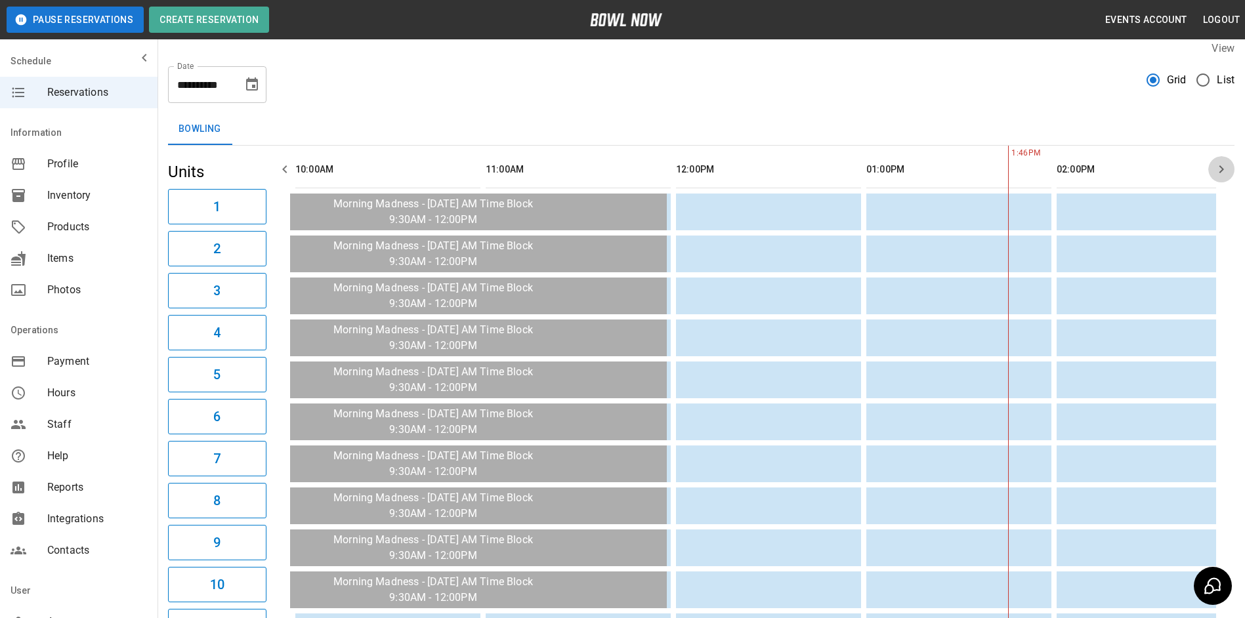
click at [1220, 166] on icon "button" at bounding box center [1221, 169] width 16 height 16
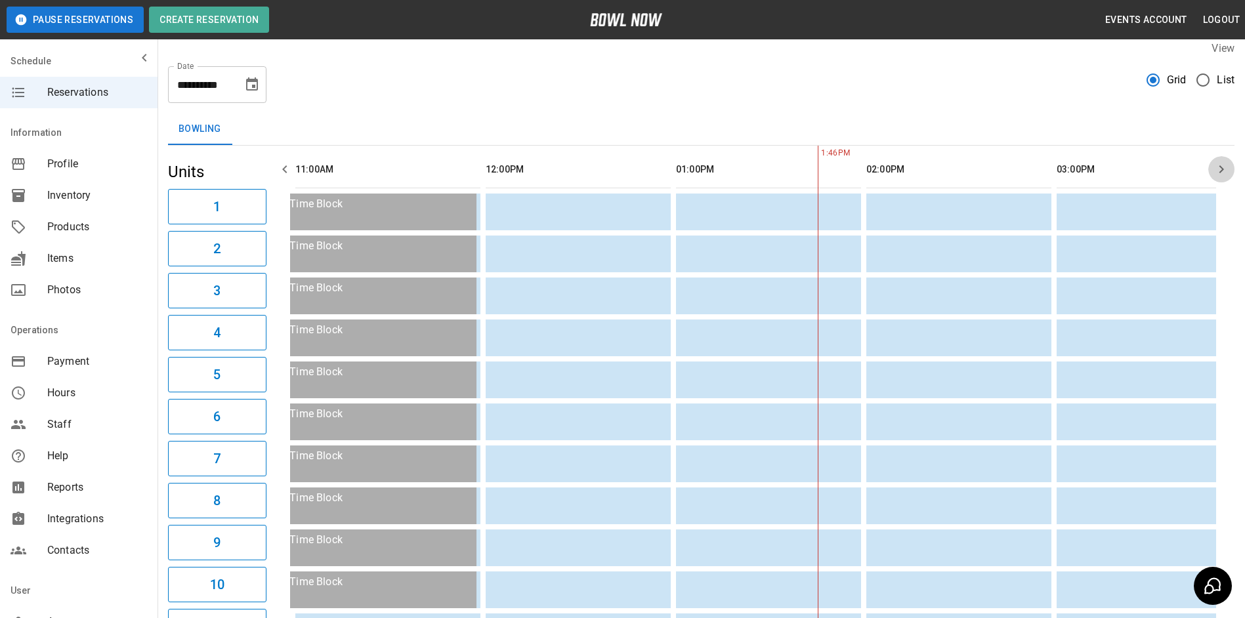
click at [1220, 166] on icon "button" at bounding box center [1221, 169] width 5 height 8
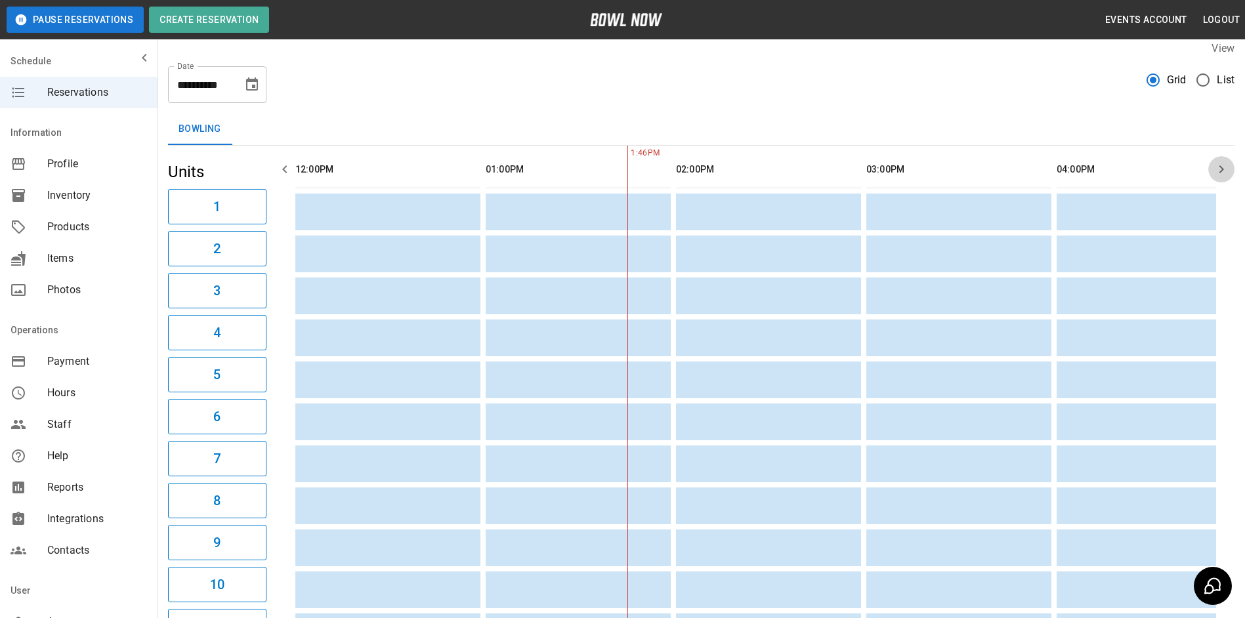
click at [1220, 165] on icon "button" at bounding box center [1221, 169] width 5 height 8
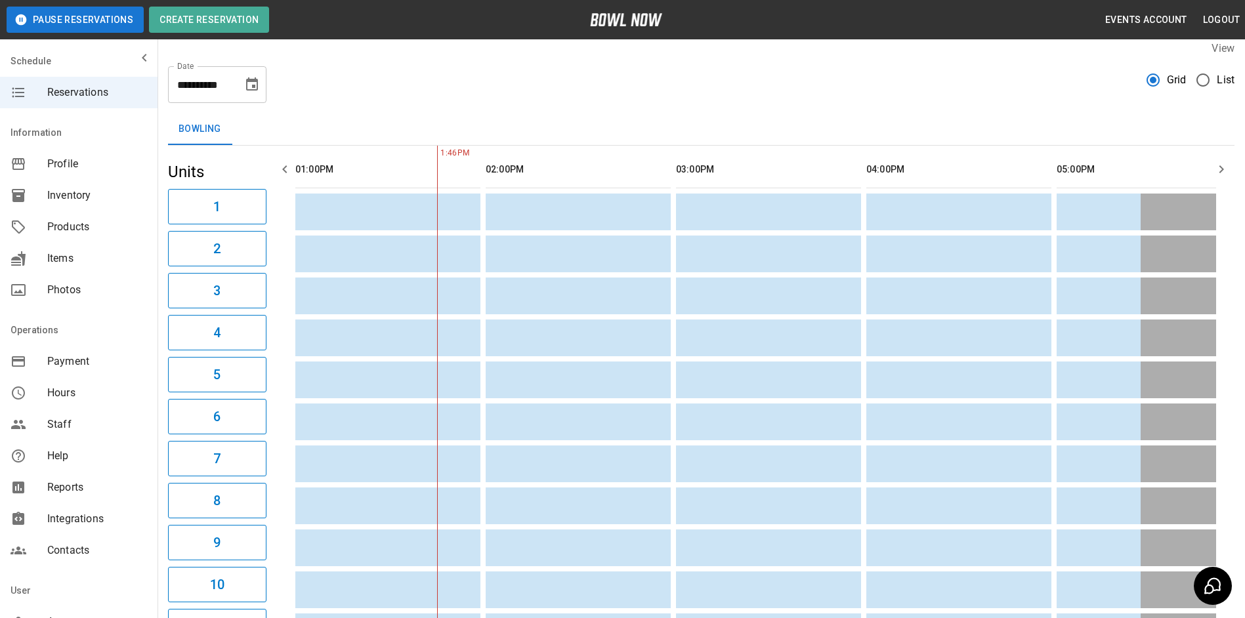
click at [1220, 165] on icon "button" at bounding box center [1221, 169] width 5 height 8
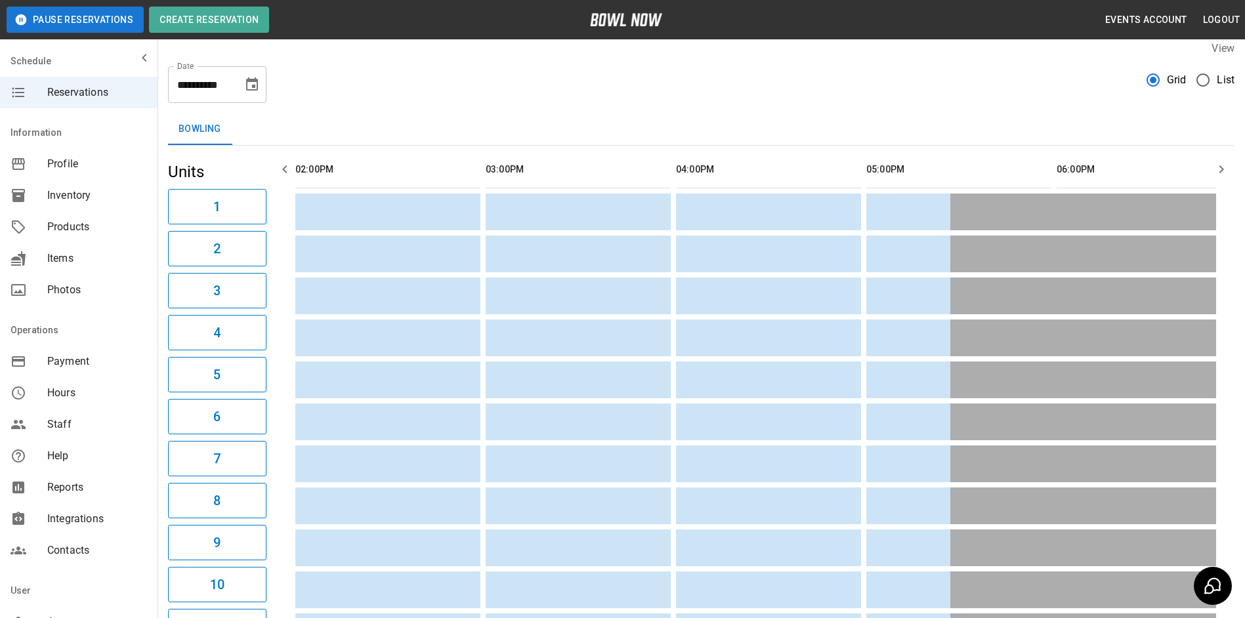
click at [1220, 165] on icon "button" at bounding box center [1221, 169] width 16 height 16
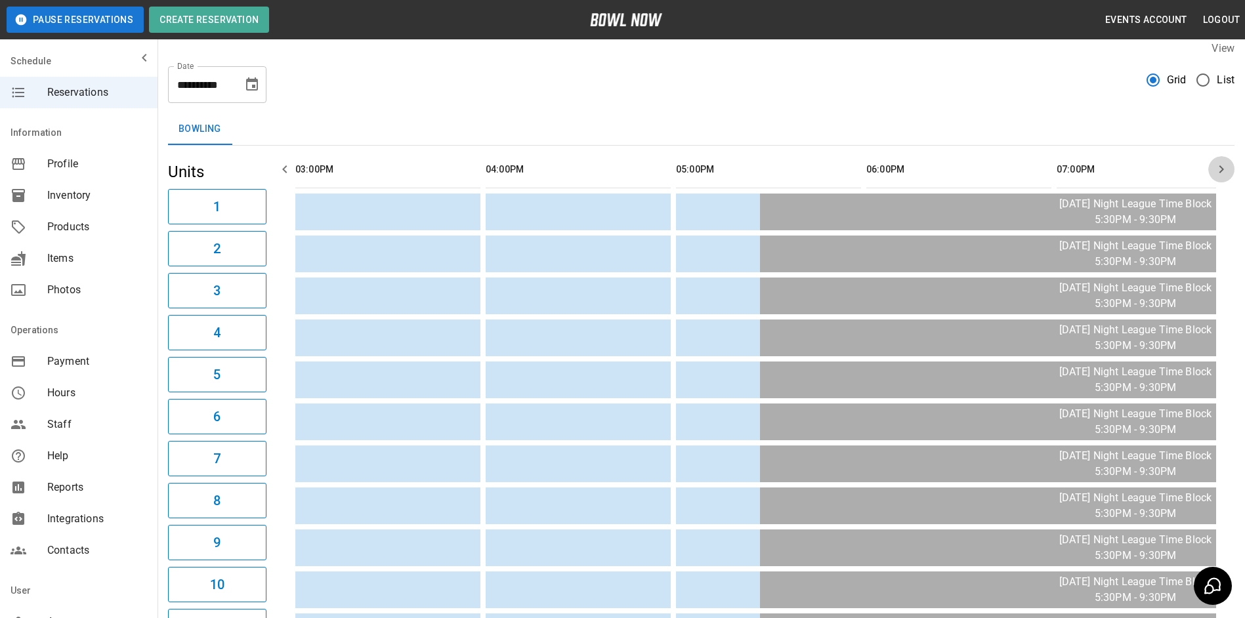
click at [1221, 165] on icon "button" at bounding box center [1221, 169] width 16 height 16
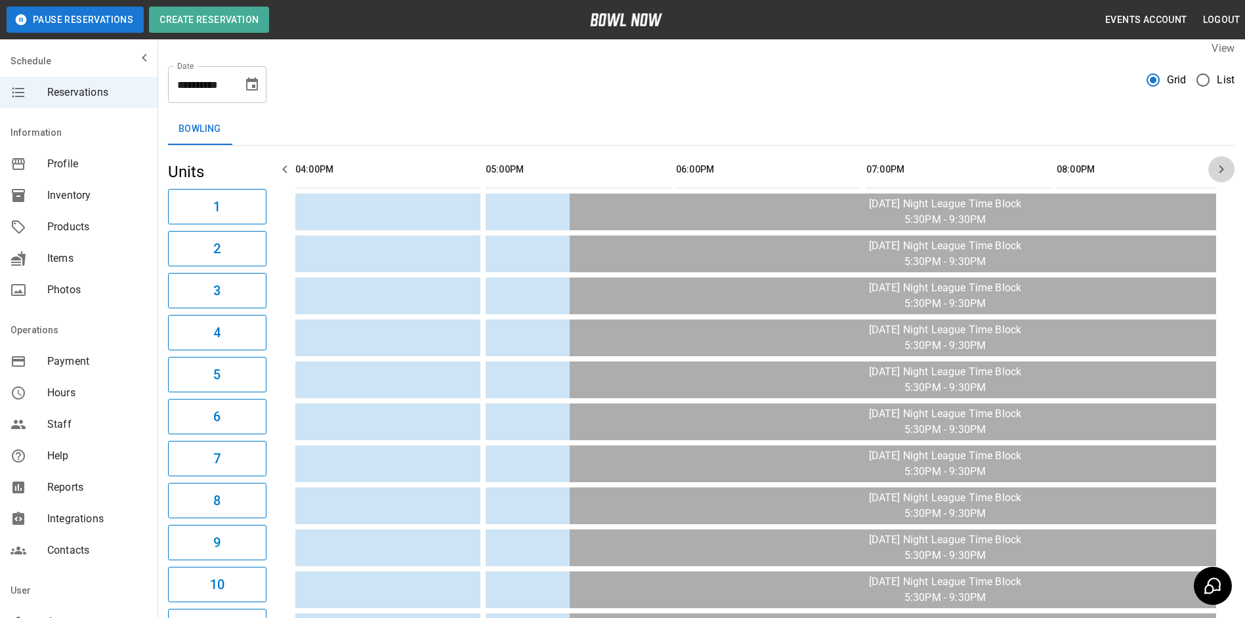
click at [1221, 165] on icon "button" at bounding box center [1221, 169] width 16 height 16
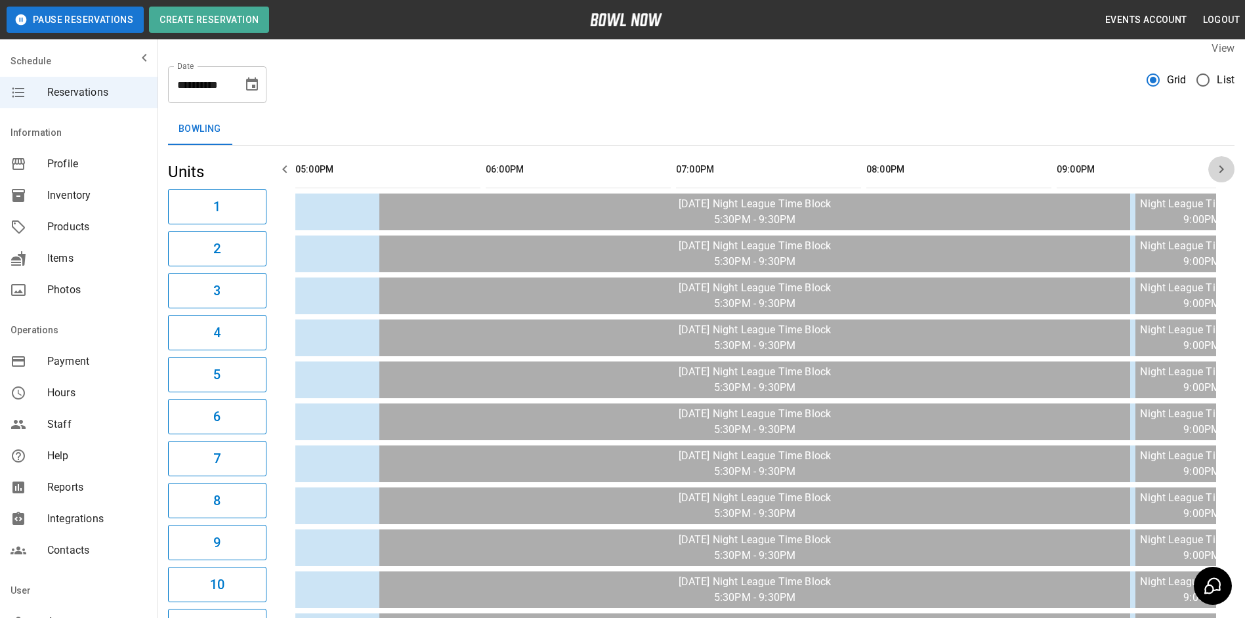
click at [1221, 165] on icon "button" at bounding box center [1221, 169] width 16 height 16
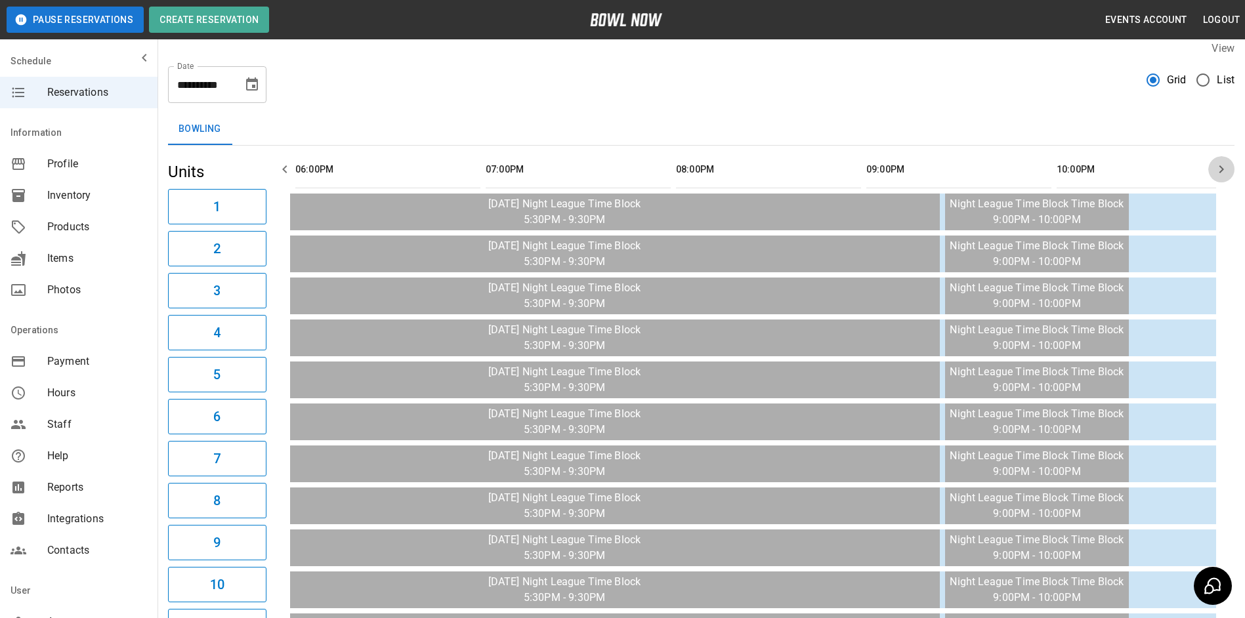
click at [1221, 164] on icon "button" at bounding box center [1221, 169] width 16 height 16
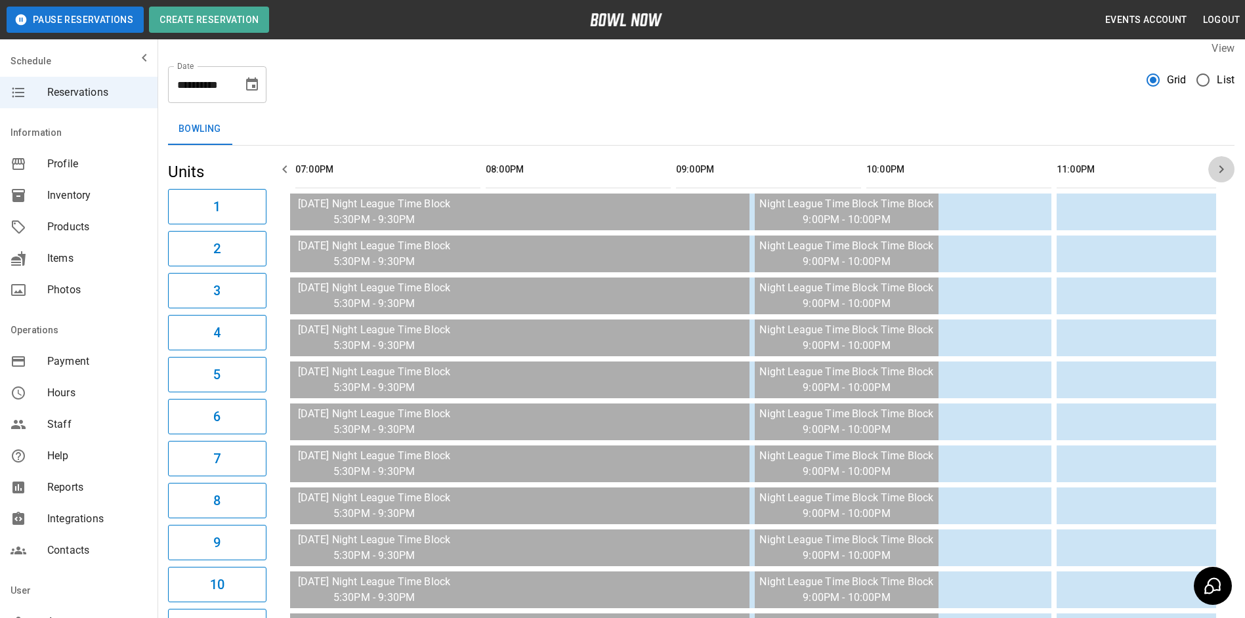
click at [1221, 165] on icon "button" at bounding box center [1221, 169] width 16 height 16
